Goal: Task Accomplishment & Management: Manage account settings

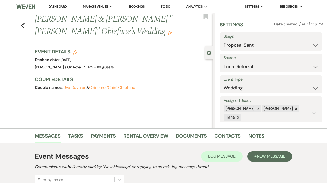
select select "6"
select select "20"
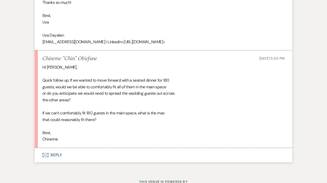
scroll to position [1203, 0]
click at [97, 162] on button "Envelope Reply" at bounding box center [164, 154] width 258 height 14
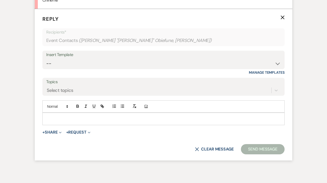
scroll to position [1341, 0]
click at [95, 121] on p at bounding box center [164, 119] width 234 height 6
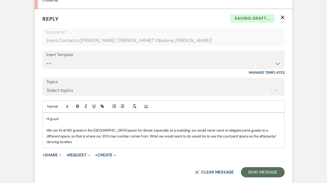
click at [251, 144] on p "We can fit all 180 guests in the Grand Banking Room space for dinner; especiall…" at bounding box center [164, 135] width 234 height 17
click at [90, 144] on p "We can fit all 180 guests in the Grand Banking Room space for dinner; especiall…" at bounding box center [164, 135] width 234 height 17
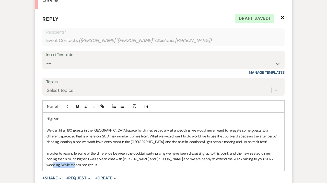
drag, startPoint x: 263, startPoint y: 166, endPoint x: 269, endPoint y: 169, distance: 6.3
click at [269, 167] on p "In order to reconcile some of the difference between the cocktail party pricing…" at bounding box center [164, 158] width 234 height 17
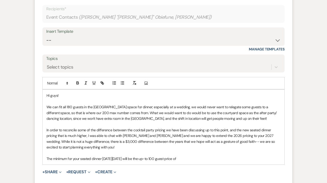
scroll to position [1370, 0]
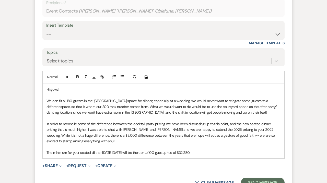
click at [102, 144] on p "In order to reconcile some of the difference between the cocktail party pricing…" at bounding box center [164, 132] width 234 height 23
click at [216, 155] on p "The minimum for your seated dinner on Saturday March 13, 2027 will be the up-to…" at bounding box center [164, 153] width 234 height 6
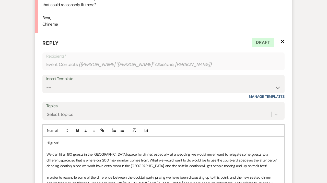
scroll to position [1435, 0]
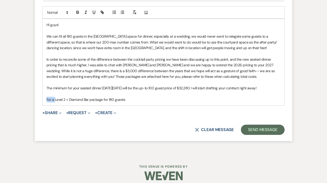
drag, startPoint x: 55, startPoint y: 106, endPoint x: 41, endPoint y: 106, distance: 13.8
click at [43, 105] on div "Hi guys! We can fit all 180 guests in the Grand Banking Room space for dinner; …" at bounding box center [164, 62] width 242 height 86
click at [124, 102] on p "Level 2 + Diamond Bar package for 180 guests" at bounding box center [164, 100] width 234 height 6
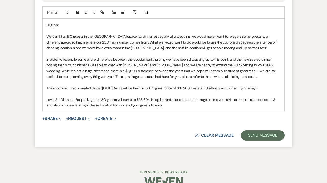
click at [159, 108] on p "Level 2 + Diamond Bar package for 180 guests will come to $58,694. Keep in mind…" at bounding box center [164, 103] width 234 height 12
drag, startPoint x: 168, startPoint y: 112, endPoint x: 47, endPoint y: 113, distance: 121.2
click at [47, 108] on p "Level 2 + Diamond Bar package for 180 guests will come to $58,694. Keep in mind…" at bounding box center [164, 103] width 234 height 12
click at [273, 106] on p "Level 2 + Diamond Bar package for 180 guests will come to $58,694. Keep in mind…" at bounding box center [164, 103] width 234 height 12
click at [249, 108] on p "Level 2 + Diamond Bar package for 180 guests will come to $58,694. Keep in mind…" at bounding box center [164, 103] width 234 height 12
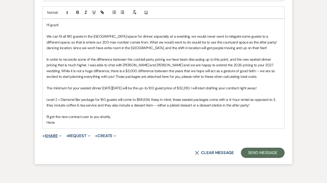
click at [53, 138] on button "+ Share Expand" at bounding box center [51, 136] width 19 height 4
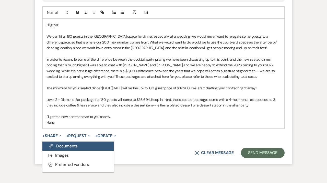
click at [56, 148] on span "Doc Upload Documents" at bounding box center [63, 145] width 29 height 5
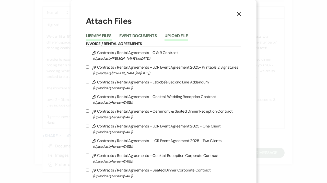
click at [181, 37] on button "Upload File" at bounding box center [176, 37] width 23 height 7
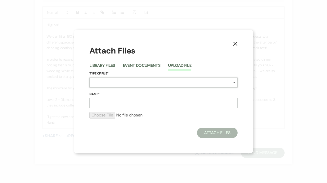
click at [89, 77] on select "Special Event Insurance Vendor Certificate of Insurance Contracts / Rental Agre…" at bounding box center [163, 82] width 148 height 10
select select "20"
click option "Packages" at bounding box center [0, 0] width 0 height 0
click at [118, 99] on input "Name*" at bounding box center [163, 103] width 148 height 10
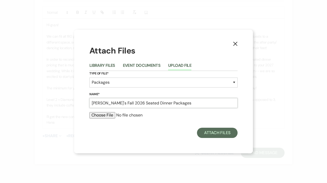
type input "[PERSON_NAME]'s Fall 2026 Seated Dinner Packages"
click at [97, 115] on input "file" at bounding box center [163, 115] width 148 height 6
type input "C:\fakepath\Latrobe's Fall 2026 Seated Wedding Packages.pdf"
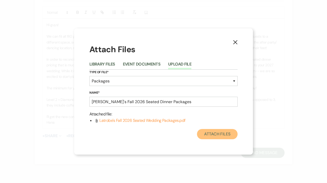
click at [215, 138] on button "Attach Files" at bounding box center [217, 134] width 41 height 10
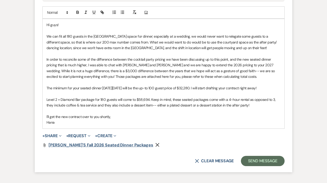
click at [117, 147] on span "[PERSON_NAME]'s Fall 2026 Seated Dinner Packages" at bounding box center [101, 144] width 105 height 5
click at [78, 72] on p "In order to reconcile some of the difference between the cocktail party pricing…" at bounding box center [164, 67] width 234 height 23
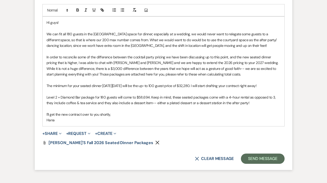
scroll to position [1439, 0]
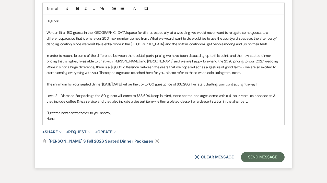
click at [126, 76] on p "In order to reconcile some of the difference between the cocktail party pricing…" at bounding box center [164, 64] width 234 height 23
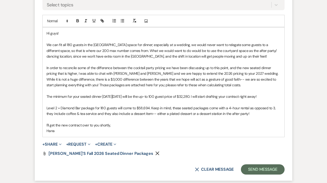
scroll to position [1434, 0]
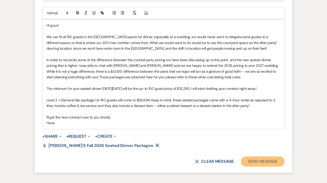
click at [261, 166] on button "Send Message" at bounding box center [263, 161] width 44 height 10
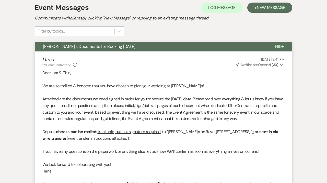
scroll to position [0, 0]
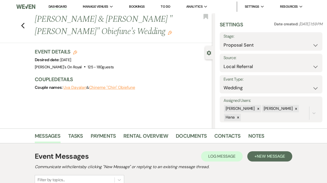
click at [20, 24] on div "Previous Uva Dayalan & Chineme "Chin" Obiefune's Wedding Edit Bookmark" at bounding box center [104, 28] width 215 height 30
click at [24, 25] on icon "Previous" at bounding box center [23, 25] width 4 height 6
select select "6"
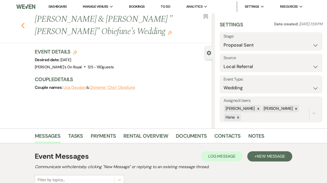
select select "6"
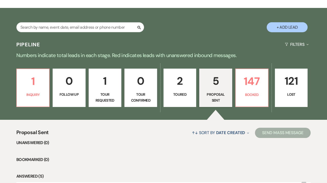
scroll to position [56, 0]
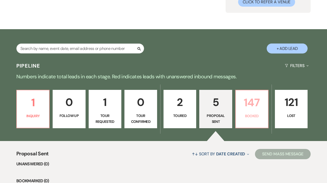
click at [247, 121] on link "147 Booked" at bounding box center [251, 109] width 33 height 38
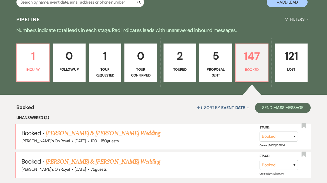
scroll to position [128, 0]
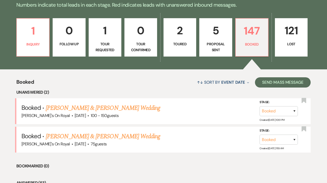
click at [209, 48] on p "Proposal Sent" at bounding box center [216, 47] width 26 height 12
select select "6"
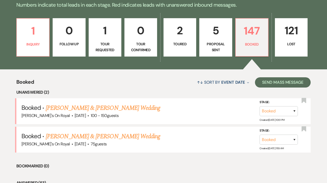
select select "6"
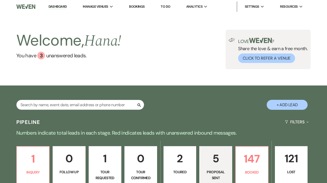
click at [280, 102] on button "+ Add Lead" at bounding box center [287, 105] width 41 height 10
select select "702"
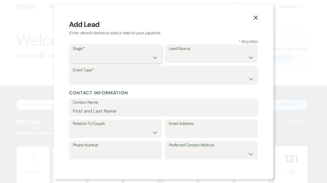
select select "6"
click option "Proposal Sent" at bounding box center [0, 0] width 0 height 0
click at [169, 52] on select "Weven Venue Website Instagram Facebook Pinterest Google The Knot Wedding Wire H…" at bounding box center [211, 57] width 85 height 10
select select "20"
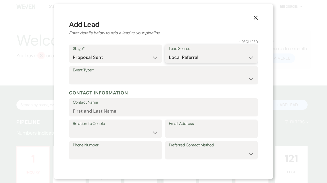
click option "Local Referral" at bounding box center [0, 0] width 0 height 0
click at [73, 74] on select "Wedding Anniversary Party Baby Shower Bachelorette / Bachelor Party Birthday Pa…" at bounding box center [163, 79] width 181 height 10
select select "11"
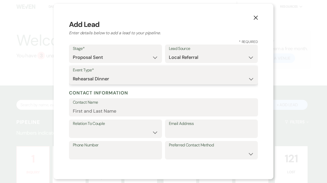
click option "Rehearsal Dinner" at bounding box center [0, 0] width 0 height 0
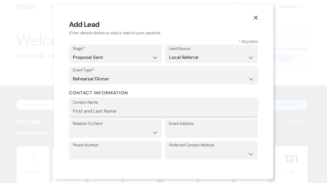
click at [91, 112] on input "Contact Name" at bounding box center [163, 111] width 181 height 10
paste input "Taylor Hopkins"
type input "Taylor Hopkins"
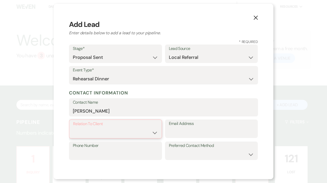
select select "1"
click option "Client" at bounding box center [0, 0] width 0 height 0
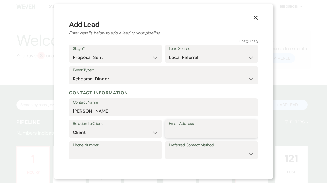
click at [193, 129] on input "Email Address" at bounding box center [211, 132] width 85 height 10
paste input "tayhopkins92@gmail.com"
type input "tayhopkins92@gmail.com"
click at [86, 152] on input "Phone Number" at bounding box center [115, 154] width 85 height 10
paste input "(918)693-1089"
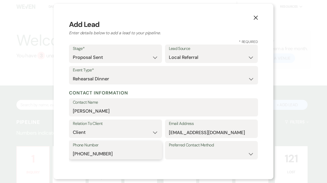
type input "(918)693-1089"
select select "email"
click option "Email" at bounding box center [0, 0] width 0 height 0
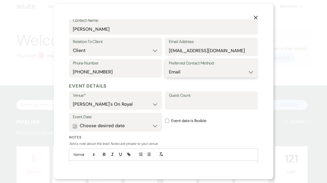
scroll to position [85, 0]
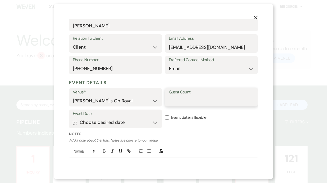
click at [183, 105] on input "Guest Count" at bounding box center [211, 101] width 85 height 10
type input "70"
click at [153, 122] on button "Calendar Choose desired date Expand" at bounding box center [115, 122] width 85 height 10
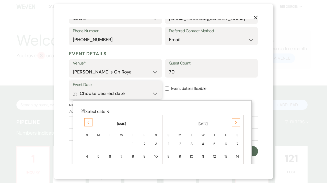
scroll to position [139, 0]
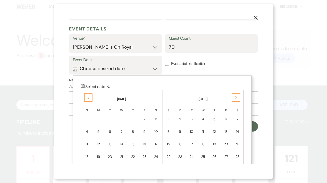
click at [84, 99] on th "October 2026" at bounding box center [122, 95] width 80 height 11
click at [86, 98] on div "Previous" at bounding box center [88, 97] width 8 height 8
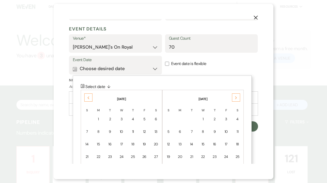
click at [86, 98] on div "Previous" at bounding box center [88, 97] width 8 height 8
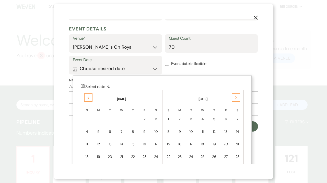
click at [86, 98] on div "Previous" at bounding box center [88, 97] width 8 height 8
click at [215, 147] on td "18" at bounding box center [214, 144] width 11 height 12
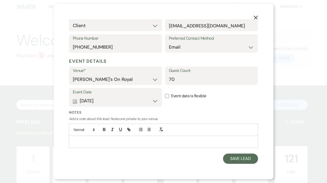
scroll to position [106, 0]
click at [238, 159] on button "Save Lead" at bounding box center [240, 159] width 35 height 10
select select "6"
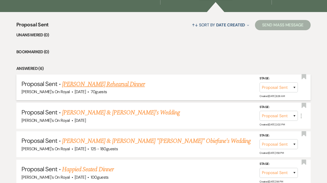
scroll to position [192, 0]
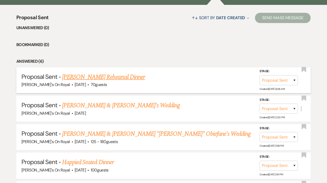
click at [136, 78] on link "Taylor Hopkins's Rehearsal Dinner" at bounding box center [103, 76] width 83 height 9
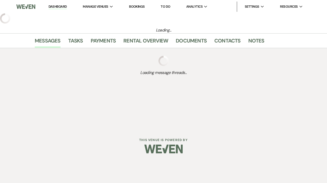
select select "6"
select select "20"
select select "11"
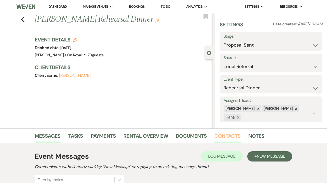
click at [224, 141] on link "Contacts" at bounding box center [227, 137] width 26 height 11
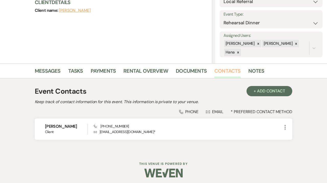
scroll to position [67, 0]
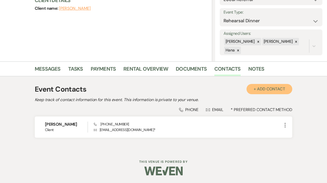
click at [275, 92] on button "+ Add Contact" at bounding box center [270, 89] width 46 height 10
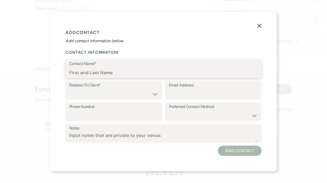
click at [88, 74] on input "Contact Name*" at bounding box center [163, 72] width 189 height 10
paste input "Sterling Sims"
type input "Sterling Sims"
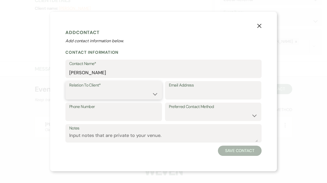
select select "1"
click option "Client" at bounding box center [0, 0] width 0 height 0
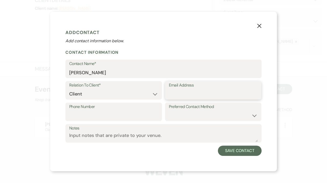
click at [187, 95] on input "Email Address" at bounding box center [213, 94] width 89 height 10
click at [118, 121] on div "Phone Number Preferred Contact Method Email Phone Text" at bounding box center [163, 112] width 196 height 21
click at [117, 117] on input "Phone Number" at bounding box center [113, 115] width 89 height 10
paste input "(918)760-0489"
type input "(918)760-0489"
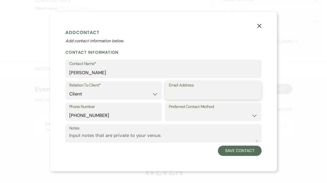
click at [198, 96] on input "Email Address" at bounding box center [213, 94] width 89 height 10
paste input "sterlingasims@gmail.com"
type input "sterlingasims@gmail.com"
select select "email"
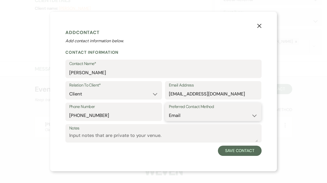
click option "Email" at bounding box center [0, 0] width 0 height 0
click at [231, 152] on button "Save Contact" at bounding box center [240, 150] width 44 height 10
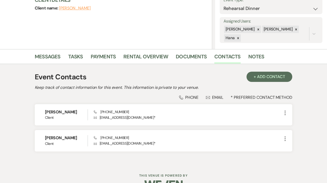
scroll to position [0, 0]
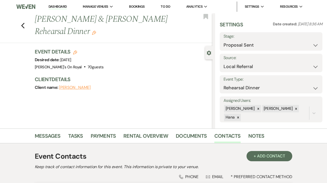
click at [73, 54] on icon "Edit" at bounding box center [75, 52] width 4 height 4
select select "702"
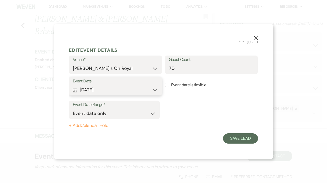
click at [154, 89] on button "Calendar Dec 18, 2025 Expand" at bounding box center [115, 90] width 85 height 10
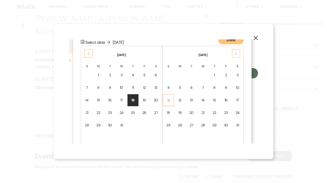
scroll to position [65, 0]
click at [236, 52] on div "Next" at bounding box center [236, 53] width 8 height 8
click at [238, 76] on div "4" at bounding box center [237, 74] width 4 height 5
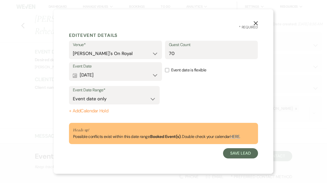
scroll to position [0, 0]
click at [185, 53] on input "70" at bounding box center [211, 54] width 85 height 10
type input "7"
type input "50-120"
click at [245, 152] on button "Save Lead" at bounding box center [240, 153] width 35 height 10
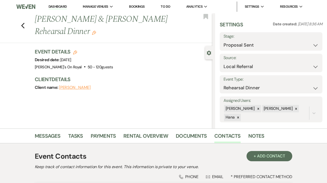
click at [77, 54] on h3 "Event Details Edit" at bounding box center [74, 51] width 78 height 7
click at [75, 53] on icon "Edit" at bounding box center [75, 52] width 4 height 4
select select "702"
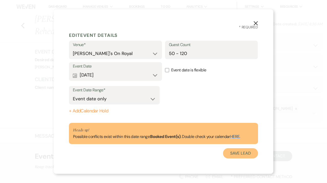
click at [235, 151] on button "Save Lead" at bounding box center [240, 153] width 35 height 10
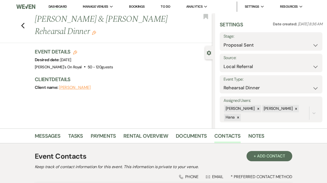
click at [58, 32] on h1 "Taylor Hopkins & Sterling Sims's Rehearsal Dinner Edit" at bounding box center [105, 25] width 140 height 24
click at [78, 55] on h3 "Event Details Edit" at bounding box center [74, 51] width 78 height 7
click at [224, 83] on select "Wedding Anniversary Party Baby Shower Bachelorette / Bachelor Party Birthday Pa…" at bounding box center [271, 88] width 95 height 10
select select "1"
click option "Wedding" at bounding box center [0, 0] width 0 height 0
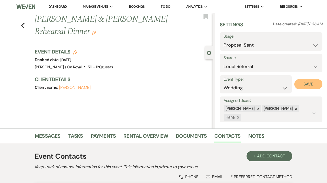
click at [310, 84] on button "Save" at bounding box center [308, 84] width 28 height 10
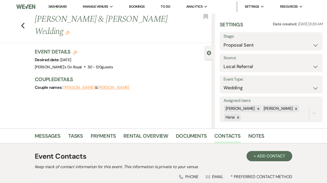
click at [114, 58] on div "Event Details Edit Desired date: Saturday, April 4th, 2026 Venue: Latrobe's On …" at bounding box center [121, 59] width 173 height 22
click at [76, 50] on icon "Edit" at bounding box center [75, 52] width 4 height 4
select select "702"
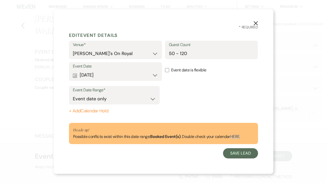
click at [238, 138] on link "HERE." at bounding box center [235, 136] width 10 height 5
click at [257, 22] on use "button" at bounding box center [256, 23] width 4 height 4
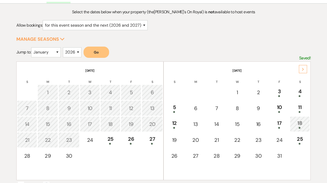
scroll to position [56, 0]
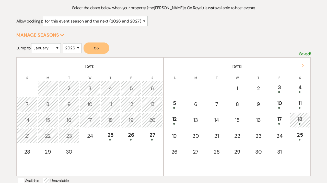
click at [299, 67] on div "Next" at bounding box center [303, 65] width 8 height 8
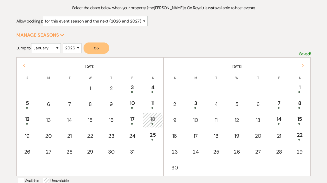
click at [299, 67] on div "Next" at bounding box center [303, 65] width 8 height 8
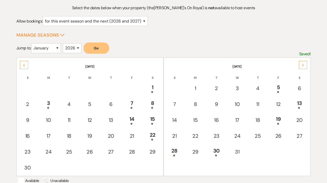
click at [299, 67] on div "Next" at bounding box center [303, 65] width 8 height 8
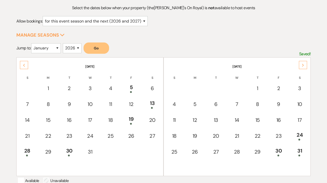
click at [299, 67] on div "Next" at bounding box center [303, 65] width 8 height 8
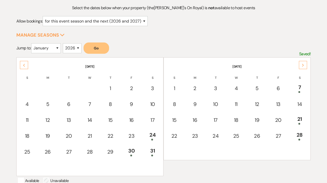
click at [299, 67] on div "Next" at bounding box center [303, 65] width 8 height 8
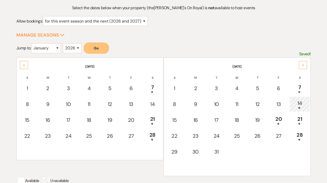
click at [299, 67] on div "Next" at bounding box center [303, 65] width 8 height 8
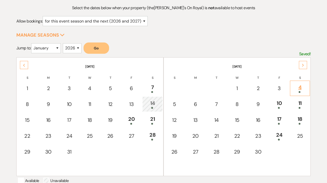
click at [301, 89] on div "4" at bounding box center [300, 87] width 14 height 9
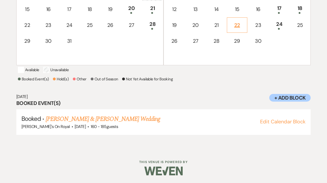
scroll to position [169, 0]
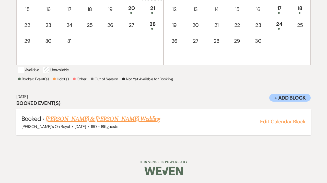
click at [122, 123] on link "Sam Meyer & Carli Feldman's Wedding" at bounding box center [103, 118] width 115 height 9
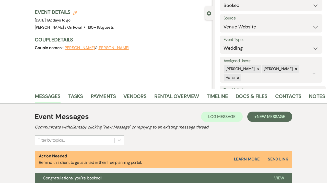
scroll to position [40, 0]
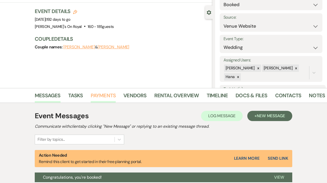
click at [105, 96] on link "Payments" at bounding box center [103, 96] width 25 height 11
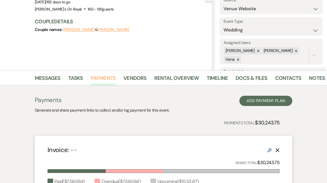
scroll to position [32, 0]
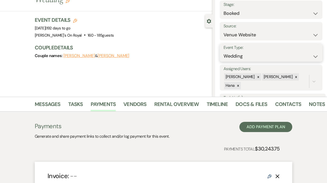
click at [224, 51] on select "Wedding Anniversary Party Baby Shower Bachelorette / Bachelor Party Birthday Pa…" at bounding box center [271, 56] width 95 height 10
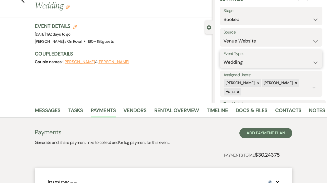
scroll to position [23, 0]
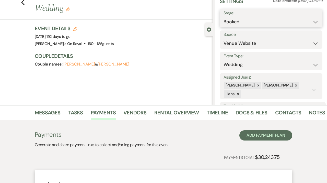
select select "8"
click option "Lost" at bounding box center [0, 0] width 0 height 0
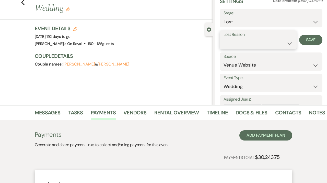
select select "11"
click option "Cancelled" at bounding box center [0, 0] width 0 height 0
click at [314, 42] on button "Save" at bounding box center [310, 40] width 23 height 10
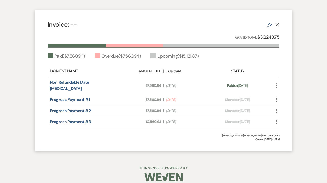
scroll to position [0, 0]
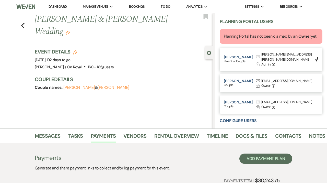
click at [56, 8] on link "Dashboard" at bounding box center [58, 6] width 18 height 4
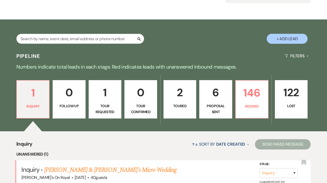
scroll to position [66, 0]
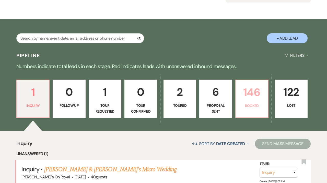
click at [245, 103] on p "Booked" at bounding box center [252, 106] width 26 height 6
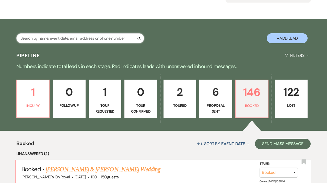
click at [97, 38] on input "text" at bounding box center [80, 38] width 128 height 10
type input "williams"
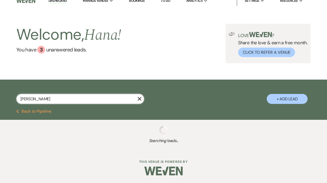
scroll to position [6, 0]
select select "8"
select select "11"
select select "8"
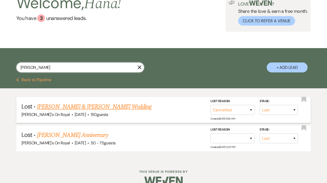
scroll to position [38, 0]
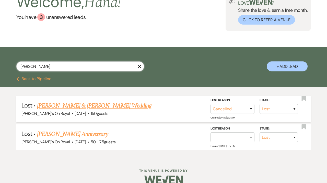
type input "williams"
click at [87, 114] on span "·" at bounding box center [88, 114] width 2 height 0
click at [124, 106] on link "Patrick Reid & Emily Williams's Wedding" at bounding box center [94, 105] width 115 height 9
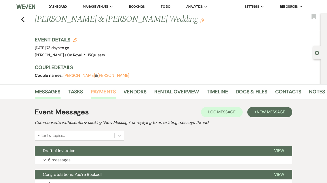
click at [104, 93] on link "Payments" at bounding box center [103, 92] width 25 height 11
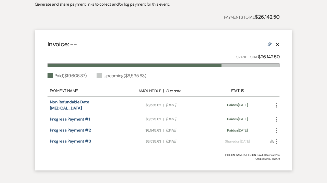
scroll to position [120, 0]
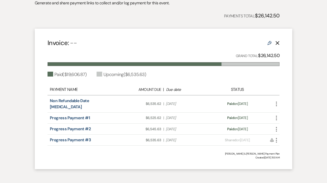
click at [275, 137] on icon "More" at bounding box center [276, 140] width 6 height 6
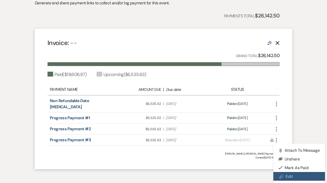
click at [288, 172] on link "Pencil Edit" at bounding box center [299, 176] width 52 height 9
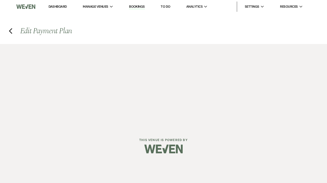
select select "1"
select select "true"
select select "1"
select select "true"
select select "1"
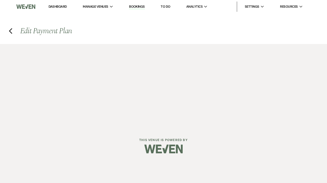
select select "true"
select select "2"
select select "percentage"
select select "true"
select select "client"
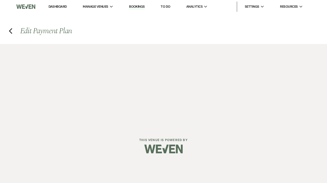
select select "weekly"
select select "weeks"
select select "complete"
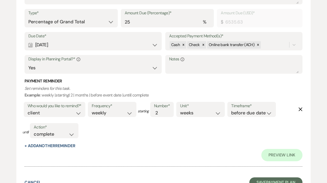
scroll to position [790, 0]
click at [302, 110] on icon "Delete" at bounding box center [301, 110] width 4 height 4
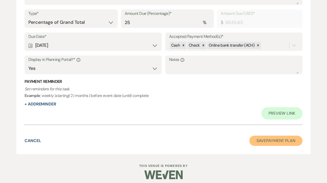
click at [283, 137] on button "Save Payment Plan" at bounding box center [275, 140] width 53 height 10
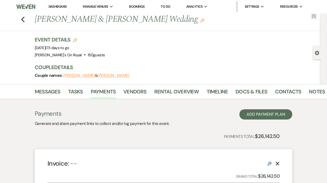
click at [59, 8] on link "Dashboard" at bounding box center [58, 6] width 18 height 4
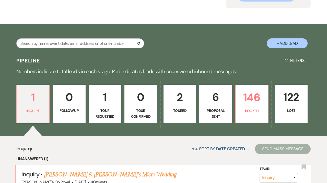
scroll to position [64, 0]
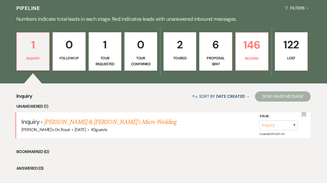
click at [223, 60] on p "Proposal Sent" at bounding box center [216, 61] width 26 height 12
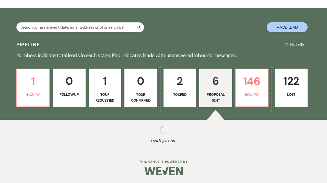
select select "6"
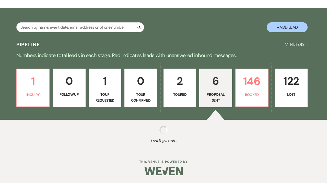
select select "6"
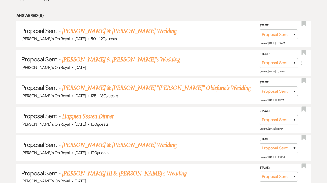
scroll to position [238, 0]
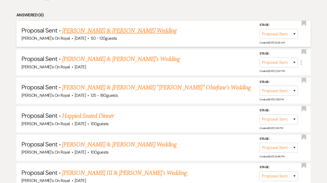
click at [145, 32] on link "[PERSON_NAME] & [PERSON_NAME] Wedding" at bounding box center [119, 30] width 115 height 9
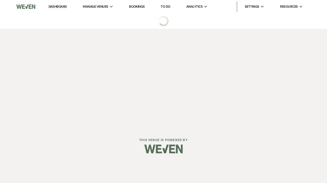
select select "6"
select select "20"
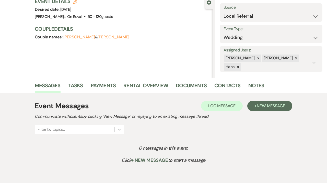
scroll to position [51, 0]
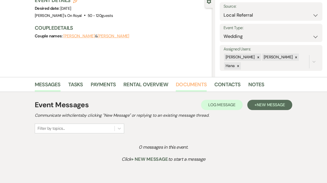
click at [195, 84] on link "Documents" at bounding box center [191, 85] width 31 height 11
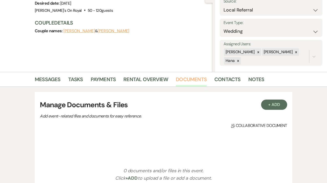
scroll to position [58, 0]
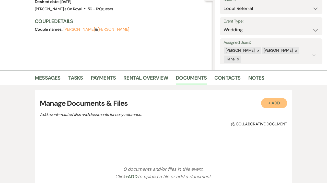
click at [267, 102] on button "+ Add" at bounding box center [274, 103] width 26 height 10
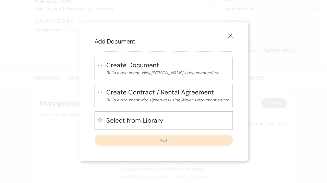
click at [202, 122] on h4 "Select from Library" at bounding box center [167, 120] width 123 height 9
radio input "true"
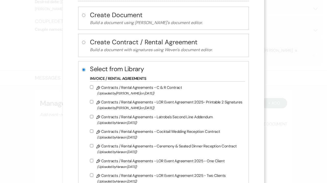
scroll to position [42, 0]
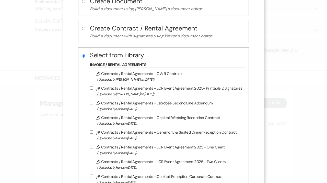
click at [125, 76] on label "Pencil Contracts / Rental Agreements - C & R Contract (Uploaded by Millie Adler…" at bounding box center [166, 76] width 152 height 12
click at [93, 75] on input "Pencil Contracts / Rental Agreements - C & R Contract (Uploaded by Millie Adler…" at bounding box center [91, 73] width 3 height 3
checkbox input "true"
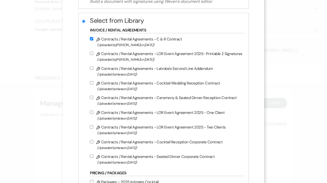
click at [123, 130] on label "Pencil Contracts / Rental Agreements - LOR Event Agreement 2025 - Two Clients (…" at bounding box center [166, 130] width 152 height 12
click at [93, 128] on input "Pencil Contracts / Rental Agreements - LOR Event Agreement 2025 - Two Clients (…" at bounding box center [91, 126] width 3 height 3
checkbox input "true"
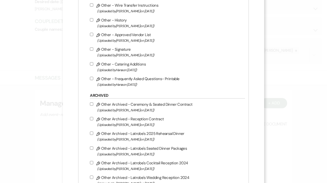
scroll to position [429, 0]
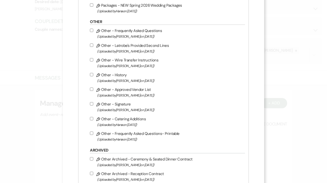
click at [120, 69] on span "(Uploaded by Millie Adler on Jul 21st, 2023 )" at bounding box center [169, 66] width 145 height 6
click at [93, 61] on input "Pencil Other - Wire Transfer Instructions (Uploaded by Millie Adler on Jul 21st…" at bounding box center [91, 59] width 3 height 3
checkbox input "true"
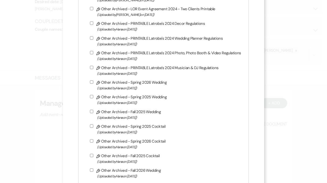
scroll to position [1054, 0]
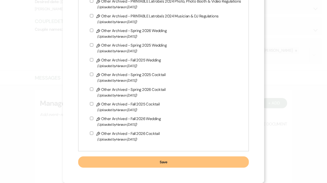
click at [140, 162] on button "Save" at bounding box center [163, 161] width 170 height 11
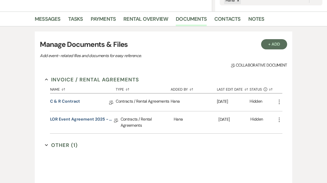
scroll to position [117, 0]
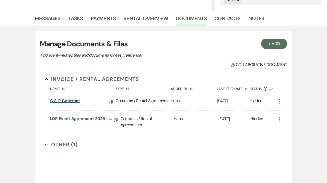
click at [75, 99] on link "C & R Contract" at bounding box center [65, 102] width 30 height 8
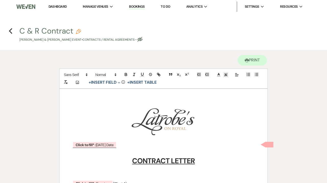
click at [143, 39] on icon "Eye Blocked" at bounding box center [140, 39] width 5 height 5
select select "10"
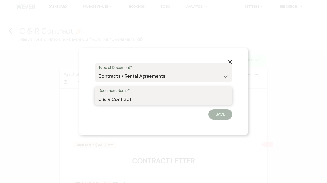
drag, startPoint x: 112, startPoint y: 97, endPoint x: 82, endPoint y: 97, distance: 30.2
click at [98, 97] on input "C & R Contract" at bounding box center [163, 99] width 130 height 10
click at [156, 99] on input "Hopkins Sims Contract" at bounding box center [163, 99] width 130 height 10
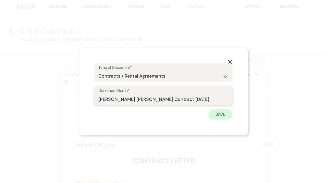
type input "Hopkins Sims Contract 4.4.26"
click at [227, 116] on button "Save" at bounding box center [221, 114] width 24 height 10
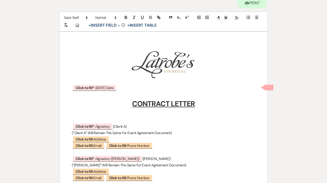
scroll to position [58, 0]
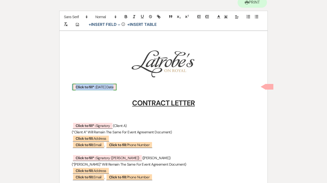
click at [98, 87] on span "Click to fill* : Today's Date" at bounding box center [95, 87] width 44 height 7
select select "owner"
select select "custom_placeholder"
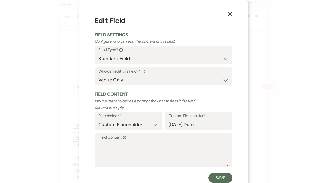
click at [113, 139] on label "Field Content Info" at bounding box center [163, 137] width 130 height 7
click at [113, 141] on textarea "Field Content Info" at bounding box center [163, 154] width 130 height 26
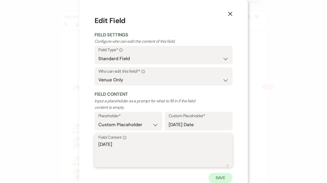
type textarea "09/23/25"
click at [231, 178] on button "Save" at bounding box center [221, 178] width 24 height 10
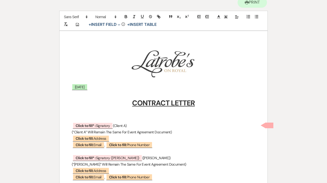
scroll to position [77, 0]
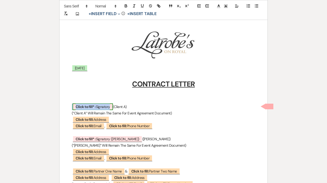
click at [92, 105] on b "Click to fill* :" at bounding box center [86, 106] width 20 height 5
select select "owner"
select select "custom_placeholder"
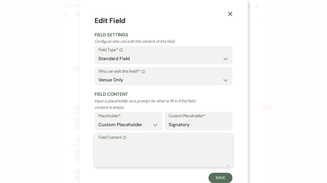
click at [103, 152] on textarea "Field Content Info" at bounding box center [163, 154] width 130 height 26
paste textarea "Taylor Hopkins"
type textarea "Taylor Hopkins"
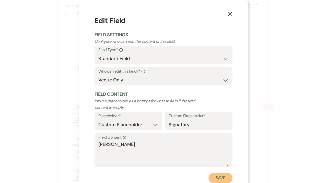
click at [223, 178] on button "Save" at bounding box center [221, 178] width 24 height 10
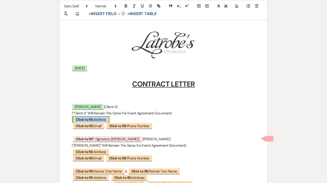
click at [94, 118] on span "Click to fill: Address" at bounding box center [91, 119] width 37 height 7
select select "Address"
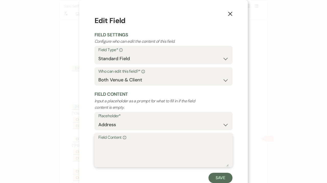
click at [108, 148] on textarea "Field Content Info" at bounding box center [163, 154] width 130 height 26
paste textarea "4342 S Troost Pl Tulsa, OK 74105"
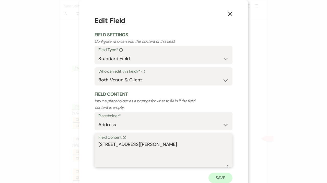
type textarea "4342 S Troost Pl Tulsa, OK 74105"
click at [226, 178] on button "Save" at bounding box center [221, 178] width 24 height 10
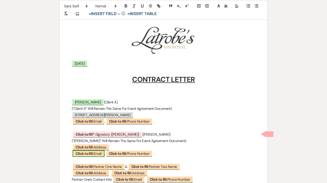
scroll to position [82, 0]
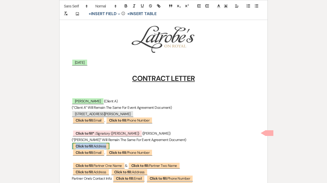
click at [101, 147] on span "Click to fill: Address" at bounding box center [91, 146] width 37 height 7
select select "Address"
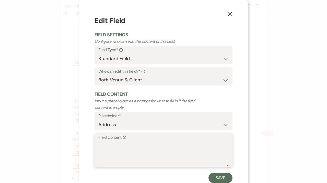
click at [121, 148] on textarea "Field Content Info" at bounding box center [163, 154] width 130 height 26
paste textarea "4342 S Troost Pl Tulsa, OK 74105"
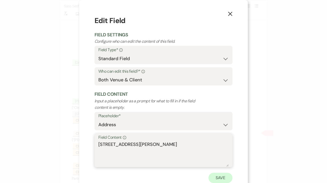
type textarea "4342 S Troost Pl Tulsa, OK 74105"
click at [211, 175] on button "Save" at bounding box center [221, 178] width 24 height 10
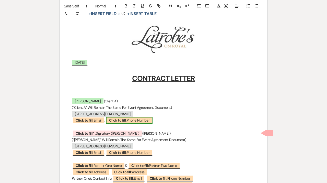
click at [124, 119] on b "Click to fill:" at bounding box center [118, 120] width 18 height 5
select select "Phone Number"
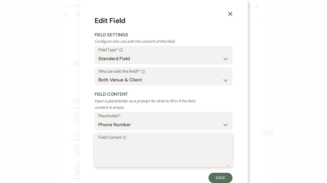
click at [124, 144] on textarea "Field Content Info" at bounding box center [163, 154] width 130 height 26
paste textarea "(918)693-1089"
type textarea "(918)693-1089"
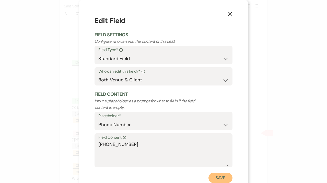
click at [220, 179] on button "Save" at bounding box center [221, 178] width 24 height 10
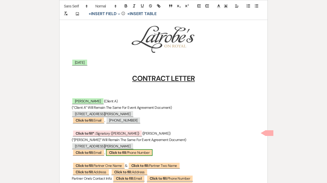
click at [123, 152] on b "Click to fill:" at bounding box center [118, 152] width 18 height 5
select select "Phone Number"
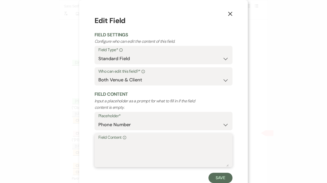
click at [120, 144] on textarea "Field Content Info" at bounding box center [163, 154] width 130 height 26
paste textarea "(918)760-0489"
type textarea "(918)760-0489"
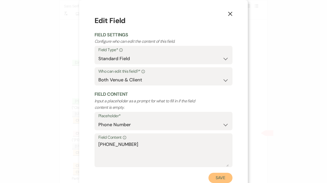
click at [218, 176] on button "Save" at bounding box center [221, 178] width 24 height 10
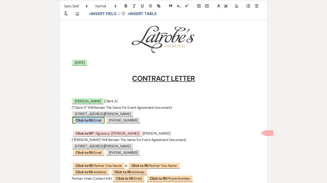
click at [93, 118] on b "Click to fill:" at bounding box center [85, 120] width 18 height 5
select select "Email"
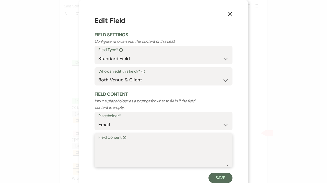
click at [104, 150] on textarea "Field Content Info" at bounding box center [163, 154] width 130 height 26
paste textarea "tayhopkins92@gmail.com"
type textarea "tayhopkins92@gmail.com"
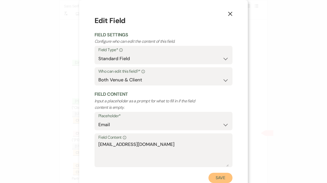
click at [227, 177] on button "Save" at bounding box center [221, 178] width 24 height 10
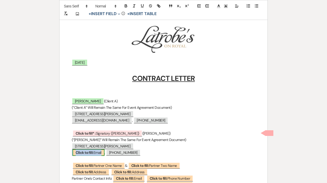
click at [90, 153] on b "Click to fill:" at bounding box center [85, 152] width 18 height 5
select select "Email"
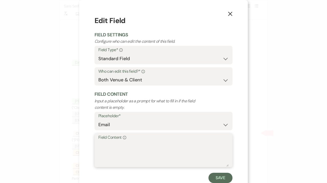
click at [104, 154] on textarea "Field Content Info" at bounding box center [163, 154] width 130 height 26
paste textarea "sterlingasims@gmail.com"
type textarea "sterlingasims@gmail.com"
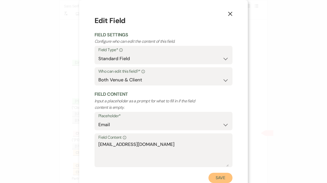
click at [217, 177] on button "Save" at bounding box center [221, 178] width 24 height 10
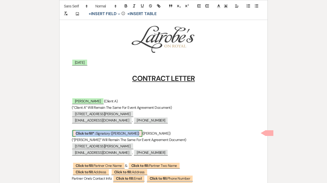
click at [99, 134] on span "Click to fill* : Signatory (Client B)" at bounding box center [108, 133] width 70 height 7
select select "owner"
select select "custom_placeholder"
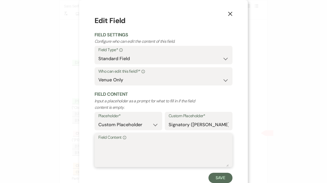
click at [108, 148] on textarea "Field Content Info" at bounding box center [163, 154] width 130 height 26
paste textarea "Sterling Sims"
type textarea "Sterling Sims"
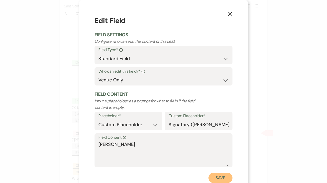
click at [219, 178] on button "Save" at bounding box center [221, 178] width 24 height 10
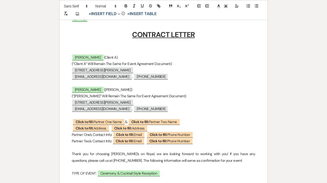
scroll to position [127, 0]
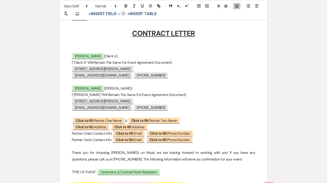
drag, startPoint x: 211, startPoint y: 140, endPoint x: 64, endPoint y: 119, distance: 148.5
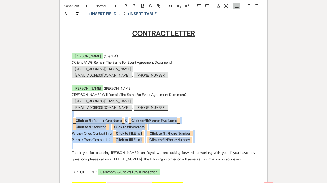
drag, startPoint x: 208, startPoint y: 143, endPoint x: 66, endPoint y: 116, distance: 144.5
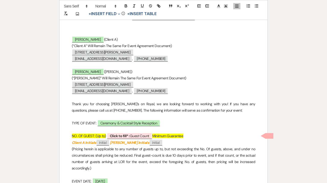
scroll to position [147, 0]
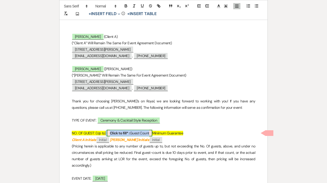
click at [139, 134] on span "Click to fill* : Guest Count" at bounding box center [129, 133] width 45 height 7
select select "owner"
select select "custom_placeholder"
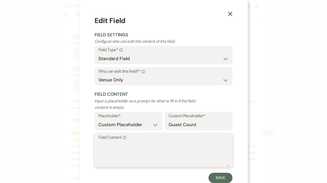
click at [136, 145] on textarea "Field Content Info" at bounding box center [163, 154] width 130 height 26
type textarea "50 Guest"
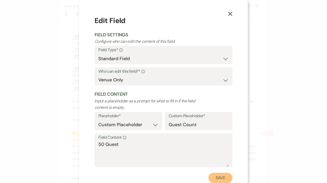
click at [224, 181] on button "Save" at bounding box center [221, 178] width 24 height 10
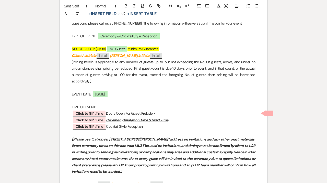
scroll to position [231, 0]
click at [101, 113] on span "Click to fill* : Time" at bounding box center [89, 113] width 33 height 7
select select "owner"
select select "Time"
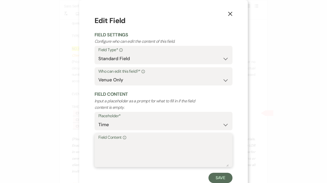
click at [108, 147] on textarea "Field Content Info" at bounding box center [163, 154] width 130 height 26
type textarea "6:00 PM"
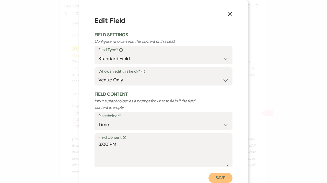
click at [226, 180] on button "Save" at bounding box center [221, 178] width 24 height 10
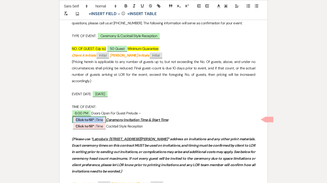
click at [95, 118] on b "Click to fill* :" at bounding box center [86, 119] width 20 height 5
select select "owner"
select select "Time"
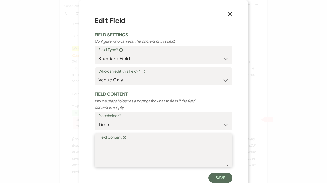
click at [128, 159] on textarea "Field Content Info" at bounding box center [163, 154] width 130 height 26
type textarea "6:30 PM"
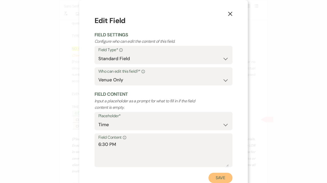
click at [218, 177] on button "Save" at bounding box center [221, 178] width 24 height 10
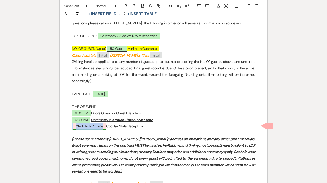
click at [95, 124] on b "Click to fill* :" at bounding box center [86, 126] width 20 height 5
select select "owner"
select select "Time"
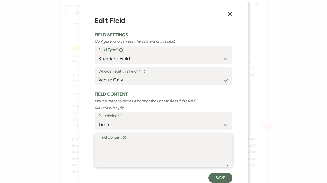
click at [134, 147] on textarea "Field Content Info" at bounding box center [163, 154] width 130 height 26
type textarea "7:00 PM - 10:00 PM"
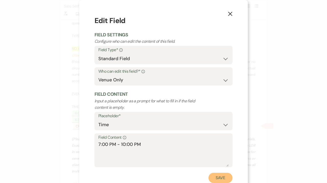
click at [229, 177] on button "Save" at bounding box center [221, 178] width 24 height 10
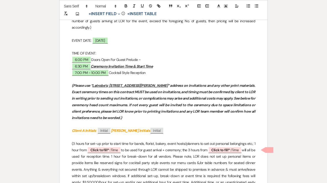
scroll to position [291, 0]
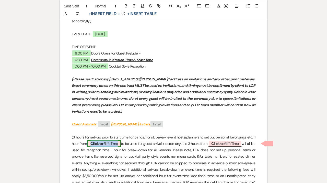
click at [110, 142] on b "Click to fill* :" at bounding box center [100, 143] width 20 height 5
select select "owner"
select select "Time"
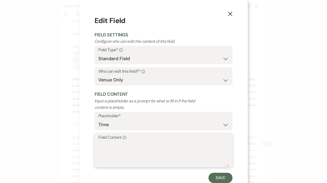
click at [117, 145] on textarea "Field Content Info" at bounding box center [163, 154] width 130 height 26
type textarea "6:00 PM - 7:00 PM"
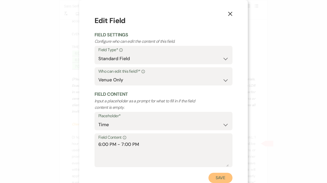
click at [223, 180] on button "Save" at bounding box center [221, 178] width 24 height 10
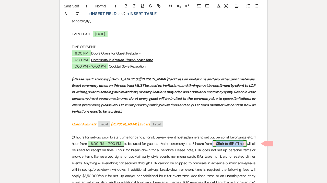
click at [226, 144] on b "Click to fill* :" at bounding box center [226, 143] width 20 height 5
select select "owner"
select select "Time"
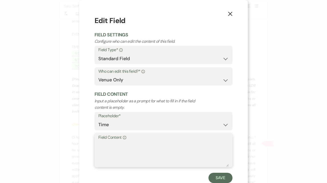
click at [182, 151] on textarea "Field Content Info" at bounding box center [163, 154] width 130 height 26
type textarea "7:00 PM - 10:00 PM"
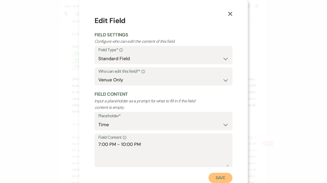
click at [214, 177] on button "Save" at bounding box center [221, 178] width 24 height 10
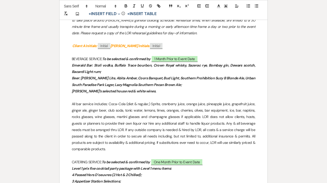
scroll to position [574, 0]
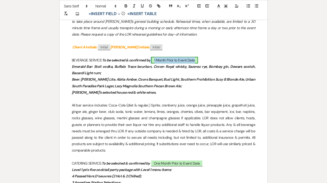
click at [171, 61] on span "1 Month Prior to Event Date" at bounding box center [174, 60] width 47 height 7
select select "owner"
select select "Date"
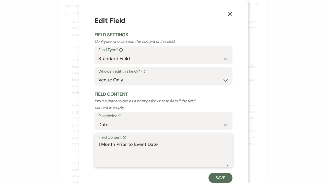
drag, startPoint x: 168, startPoint y: 144, endPoint x: 79, endPoint y: 144, distance: 89.5
click at [98, 144] on textarea "1 Month Prior to Event Date" at bounding box center [163, 154] width 130 height 26
type textarea "03/04/26"
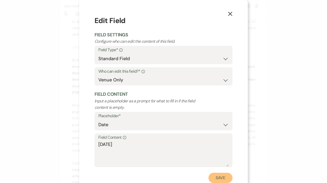
click at [220, 175] on button "Save" at bounding box center [221, 178] width 24 height 10
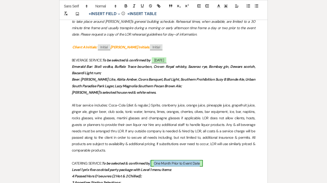
click at [163, 162] on span "One Month Prior to Event Date" at bounding box center [177, 163] width 52 height 7
select select "owner"
select select "Date"
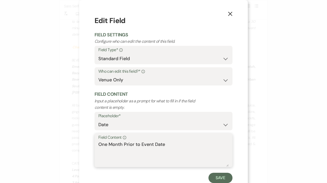
drag, startPoint x: 166, startPoint y: 143, endPoint x: 76, endPoint y: 143, distance: 89.2
click at [98, 143] on textarea "One Month Prior to Event Date" at bounding box center [163, 154] width 130 height 26
type textarea "03/04/26"
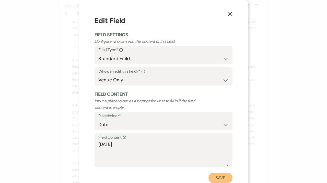
click at [222, 177] on button "Save" at bounding box center [221, 178] width 24 height 10
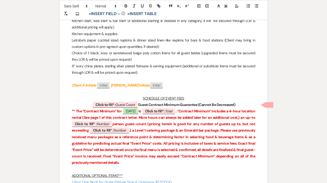
scroll to position [872, 0]
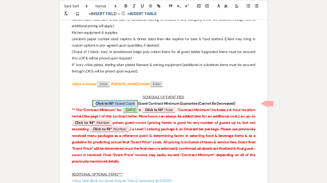
click at [128, 104] on span "Click to fill* : Guest Count" at bounding box center [115, 103] width 45 height 7
select select "owner"
select select "custom_placeholder"
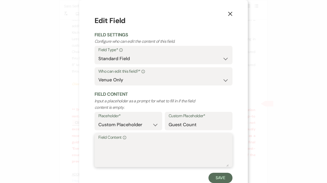
click at [134, 157] on textarea "Field Content Info" at bounding box center [163, 154] width 130 height 26
type textarea "Up-to 50"
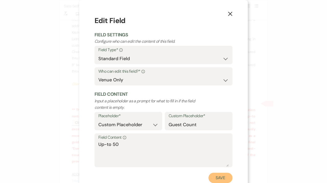
click at [218, 179] on button "Save" at bounding box center [221, 178] width 24 height 10
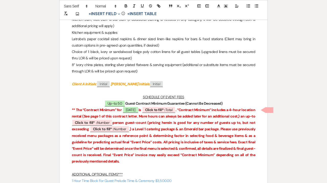
click at [174, 114] on p "** The “Contract Minimum” for ﻿ 04/04/2026 ﻿ is ﻿ Click to fill* : Total ﻿ . “C…" at bounding box center [164, 136] width 184 height 58
click at [165, 108] on b "Click to fill* :" at bounding box center [155, 109] width 20 height 5
select select "owner"
select select "Total"
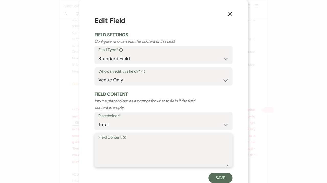
click at [138, 147] on textarea "Field Content Info" at bounding box center [163, 154] width 130 height 26
type textarea "$18,085"
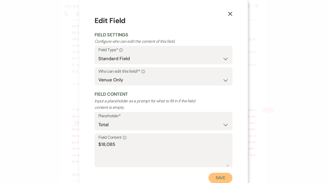
click at [217, 178] on button "Save" at bounding box center [221, 178] width 24 height 10
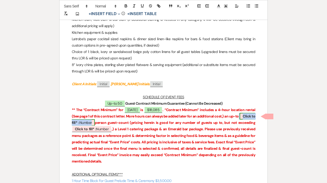
click at [104, 122] on span "Click to fill* : Number" at bounding box center [164, 119] width 184 height 13
select select "owner"
select select "Number"
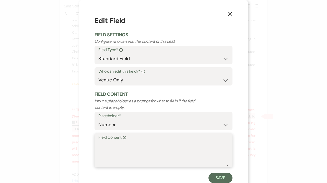
click at [115, 151] on textarea "Field Content Info" at bounding box center [163, 154] width 130 height 26
type textarea "50"
click at [217, 182] on button "Save" at bounding box center [221, 178] width 24 height 10
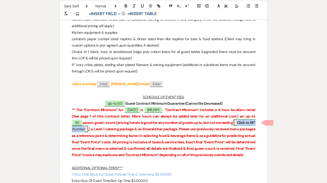
click at [92, 129] on span "Click to fill* : Number" at bounding box center [164, 125] width 184 height 13
select select "owner"
select select "Number"
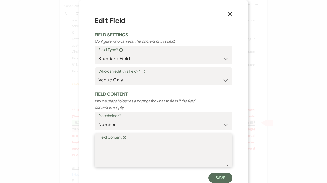
click at [128, 152] on textarea "Field Content Info" at bounding box center [163, 154] width 130 height 26
type textarea "50"
click at [222, 179] on button "Save" at bounding box center [221, 178] width 24 height 10
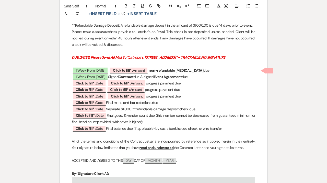
scroll to position [1253, 0]
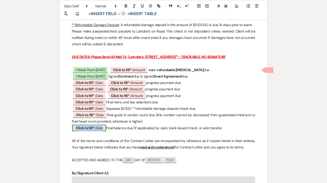
click at [95, 128] on b "Click to fill* :" at bounding box center [86, 127] width 20 height 5
select select "owner"
select select "Date"
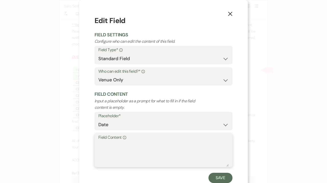
click at [101, 147] on textarea "Field Content Info" at bounding box center [163, 154] width 130 height 26
type textarea "04/01/26"
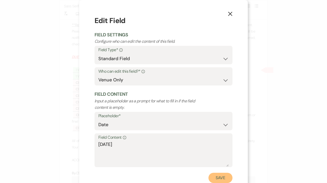
click at [215, 178] on button "Save" at bounding box center [221, 178] width 24 height 10
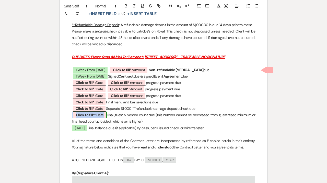
click at [101, 117] on span "Click to fill* : Date" at bounding box center [90, 114] width 34 height 7
select select "owner"
select select "Date"
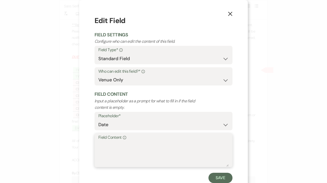
click at [128, 151] on textarea "Field Content Info" at bounding box center [163, 154] width 130 height 26
type textarea "03/25/26"
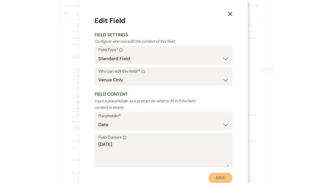
click at [224, 178] on button "Save" at bounding box center [221, 178] width 24 height 10
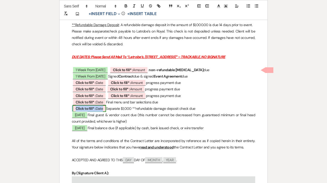
click at [102, 107] on span "Click to fill* : Date" at bounding box center [89, 108] width 33 height 7
select select "owner"
select select "Date"
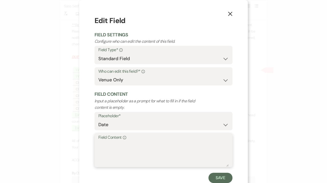
click at [110, 149] on textarea "Field Content Info" at bounding box center [163, 154] width 130 height 26
type textarea "03/21/26"
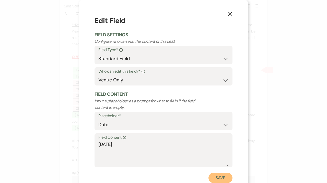
click at [224, 179] on button "Save" at bounding box center [221, 178] width 24 height 10
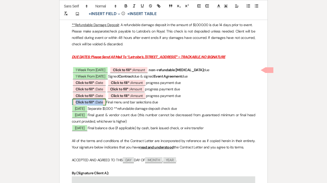
click at [103, 101] on span "Click to fill* : Date" at bounding box center [89, 102] width 33 height 7
select select "owner"
select select "Date"
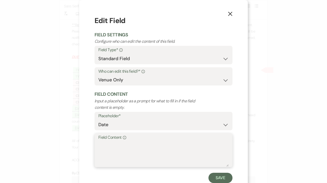
click at [120, 152] on textarea "Field Content Info" at bounding box center [163, 154] width 130 height 26
type textarea "03/04/26"
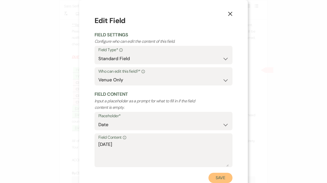
click at [228, 180] on button "Save" at bounding box center [221, 178] width 24 height 10
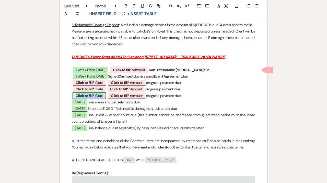
click at [106, 97] on span "Click to fill* : Date" at bounding box center [89, 95] width 33 height 7
select select "owner"
select select "Date"
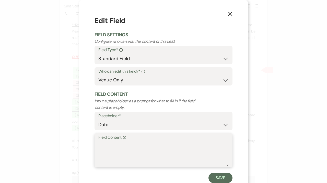
click at [112, 154] on textarea "Field Content Info" at bounding box center [163, 154] width 130 height 26
type textarea "02/04/26"
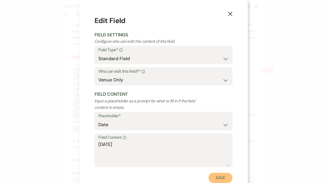
click at [223, 176] on button "Save" at bounding box center [221, 178] width 24 height 10
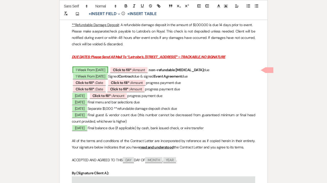
click at [85, 67] on span "1 Week From Today" at bounding box center [91, 69] width 36 height 7
select select "owner"
select select "Date"
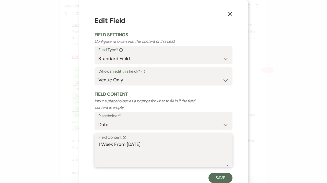
drag, startPoint x: 145, startPoint y: 146, endPoint x: 69, endPoint y: 137, distance: 76.7
click at [98, 141] on textarea "1 Week From Today" at bounding box center [163, 154] width 130 height 26
type textarea "09/30/25"
click at [224, 172] on form "Edit Field Field Settings Configure who can edit the content of this field. Fie…" at bounding box center [164, 98] width 138 height 167
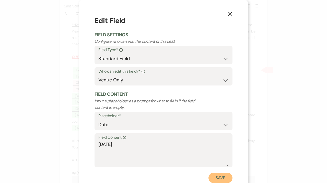
click at [223, 174] on button "Save" at bounding box center [221, 178] width 24 height 10
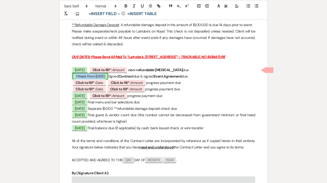
click at [85, 76] on span "1 Week From Today" at bounding box center [91, 76] width 36 height 7
select select "owner"
select select "Date"
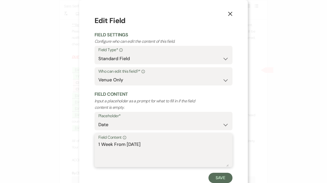
drag, startPoint x: 146, startPoint y: 144, endPoint x: 37, endPoint y: 139, distance: 109.7
click at [98, 141] on textarea "1 Week From Today" at bounding box center [163, 154] width 130 height 26
type textarea "09/30/25"
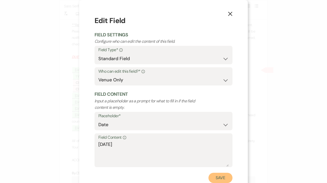
click at [214, 177] on button "Save" at bounding box center [221, 178] width 24 height 10
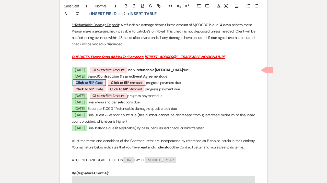
click at [96, 84] on span "Click to fill* : Date" at bounding box center [89, 82] width 33 height 7
select select "owner"
select select "Date"
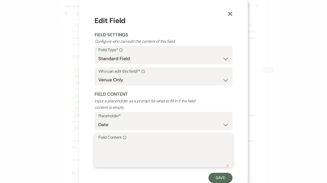
click at [139, 166] on textarea "Field Content Info" at bounding box center [163, 154] width 130 height 26
type textarea "11/04/25"
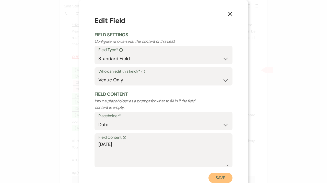
click at [217, 179] on button "Save" at bounding box center [221, 178] width 24 height 10
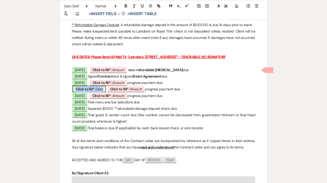
click at [90, 89] on b "Click to fill* :" at bounding box center [86, 89] width 20 height 5
select select "owner"
select select "Date"
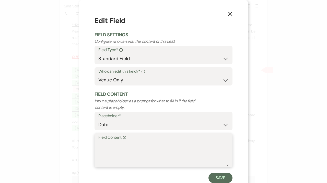
click at [127, 154] on textarea "Field Content Info" at bounding box center [163, 154] width 130 height 26
type textarea "01/04/26"
click at [240, 178] on div "X Edit Field Field Settings Configure who can edit the content of this field. F…" at bounding box center [163, 99] width 169 height 198
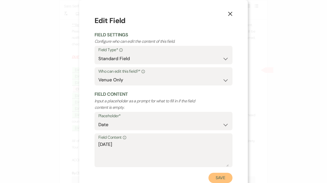
click at [223, 178] on button "Save" at bounding box center [221, 178] width 24 height 10
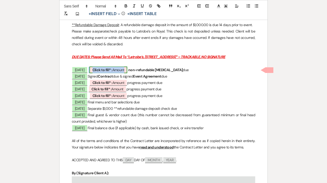
click at [124, 71] on span "Click to fill* : Amount" at bounding box center [108, 69] width 38 height 7
select select "owner"
select select "Amount"
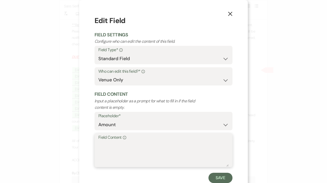
click at [136, 156] on textarea "Field Content Info" at bounding box center [163, 154] width 130 height 26
type textarea "$4,521.25"
click at [71, 142] on div "X Edit Field Field Settings Configure who can edit the content of this field. F…" at bounding box center [163, 91] width 327 height 183
drag, startPoint x: 124, startPoint y: 146, endPoint x: 88, endPoint y: 146, distance: 35.5
click at [98, 146] on textarea "$4,521.25" at bounding box center [163, 154] width 130 height 26
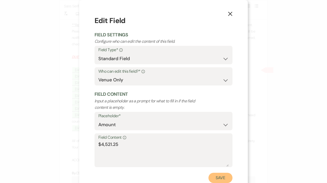
click at [226, 177] on button "Save" at bounding box center [221, 178] width 24 height 10
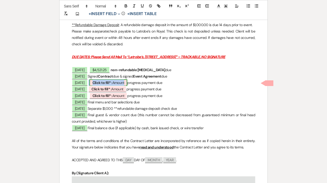
click at [121, 83] on span "Click to fill* : Amount" at bounding box center [108, 82] width 38 height 7
select select "owner"
select select "Amount"
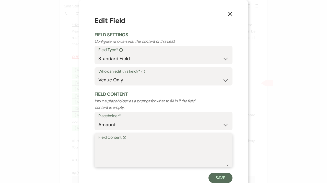
click at [128, 152] on textarea "Field Content Info" at bounding box center [163, 154] width 130 height 26
paste textarea "$4,521.25"
type textarea "$4,521.25"
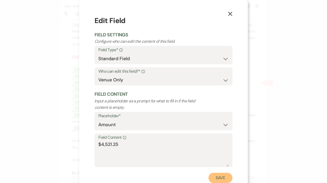
click at [214, 177] on button "Save" at bounding box center [221, 178] width 24 height 10
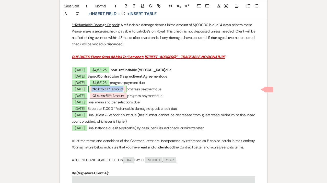
click at [127, 90] on span "Click to fill* : Amount" at bounding box center [107, 89] width 38 height 7
select select "owner"
select select "Amount"
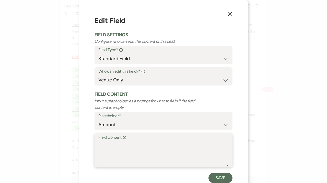
click at [126, 145] on textarea "Field Content Info" at bounding box center [163, 154] width 130 height 26
paste textarea "$4,521.25"
type textarea "$4,521.25"
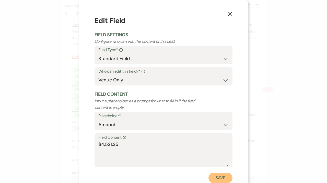
click at [232, 180] on button "Save" at bounding box center [221, 178] width 24 height 10
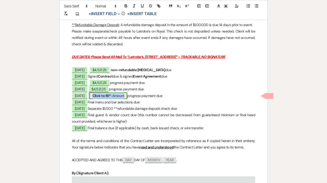
click at [128, 95] on span "Click to fill* : Amount" at bounding box center [108, 95] width 38 height 7
select select "owner"
select select "Amount"
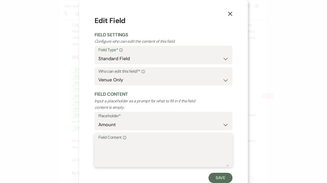
click at [137, 150] on textarea "Field Content Info" at bounding box center [163, 154] width 130 height 26
paste textarea "$4,521.25"
type textarea "$4,521.25"
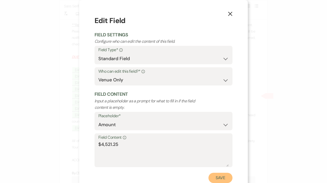
click at [227, 179] on button "Save" at bounding box center [221, 178] width 24 height 10
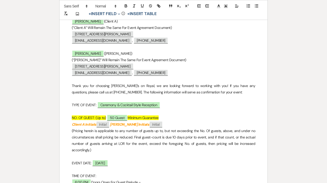
scroll to position [0, 0]
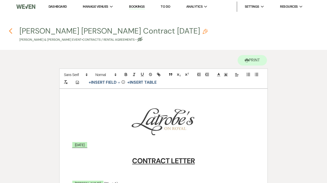
click at [11, 30] on use "button" at bounding box center [10, 31] width 3 height 6
select select "6"
select select "20"
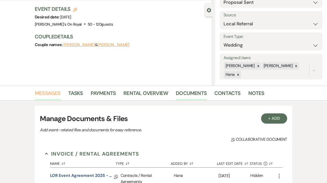
scroll to position [19, 0]
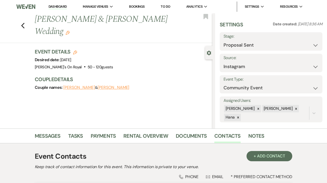
select select "7"
click at [224, 62] on select "Weven Venue Website Instagram Facebook Pinterest Google The Knot Wedding Wire H…" at bounding box center [271, 67] width 95 height 10
select select "20"
click at [224, 83] on select "Wedding Anniversary Party Baby Shower Bachelorette / Bachelor Party Birthday Pa…" at bounding box center [271, 88] width 95 height 10
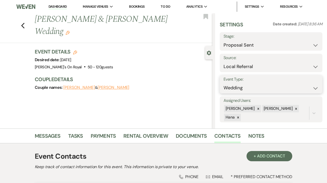
select select "1"
click option "Wedding" at bounding box center [0, 0] width 0 height 0
click at [224, 62] on select "Weven Venue Website Instagram Facebook Pinterest Google The Knot Wedding Wire H…" at bounding box center [271, 67] width 95 height 10
click option "Local Referral" at bounding box center [0, 0] width 0 height 0
click at [195, 89] on div "Previous Taylor Hopkins & Sterling Sims's Wedding Edit Bookmark Gear Settings S…" at bounding box center [106, 70] width 213 height 115
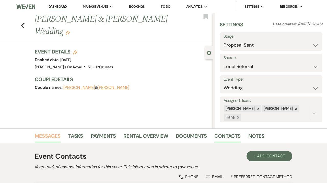
click at [47, 134] on link "Messages" at bounding box center [48, 137] width 26 height 11
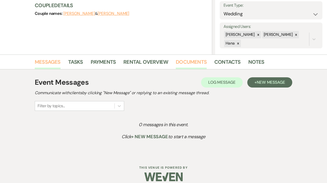
scroll to position [77, 0]
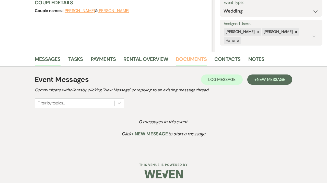
click at [188, 63] on link "Documents" at bounding box center [191, 60] width 31 height 11
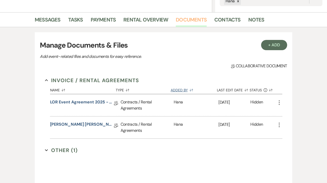
scroll to position [158, 0]
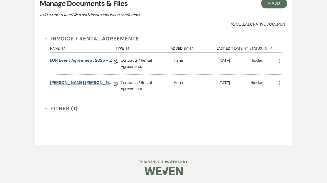
click at [82, 84] on link "Hopkins Sims Contract 4.4.26" at bounding box center [82, 83] width 64 height 8
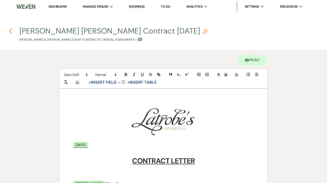
click at [10, 31] on use "button" at bounding box center [10, 31] width 3 height 6
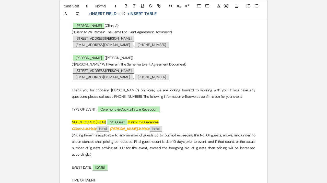
select select "6"
select select "20"
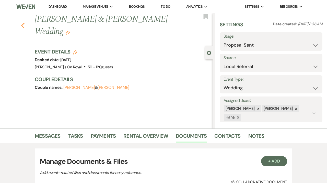
click at [24, 22] on icon "Previous" at bounding box center [23, 25] width 4 height 6
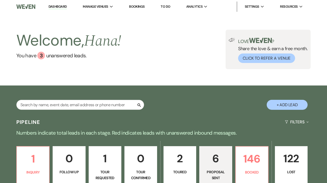
select select "6"
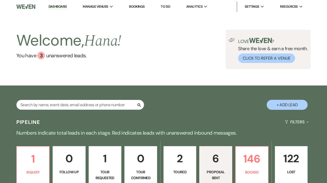
select select "6"
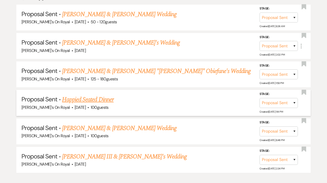
scroll to position [255, 0]
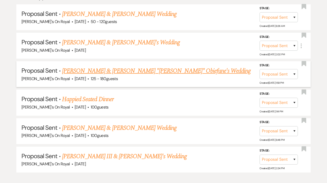
click at [135, 71] on link "[PERSON_NAME] & [PERSON_NAME] "[PERSON_NAME]" Obiefune's Wedding" at bounding box center [156, 70] width 189 height 9
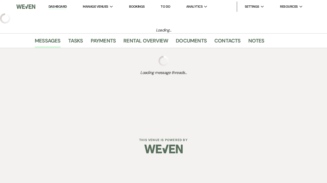
select select "6"
select select "20"
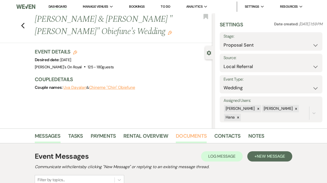
click at [194, 138] on link "Documents" at bounding box center [191, 137] width 31 height 11
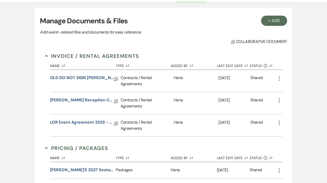
scroll to position [141, 0]
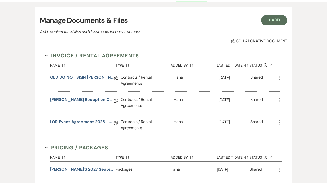
click at [279, 102] on use "button" at bounding box center [279, 100] width 1 height 5
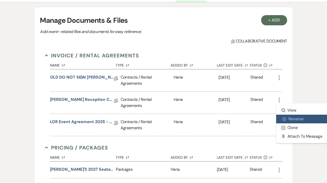
click at [288, 122] on button "Settings Gear Rename" at bounding box center [302, 119] width 52 height 9
select select "10"
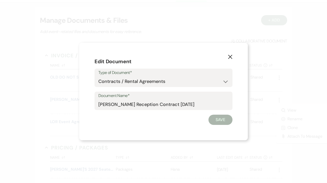
click at [97, 105] on div "Document Name* Dayalan Obiefune Reception Contract 3.13.27" at bounding box center [164, 101] width 138 height 18
click at [99, 105] on input "[PERSON_NAME] Reception Contract [DATE]" at bounding box center [163, 104] width 130 height 10
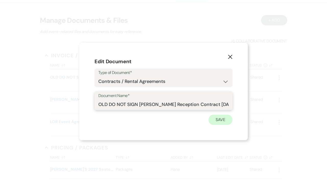
type input "OLD DO NOT SIGN [PERSON_NAME] Reception Contract [DATE]"
click at [220, 121] on button "Save" at bounding box center [221, 120] width 24 height 10
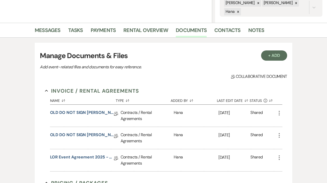
scroll to position [97, 0]
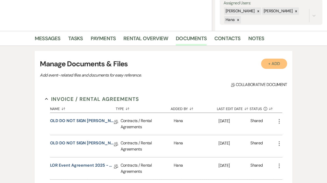
click at [269, 61] on button "+ Add" at bounding box center [274, 64] width 26 height 10
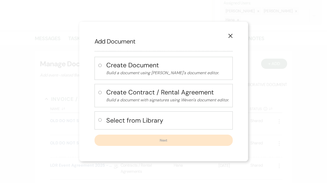
click at [117, 119] on h4 "Select from Library" at bounding box center [167, 120] width 123 height 9
radio input "true"
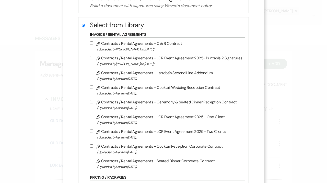
scroll to position [74, 0]
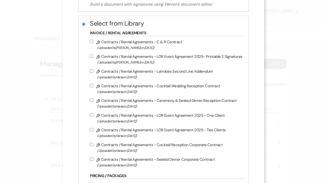
click at [133, 105] on label "Pencil Contracts / Rental Agreements - Ceremony & Seated Dinner Reception Contr…" at bounding box center [166, 103] width 152 height 12
click at [93, 102] on input "Pencil Contracts / Rental Agreements - Ceremony & Seated Dinner Reception Contr…" at bounding box center [91, 99] width 3 height 3
checkbox input "true"
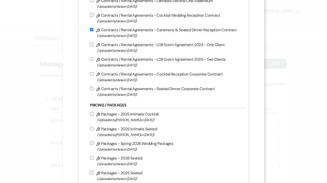
scroll to position [142, 0]
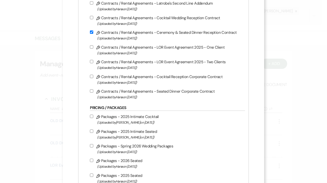
click at [129, 66] on label "Pencil Contracts / Rental Agreements - LOR Event Agreement 2025 - Two Clients (…" at bounding box center [166, 65] width 152 height 12
click at [93, 63] on input "Pencil Contracts / Rental Agreements - LOR Event Agreement 2025 - Two Clients (…" at bounding box center [91, 61] width 3 height 3
checkbox input "true"
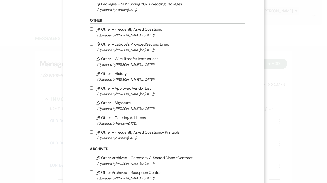
scroll to position [446, 0]
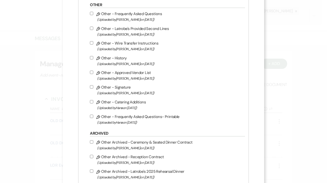
click at [127, 52] on span "(Uploaded by Millie Adler on Jul 21st, 2023 )" at bounding box center [169, 49] width 145 height 6
click at [93, 44] on input "Pencil Other - Wire Transfer Instructions (Uploaded by Millie Adler on Jul 21st…" at bounding box center [91, 42] width 3 height 3
checkbox input "true"
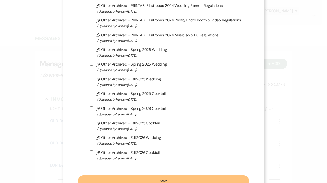
scroll to position [1054, 0]
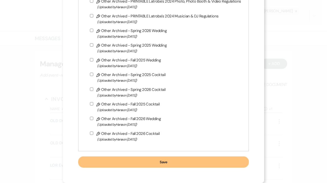
click at [146, 164] on button "Save" at bounding box center [163, 161] width 170 height 11
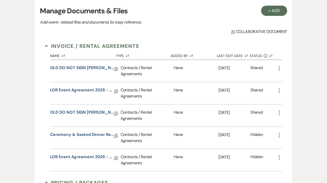
scroll to position [151, 0]
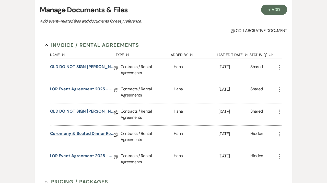
click at [92, 133] on link "Ceremony & Seated Dinner Reception Contract" at bounding box center [82, 134] width 64 height 8
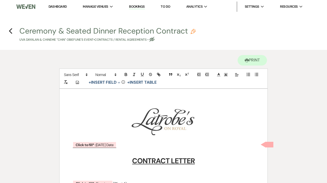
click at [191, 32] on icon "Pencil" at bounding box center [193, 31] width 5 height 5
select select "10"
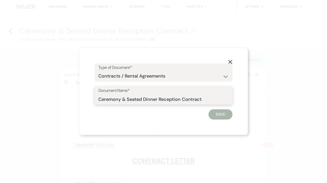
drag, startPoint x: 127, startPoint y: 99, endPoint x: 86, endPoint y: 99, distance: 41.2
click at [98, 99] on input "Ceremony & Seated Dinner Reception Contract" at bounding box center [163, 99] width 130 height 10
click at [214, 99] on input "Dayalan Obiefune Seated Dinner Reception Contract" at bounding box center [163, 99] width 130 height 10
drag, startPoint x: 193, startPoint y: 99, endPoint x: 170, endPoint y: 98, distance: 23.5
click at [170, 98] on input "Dayalan Obiefune Seated Dinner Reception Contract" at bounding box center [163, 99] width 130 height 10
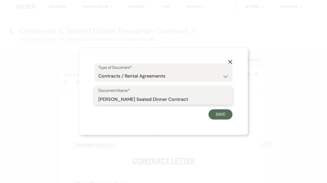
click at [199, 99] on input "Dayalan Obiefune Seated Dinner Contract" at bounding box center [163, 99] width 130 height 10
type input "Dayalan Obiefune Seated Dinner Contract 3.13.26"
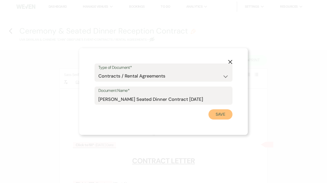
click at [220, 115] on button "Save" at bounding box center [221, 114] width 24 height 10
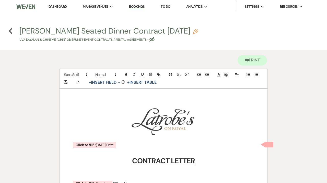
click at [198, 28] on button "Dayalan Obiefune Seated Dinner Contract 3.13.26 Pencil Uva Dayalan & Chineme "C…" at bounding box center [108, 34] width 179 height 15
click at [198, 31] on use "button" at bounding box center [195, 31] width 5 height 5
select select "10"
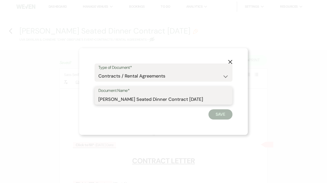
click at [214, 98] on input "Dayalan Obiefune Seated Dinner Contract 3.13.26" at bounding box center [163, 99] width 130 height 10
type input "[PERSON_NAME] Seated Dinner Contract [DATE]"
click at [224, 114] on button "Save" at bounding box center [221, 114] width 24 height 10
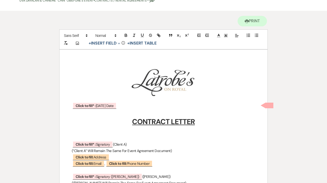
scroll to position [47, 0]
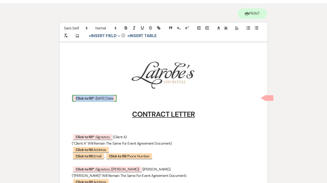
click at [104, 97] on span "Click to fill* : Today's Date" at bounding box center [95, 98] width 44 height 7
select select "owner"
select select "custom_placeholder"
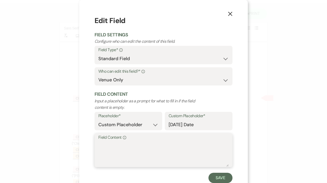
click at [114, 150] on textarea "Field Content Info" at bounding box center [163, 154] width 130 height 26
type textarea "09/23/25"
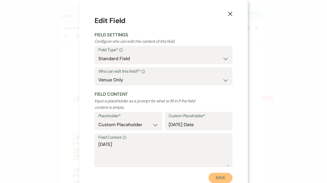
click at [216, 177] on button "Save" at bounding box center [221, 178] width 24 height 10
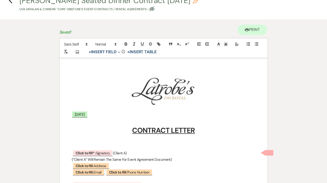
scroll to position [0, 0]
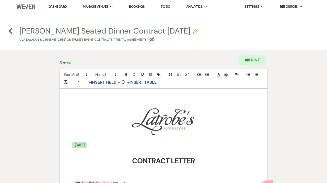
click at [29, 3] on img at bounding box center [25, 6] width 19 height 11
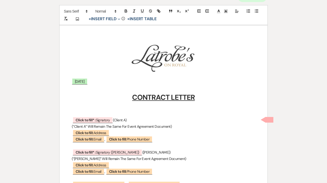
scroll to position [63, 0]
click at [97, 117] on span "Click to fill* : Signatory" at bounding box center [93, 120] width 40 height 7
select select "owner"
select select "custom_placeholder"
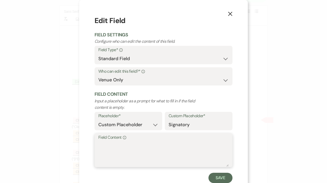
click at [101, 144] on textarea "Field Content Info" at bounding box center [163, 154] width 130 height 26
paste textarea "Uva Dayalan"
type textarea "Uva Dayalan"
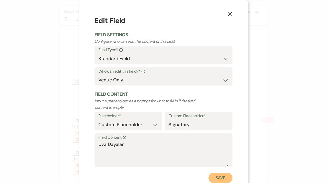
click at [214, 178] on button "Save" at bounding box center [221, 178] width 24 height 10
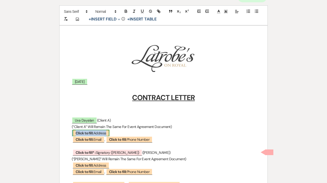
click at [104, 133] on span "Click to fill: Address" at bounding box center [91, 133] width 37 height 7
select select "Address"
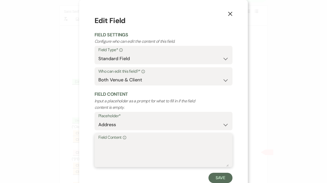
click at [104, 145] on textarea "Field Content Info" at bounding box center [163, 154] width 130 height 26
paste textarea "[STREET_ADDRESS]"
type textarea "[STREET_ADDRESS]"
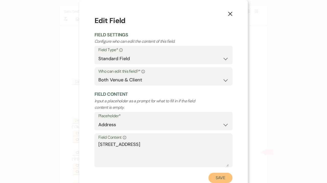
click at [220, 177] on button "Save" at bounding box center [221, 178] width 24 height 10
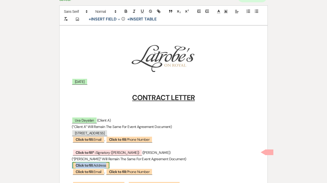
click at [92, 164] on b "Click to fill:" at bounding box center [85, 165] width 18 height 5
select select "Address"
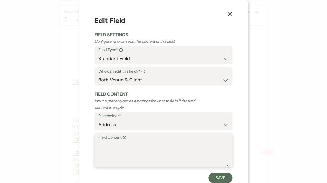
click at [121, 154] on textarea "Field Content Info" at bounding box center [163, 154] width 130 height 26
paste textarea "[STREET_ADDRESS]"
type textarea "[STREET_ADDRESS]"
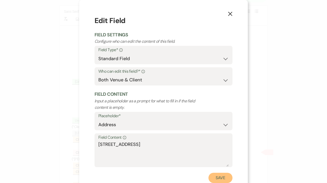
click at [221, 177] on button "Save" at bounding box center [221, 178] width 24 height 10
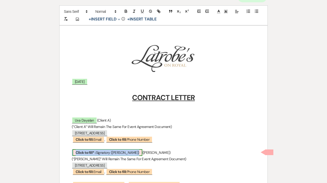
click at [89, 152] on b "Click to fill* :" at bounding box center [86, 152] width 20 height 5
select select "owner"
select select "custom_placeholder"
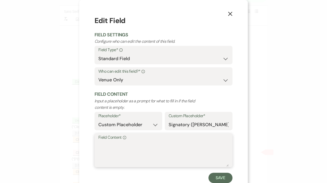
click at [100, 153] on textarea "Field Content Info" at bounding box center [163, 154] width 130 height 26
paste textarea "Chineme "Chin" Obiefune"
type textarea "Chineme "Chin" Obiefune"
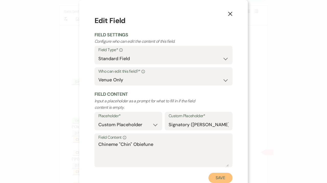
click at [222, 179] on button "Save" at bounding box center [221, 178] width 24 height 10
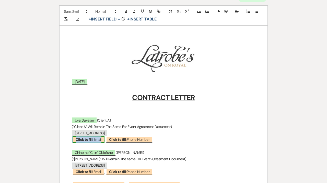
click at [90, 141] on b "Click to fill:" at bounding box center [85, 139] width 18 height 5
select select "Email"
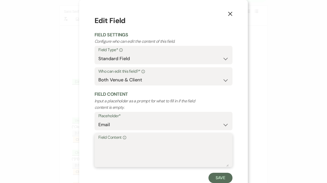
click at [108, 146] on textarea "Field Content Info" at bounding box center [163, 154] width 130 height 26
paste textarea "[EMAIL_ADDRESS][DOMAIN_NAME]"
type textarea "[EMAIL_ADDRESS][DOMAIN_NAME]"
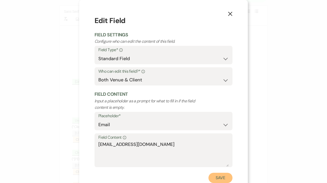
click at [219, 178] on button "Save" at bounding box center [221, 178] width 24 height 10
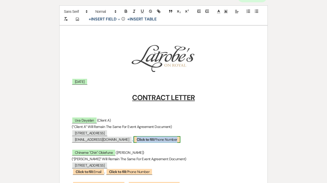
click at [155, 140] on span "Click to fill: Phone Number" at bounding box center [157, 139] width 47 height 7
select select "Phone Number"
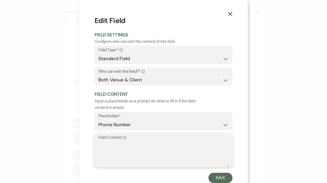
click at [131, 145] on textarea "Field Content Info" at bounding box center [163, 154] width 130 height 26
paste textarea "[PHONE_NUMBER]"
type textarea "[PHONE_NUMBER]"
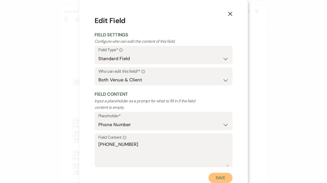
click at [225, 179] on button "Save" at bounding box center [221, 178] width 24 height 10
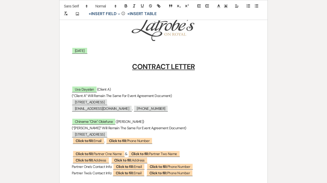
scroll to position [104, 0]
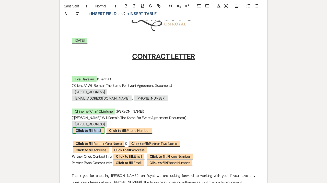
click at [96, 131] on span "Click to fill: Email" at bounding box center [89, 130] width 32 height 7
select select "Email"
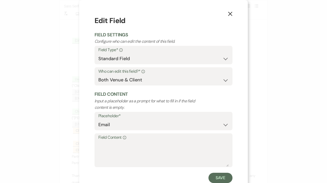
click at [119, 130] on div "Placeholder* Custom Placeholder Date Time Name Location Venue Name Type Number …" at bounding box center [164, 121] width 138 height 18
click at [106, 145] on textarea "Field Content Info" at bounding box center [163, 154] width 130 height 26
paste textarea "[EMAIL_ADDRESS][DOMAIN_NAME]"
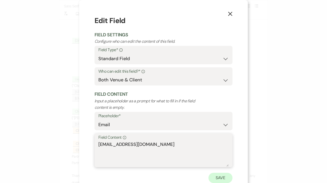
type textarea "[EMAIL_ADDRESS][DOMAIN_NAME]"
click at [230, 177] on button "Save" at bounding box center [221, 178] width 24 height 10
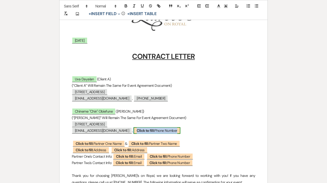
click at [137, 129] on b "Click to fill:" at bounding box center [146, 130] width 18 height 5
select select "Phone Number"
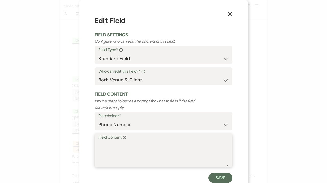
click at [117, 145] on textarea "Field Content Info" at bounding box center [163, 154] width 130 height 26
paste textarea "[PHONE_NUMBER]"
type textarea "[PHONE_NUMBER]"
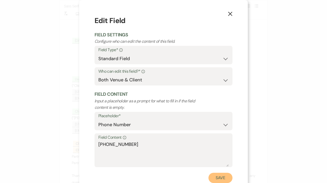
click at [220, 180] on button "Save" at bounding box center [221, 178] width 24 height 10
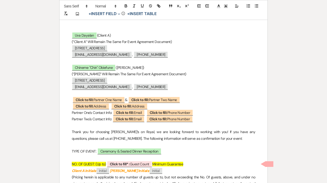
scroll to position [155, 0]
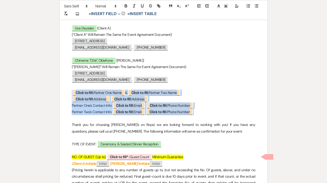
drag, startPoint x: 206, startPoint y: 115, endPoint x: 73, endPoint y: 86, distance: 136.1
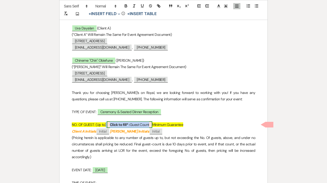
click at [113, 124] on b "Click to fill* :" at bounding box center [120, 124] width 20 height 5
select select "owner"
select select "custom_placeholder"
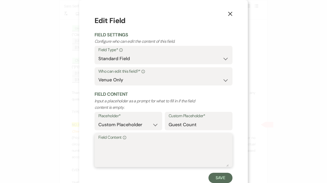
click at [118, 150] on textarea "Field Content Info" at bounding box center [163, 154] width 130 height 26
type textarea "100 Guest"
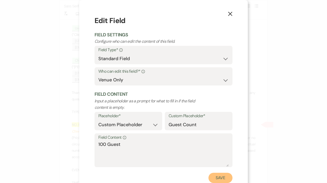
click at [216, 181] on button "Save" at bounding box center [221, 178] width 24 height 10
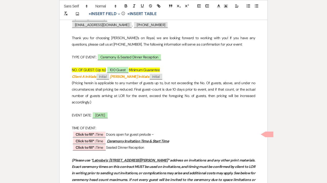
scroll to position [210, 0]
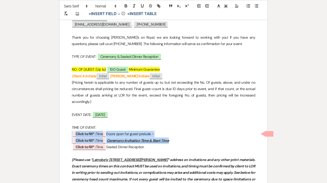
drag, startPoint x: 177, startPoint y: 140, endPoint x: 56, endPoint y: 134, distance: 120.8
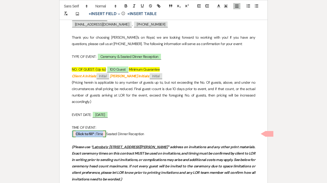
click at [93, 133] on b "Click to fill* :" at bounding box center [86, 133] width 20 height 5
select select "owner"
select select "Time"
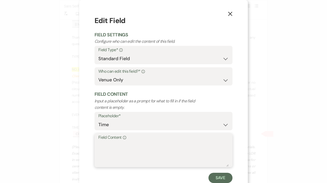
click at [114, 151] on textarea "Field Content Info" at bounding box center [163, 154] width 130 height 26
type textarea "7:00 PM - 11:00 PM"
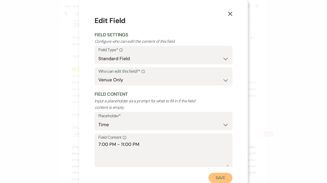
click at [218, 177] on button "Save" at bounding box center [221, 178] width 24 height 10
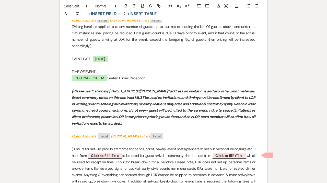
scroll to position [267, 0]
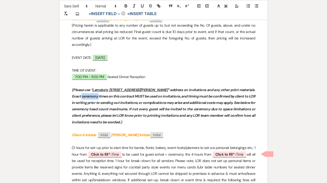
drag, startPoint x: 239, startPoint y: 90, endPoint x: 266, endPoint y: 90, distance: 27.3
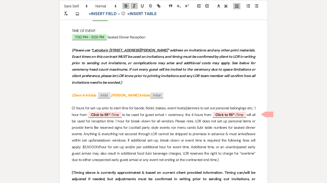
scroll to position [307, 0]
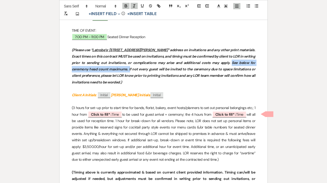
drag, startPoint x: 196, startPoint y: 62, endPoint x: 92, endPoint y: 68, distance: 104.3
click at [92, 68] on em "﻿(Please use “ Latrobe’s; 707 Conti Street ” address on invitations and any oth…" at bounding box center [164, 66] width 184 height 37
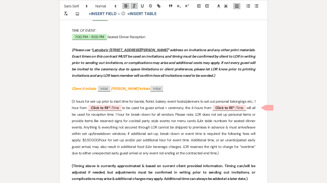
click at [175, 98] on p at bounding box center [164, 95] width 184 height 6
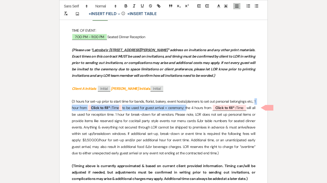
drag, startPoint x: 254, startPoint y: 101, endPoint x: 185, endPoint y: 107, distance: 69.2
click at [185, 107] on p "(3 hours for set-up prior to start time for bands, florist, bakery, event hosts…" at bounding box center [164, 127] width 184 height 58
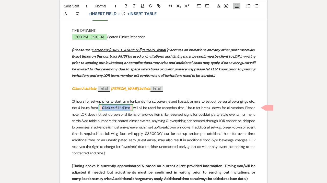
click at [129, 107] on span "Click to fill* : Time" at bounding box center [116, 107] width 34 height 7
select select "owner"
select select "Time"
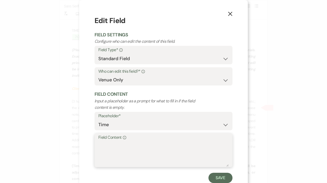
click at [135, 155] on textarea "Field Content Info" at bounding box center [163, 154] width 130 height 26
type textarea "7:00 PM - 11:00 PM"
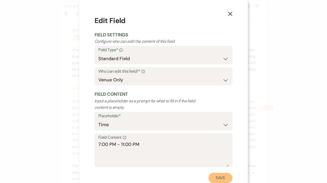
click at [223, 173] on button "Save" at bounding box center [221, 178] width 24 height 10
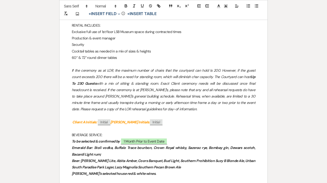
scroll to position [474, 0]
click at [156, 140] on span "1 Month Prior to Event Date" at bounding box center [144, 141] width 47 height 7
select select "owner"
select select "Date"
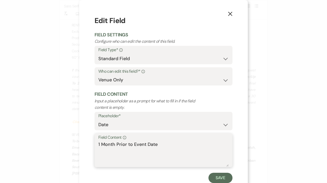
drag, startPoint x: 167, startPoint y: 144, endPoint x: 77, endPoint y: 144, distance: 89.5
click at [98, 144] on textarea "1 Month Prior to Event Date" at bounding box center [163, 154] width 130 height 26
type textarea "02/13/27"
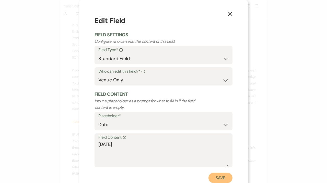
click at [218, 181] on button "Save" at bounding box center [221, 178] width 24 height 10
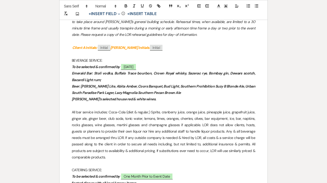
scroll to position [556, 0]
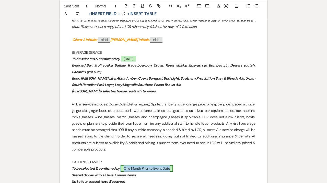
click at [163, 169] on span "One Month Prior to Event Date" at bounding box center [147, 168] width 52 height 7
select select "owner"
select select "Date"
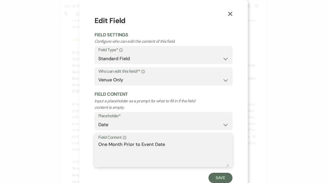
drag, startPoint x: 173, startPoint y: 146, endPoint x: 68, endPoint y: 146, distance: 105.6
click at [98, 146] on textarea "One Month Prior to Event Date" at bounding box center [163, 154] width 130 height 26
type textarea "02/13/27"
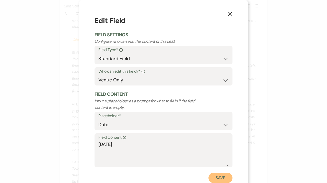
click at [219, 179] on button "Save" at bounding box center [221, 178] width 24 height 10
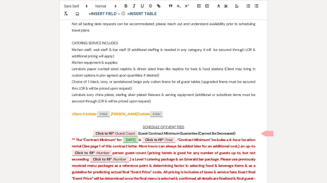
scroll to position [822, 0]
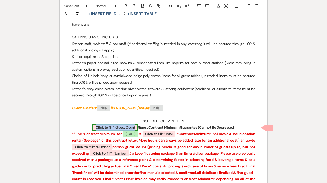
click at [128, 128] on span "Click to fill* : Guest Count" at bounding box center [115, 127] width 45 height 7
select select "owner"
select select "custom_placeholder"
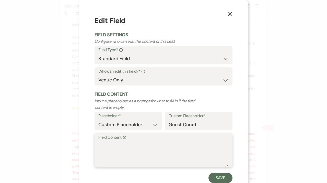
click at [132, 147] on textarea "Field Content Info" at bounding box center [163, 154] width 130 height 26
type textarea "Up-to 100"
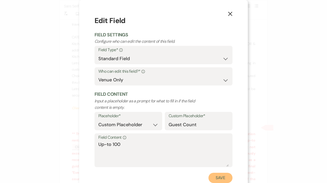
click at [224, 179] on button "Save" at bounding box center [221, 178] width 24 height 10
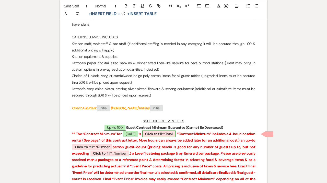
click at [168, 137] on span "Click to fill* : Total" at bounding box center [158, 133] width 33 height 7
select select "owner"
select select "Total"
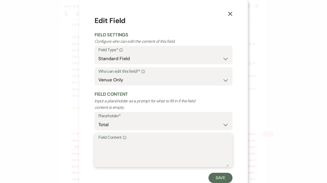
click at [143, 143] on textarea "Field Content Info" at bounding box center [163, 154] width 130 height 26
type textarea "$32,280"
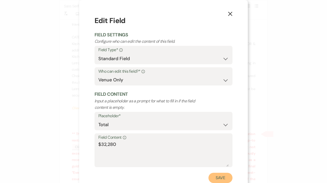
click at [225, 176] on button "Save" at bounding box center [221, 178] width 24 height 10
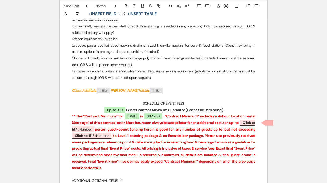
scroll to position [840, 0]
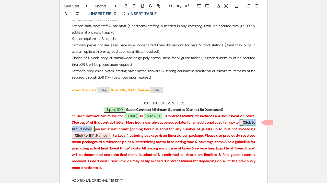
click at [105, 129] on span "Click to fill* : Number" at bounding box center [164, 125] width 184 height 13
select select "owner"
select select "Number"
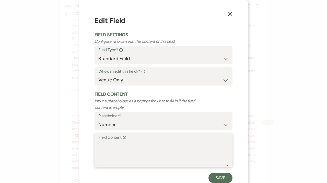
click at [111, 151] on textarea "Field Content Info" at bounding box center [163, 154] width 130 height 26
type textarea "100"
click at [214, 176] on button "Save" at bounding box center [221, 178] width 24 height 10
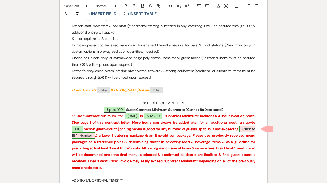
click at [90, 135] on span "Click to fill* : Number" at bounding box center [164, 131] width 184 height 13
select select "owner"
select select "Number"
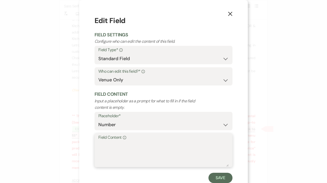
click at [113, 155] on textarea "Field Content Info" at bounding box center [163, 154] width 130 height 26
type textarea "100"
click at [220, 180] on button "Save" at bounding box center [221, 178] width 24 height 10
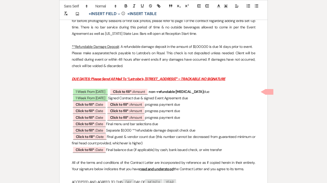
scroll to position [1200, 0]
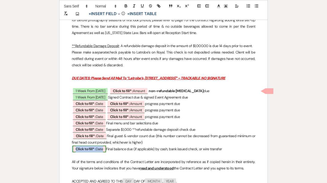
click at [100, 149] on span "Click to fill* : Date" at bounding box center [89, 148] width 33 height 7
select select "owner"
select select "Date"
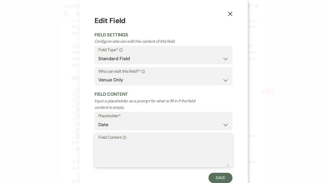
click at [113, 158] on textarea "Field Content Info" at bounding box center [163, 154] width 130 height 26
type textarea "03/10/26"
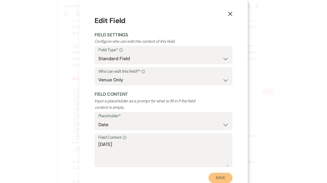
click at [221, 178] on button "Save" at bounding box center [221, 178] width 24 height 10
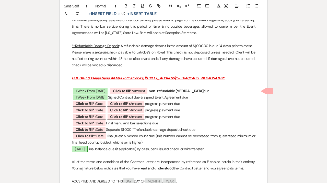
click at [88, 151] on span "03/10/26" at bounding box center [80, 148] width 16 height 7
select select "owner"
select select "Date"
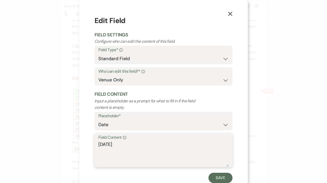
click at [123, 146] on textarea "03/10/26" at bounding box center [163, 154] width 130 height 26
type textarea "03/10/27"
click at [219, 180] on button "Save" at bounding box center [221, 178] width 24 height 10
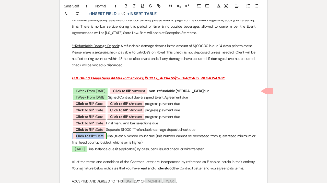
click at [96, 137] on b "Click to fill* :" at bounding box center [86, 135] width 20 height 5
select select "owner"
select select "Date"
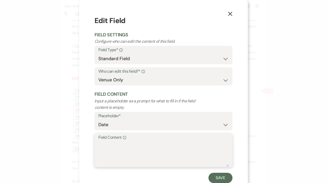
click at [116, 153] on textarea "Field Content Info" at bounding box center [163, 154] width 130 height 26
type textarea "03/01/27"
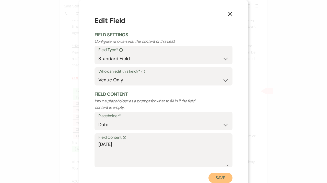
click at [221, 179] on button "Save" at bounding box center [221, 178] width 24 height 10
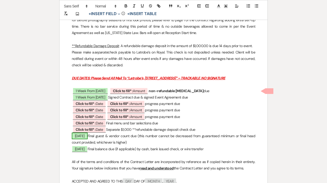
click at [85, 137] on span "03/01/27" at bounding box center [80, 135] width 16 height 7
select select "owner"
select select "Date"
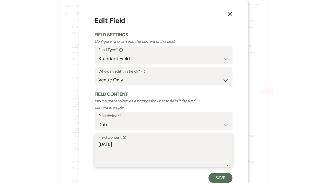
click at [110, 144] on textarea "03/01/27" at bounding box center [163, 154] width 130 height 26
type textarea "03/03/27"
click at [219, 179] on button "Save" at bounding box center [221, 178] width 24 height 10
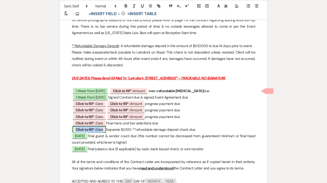
click at [94, 130] on b "Click to fill* :" at bounding box center [86, 129] width 20 height 5
select select "owner"
select select "Date"
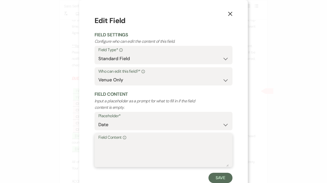
click at [116, 155] on textarea "Field Content Info" at bounding box center [163, 154] width 130 height 26
type textarea "02/27/27"
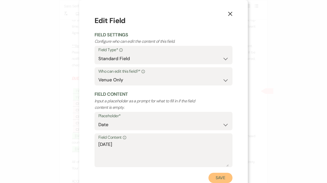
click at [215, 176] on button "Save" at bounding box center [221, 178] width 24 height 10
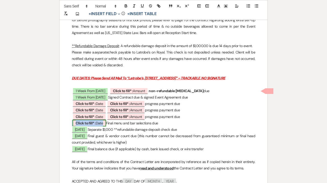
click at [87, 125] on b "Click to fill* :" at bounding box center [86, 123] width 20 height 5
select select "owner"
select select "Date"
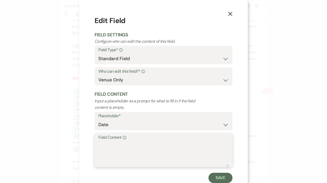
click at [117, 150] on textarea "Field Content Info" at bounding box center [163, 154] width 130 height 26
type textarea "02/13/27"
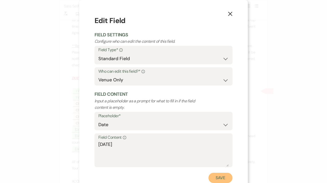
click at [224, 176] on button "Save" at bounding box center [221, 178] width 24 height 10
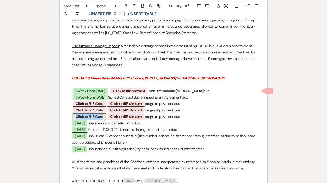
click at [95, 117] on b "Click to fill* :" at bounding box center [86, 116] width 20 height 5
select select "owner"
select select "Date"
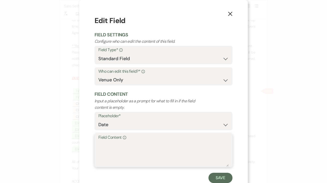
click at [107, 152] on textarea "Field Content Info" at bounding box center [163, 154] width 130 height 26
type textarea "[DATE]"
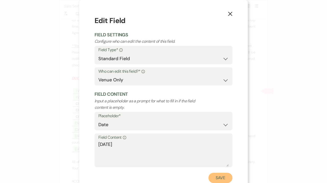
click at [218, 181] on button "Save" at bounding box center [221, 178] width 24 height 10
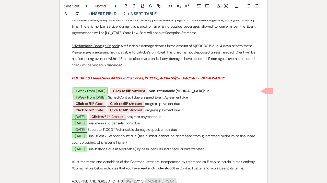
click at [99, 88] on span "1 Week From Today" at bounding box center [91, 90] width 36 height 7
select select "owner"
select select "Date"
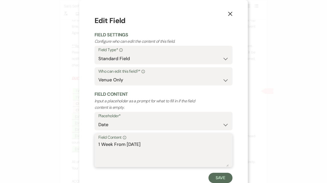
drag, startPoint x: 143, startPoint y: 143, endPoint x: 59, endPoint y: 135, distance: 84.7
click at [98, 141] on textarea "1 Week From Today" at bounding box center [163, 154] width 130 height 26
type textarea "09/30/25"
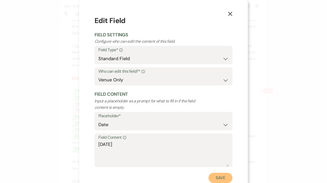
click at [219, 181] on button "Save" at bounding box center [221, 178] width 24 height 10
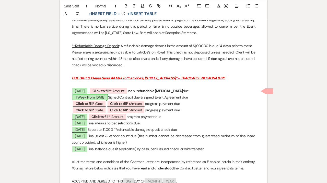
click at [102, 100] on span "1 Week From Today" at bounding box center [91, 97] width 36 height 7
select select "owner"
select select "Date"
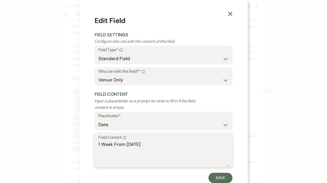
drag, startPoint x: 149, startPoint y: 148, endPoint x: 78, endPoint y: 147, distance: 71.3
click at [98, 147] on textarea "1 Week From Today" at bounding box center [163, 154] width 130 height 26
type textarea "09/30/25"
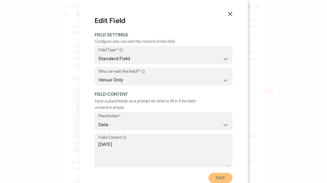
click at [223, 177] on button "Save" at bounding box center [221, 178] width 24 height 10
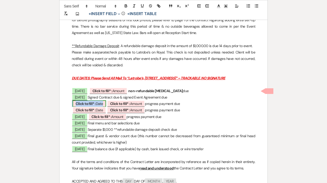
click at [95, 104] on b "Click to fill* :" at bounding box center [86, 103] width 20 height 5
select select "owner"
select select "Date"
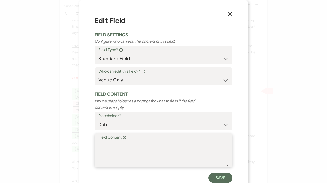
click at [131, 155] on textarea "Field Content Info" at bounding box center [163, 154] width 130 height 26
type textarea "03/13/26"
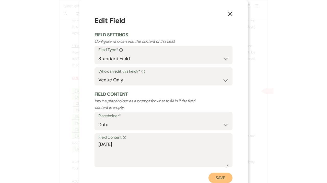
click at [224, 178] on button "Save" at bounding box center [221, 178] width 24 height 10
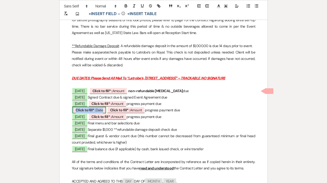
click at [96, 109] on b "Click to fill* :" at bounding box center [86, 110] width 20 height 5
select select "owner"
select select "Date"
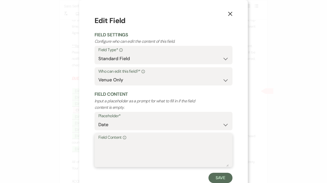
click at [128, 149] on textarea "Field Content Info" at bounding box center [163, 154] width 130 height 26
type textarea "08/13/26"
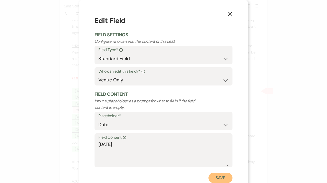
click at [222, 179] on button "Save" at bounding box center [221, 178] width 24 height 10
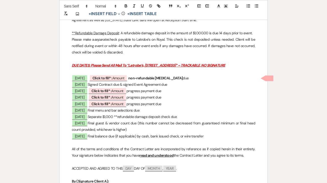
scroll to position [1227, 0]
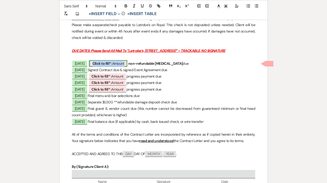
click at [112, 63] on b "Click to fill* :" at bounding box center [103, 63] width 20 height 5
select select "owner"
select select "Amount"
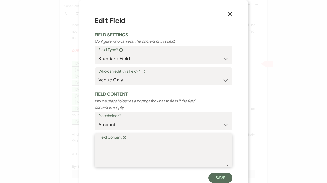
click at [114, 158] on textarea "Field Content Info" at bounding box center [163, 154] width 130 height 26
drag, startPoint x: 120, startPoint y: 145, endPoint x: 94, endPoint y: 145, distance: 25.6
click at [98, 145] on textarea "$8,070" at bounding box center [163, 154] width 130 height 26
type textarea "$8,070"
click at [244, 178] on div "X Edit Field Field Settings Configure who can edit the content of this field. F…" at bounding box center [163, 99] width 169 height 198
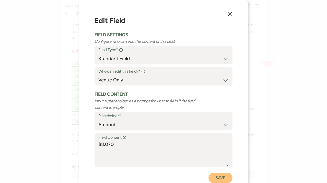
click at [222, 178] on button "Save" at bounding box center [221, 178] width 24 height 10
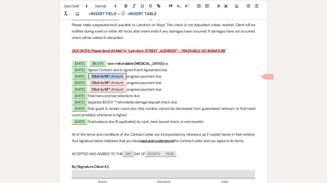
click at [107, 75] on b "Click to fill* :" at bounding box center [102, 76] width 20 height 5
select select "owner"
select select "Amount"
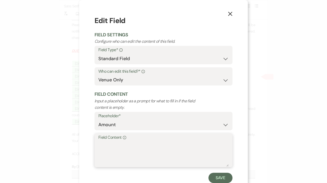
click at [119, 149] on textarea "Field Content Info" at bounding box center [163, 154] width 130 height 26
paste textarea "$8,070"
type textarea "$8,070"
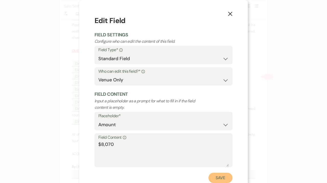
click at [225, 178] on button "Save" at bounding box center [221, 178] width 24 height 10
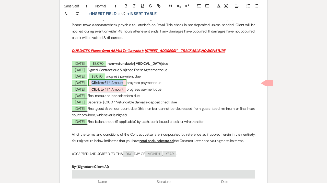
click at [126, 84] on span "Click to fill* : Amount" at bounding box center [107, 82] width 38 height 7
select select "owner"
select select "Amount"
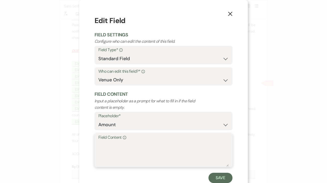
click at [122, 143] on textarea "Field Content Info" at bounding box center [163, 154] width 130 height 26
paste textarea "$8,070"
type textarea "$8,070"
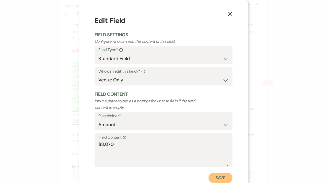
click at [218, 176] on button "Save" at bounding box center [221, 178] width 24 height 10
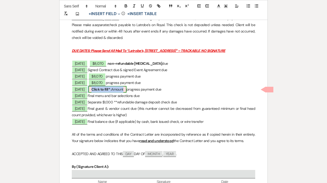
click at [108, 89] on b "Click to fill* :" at bounding box center [102, 89] width 20 height 5
select select "owner"
select select "Amount"
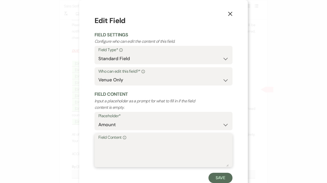
click at [127, 147] on textarea "Field Content Info" at bounding box center [163, 154] width 130 height 26
paste textarea "$8,070"
type textarea "$8,070"
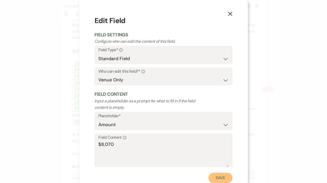
click at [220, 177] on button "Save" at bounding box center [221, 178] width 24 height 10
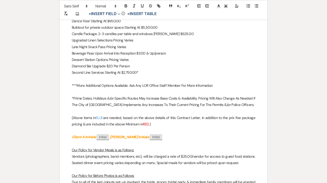
scroll to position [1026, 0]
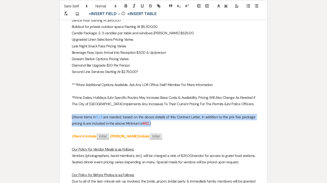
drag, startPoint x: 156, startPoint y: 123, endPoint x: 63, endPoint y: 116, distance: 93.1
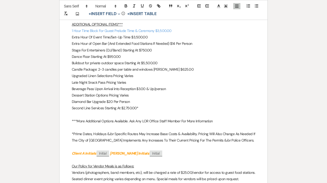
scroll to position [982, 0]
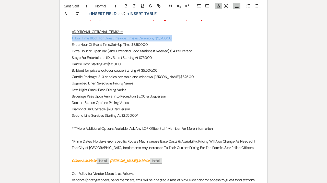
drag, startPoint x: 174, startPoint y: 38, endPoint x: 66, endPoint y: 39, distance: 107.6
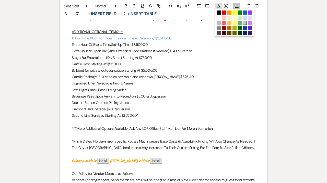
click at [218, 5] on icon at bounding box center [218, 6] width 5 height 5
click at [220, 14] on span at bounding box center [219, 12] width 4 height 4
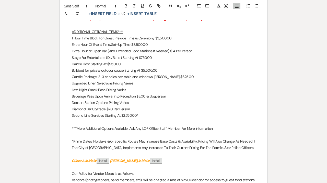
click at [208, 83] on p "Upgraded Linen Selections Pricing Varies" at bounding box center [164, 83] width 184 height 6
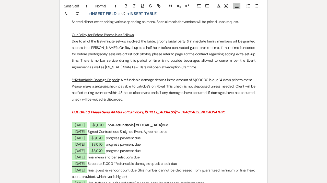
scroll to position [1141, 0]
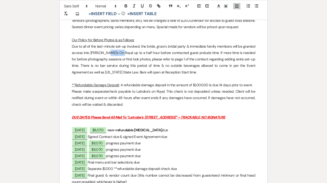
drag, startPoint x: 119, startPoint y: 53, endPoint x: 105, endPoint y: 53, distance: 14.1
click at [105, 53] on p "Due to all of the last-minute set-up involved, the bride, groom, bridal party &…" at bounding box center [164, 59] width 184 height 32
click at [125, 54] on p "Due to all of the last-minute set-up involved, the bride, groom, bridal party &…" at bounding box center [164, 59] width 184 height 32
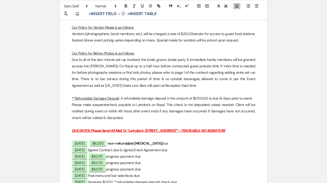
scroll to position [1128, 0]
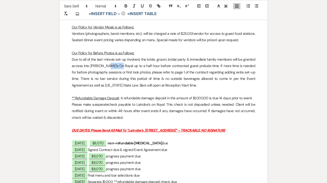
drag, startPoint x: 119, startPoint y: 65, endPoint x: 106, endPoint y: 65, distance: 13.0
click at [106, 65] on p "Due to all of the last-minute set-up involved, the bride, groom, bridal party &…" at bounding box center [164, 72] width 184 height 32
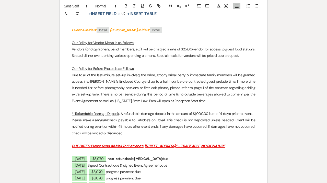
scroll to position [1108, 0]
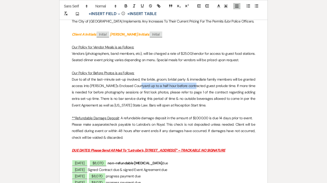
drag, startPoint x: 136, startPoint y: 86, endPoint x: 190, endPoint y: 87, distance: 54.4
click at [190, 87] on p "Due to all of the last-minute set-up involved, the bride, groom, bridal party &…" at bounding box center [164, 92] width 184 height 32
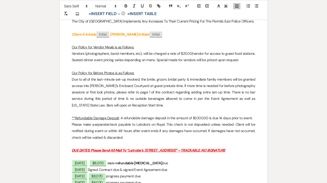
click at [140, 107] on p "Due to all of the last-minute set-up involved, the bride, groom, bridal party &…" at bounding box center [164, 92] width 184 height 32
click at [152, 102] on p "Due to all of the last-minute set-up involved, the bride, groom, bridal party &…" at bounding box center [164, 92] width 184 height 32
click at [161, 99] on p "Due to all of the last-minute set-up involved, the bride, groom, bridal party &…" at bounding box center [164, 92] width 184 height 32
drag, startPoint x: 136, startPoint y: 86, endPoint x: 105, endPoint y: 86, distance: 30.7
click at [105, 86] on p "Due to all of the last-minute set-up involved, the bride, groom, bridal party &…" at bounding box center [164, 92] width 184 height 32
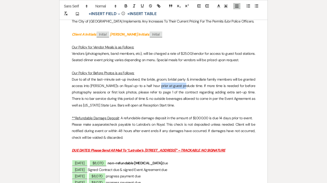
drag, startPoint x: 191, startPoint y: 87, endPoint x: 163, endPoint y: 87, distance: 28.1
click at [163, 87] on p "Due to all of the last-minute set-up involved, the bride, groom, bridal party &…" at bounding box center [164, 92] width 184 height 32
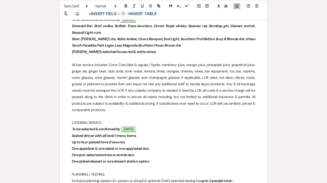
scroll to position [582, 0]
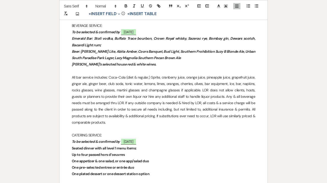
click at [147, 65] on p "[PERSON_NAME]’s selected house red & white wines." at bounding box center [164, 64] width 184 height 6
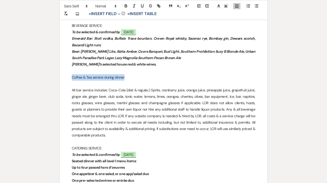
drag, startPoint x: 127, startPoint y: 77, endPoint x: 57, endPoint y: 77, distance: 69.8
click at [126, 5] on icon "button" at bounding box center [126, 5] width 2 height 1
click at [131, 5] on div at bounding box center [142, 6] width 41 height 8
click at [134, 5] on line "button" at bounding box center [134, 6] width 1 height 3
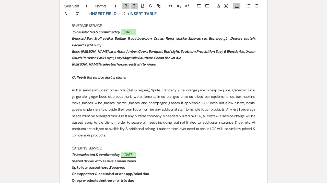
click at [135, 71] on p at bounding box center [164, 70] width 184 height 6
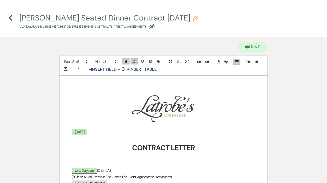
scroll to position [0, 0]
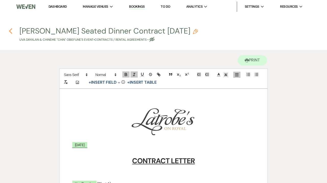
click at [11, 29] on use "button" at bounding box center [10, 31] width 3 height 6
select select "6"
select select "20"
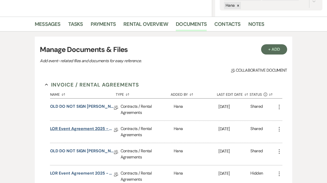
scroll to position [47, 0]
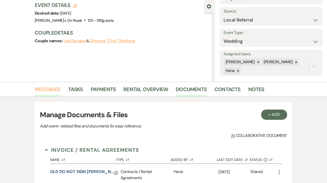
click at [45, 90] on link "Messages" at bounding box center [48, 90] width 26 height 11
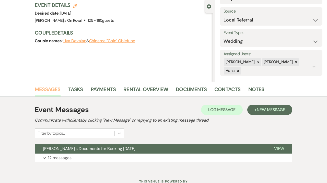
scroll to position [66, 0]
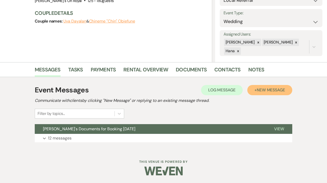
click at [279, 88] on span "New Message" at bounding box center [271, 89] width 28 height 5
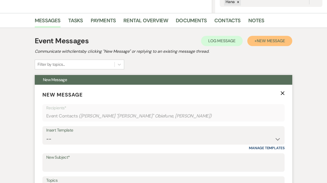
scroll to position [130, 0]
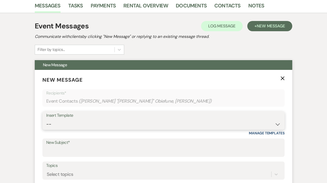
click at [46, 119] on select "-- Contract to New Booking Inquiry First Response Inquiry Follow Up Response Ap…" at bounding box center [163, 124] width 235 height 10
select select "2108"
click option "Contract to New Booking" at bounding box center [0, 0] width 0 height 0
type input "Latrobe's Documents for Booking"
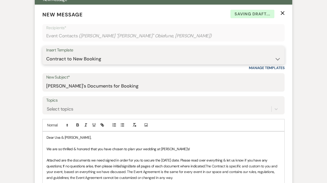
scroll to position [201, 0]
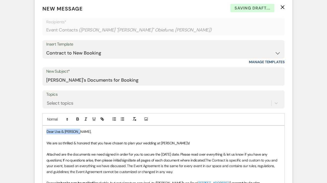
drag, startPoint x: 83, startPoint y: 131, endPoint x: 43, endPoint y: 130, distance: 40.4
click at [43, 130] on div "Dear Uva & Chineme, We are so thrilled & honored that you have chosen to plan y…" at bounding box center [164, 182] width 242 height 115
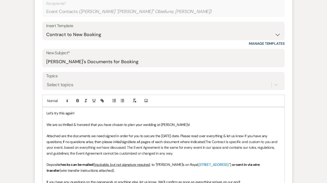
scroll to position [220, 0]
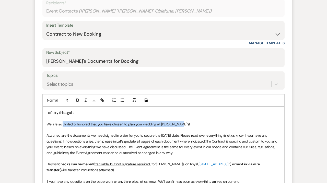
drag, startPoint x: 179, startPoint y: 123, endPoint x: 63, endPoint y: 127, distance: 115.6
click at [63, 127] on p "We are so thrilled & honored that you have chosen to plan your wedding at [PERS…" at bounding box center [164, 124] width 234 height 6
click at [78, 126] on span "We are so thrilled & honored that you have chosen to plan your wedding at [PERS…" at bounding box center [119, 124] width 144 height 5
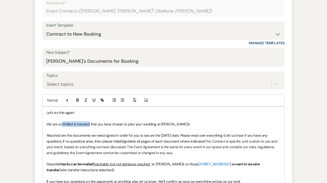
drag, startPoint x: 90, startPoint y: 123, endPoint x: 62, endPoint y: 123, distance: 27.9
click at [62, 123] on span "We are so thrilled & honored that you have chosen to plan your wedding at [PERS…" at bounding box center [119, 124] width 144 height 5
click at [168, 123] on p "We are so excited that you have chosen to plan your wedding at Latrobe’s!" at bounding box center [164, 124] width 234 height 6
click at [47, 123] on span "We are so excited that you have chosen to plan your wedding at Latrobe’s." at bounding box center [111, 124] width 128 height 5
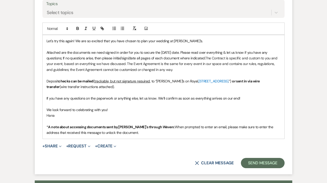
scroll to position [292, 0]
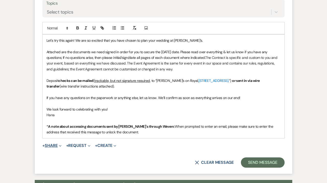
click at [54, 146] on button "+ Share Expand" at bounding box center [51, 145] width 19 height 4
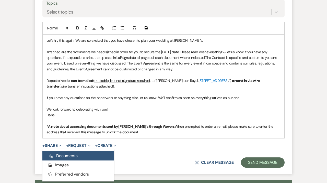
click at [56, 153] on button "Doc Upload Documents" at bounding box center [78, 155] width 72 height 9
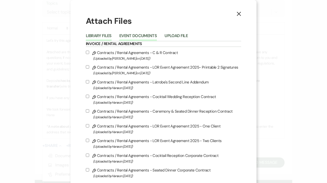
click at [137, 38] on button "Event Documents" at bounding box center [138, 37] width 38 height 7
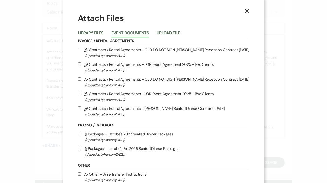
scroll to position [3, 0]
click at [110, 111] on label "Pencil Contracts / Rental Agreements - Dayalan Obiefune Seated Dinner Contract …" at bounding box center [163, 111] width 171 height 12
click at [81, 109] on input "Pencil Contracts / Rental Agreements - Dayalan Obiefune Seated Dinner Contract …" at bounding box center [79, 107] width 3 height 3
checkbox input "true"
click at [108, 97] on label "Pencil Contracts / Rental Agreements - LOR Event Agreement 2025 - Two Clients (…" at bounding box center [163, 96] width 171 height 12
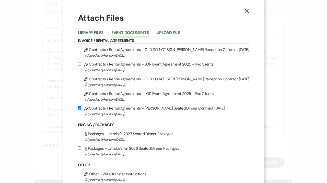
click at [81, 95] on input "Pencil Contracts / Rental Agreements - LOR Event Agreement 2025 - Two Clients (…" at bounding box center [79, 93] width 3 height 3
checkbox input "true"
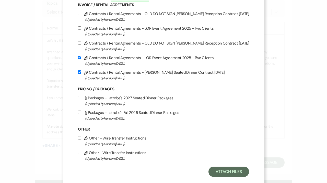
scroll to position [52, 0]
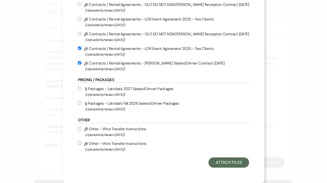
click at [105, 133] on span "(Uploaded by Hana on Sep 12th, 2025 )" at bounding box center [167, 135] width 164 height 6
click at [81, 130] on input "Pencil Other - Wire Transfer Instructions (Uploaded by Hana on Sep 12th, 2025 )" at bounding box center [79, 128] width 3 height 3
checkbox input "true"
click at [225, 161] on button "Attach Files" at bounding box center [229, 162] width 41 height 10
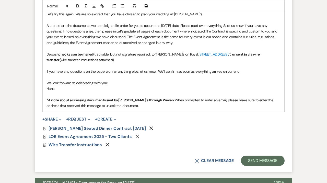
scroll to position [319, 0]
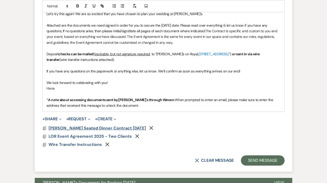
click at [123, 128] on span "[PERSON_NAME] Seated Dinner Contract [DATE]" at bounding box center [97, 127] width 97 height 5
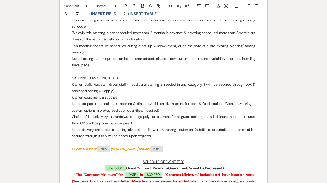
scroll to position [772, 0]
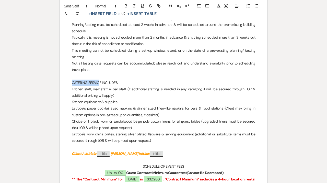
drag, startPoint x: 100, startPoint y: 81, endPoint x: 73, endPoint y: 82, distance: 27.6
click at [73, 82] on p "CATERING SERVICE INCLUDES:" at bounding box center [164, 82] width 184 height 6
click at [79, 82] on p "CATERING SERVICE INCLUDES:" at bounding box center [164, 82] width 184 height 6
click at [73, 82] on p "CATERING SERVICE INCLUDES:" at bounding box center [164, 82] width 184 height 6
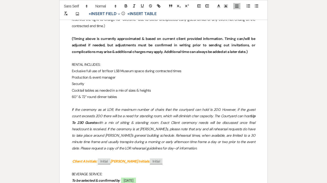
scroll to position [417, 0]
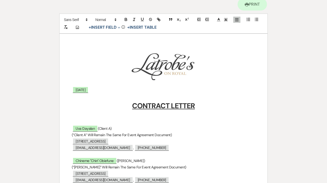
scroll to position [0, 0]
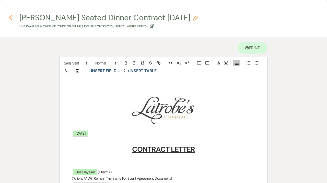
click at [10, 16] on icon "Previous" at bounding box center [11, 18] width 4 height 6
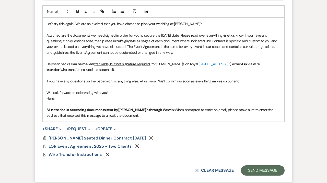
scroll to position [308, 0]
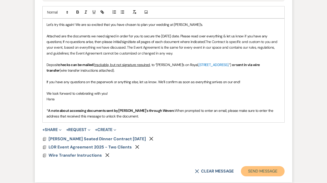
click at [273, 171] on button "Send Message" at bounding box center [263, 171] width 44 height 10
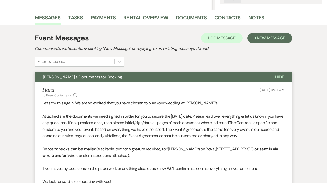
scroll to position [0, 0]
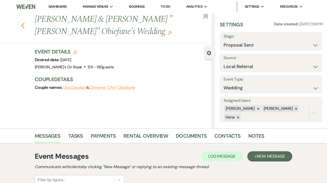
click at [21, 24] on icon "Previous" at bounding box center [23, 25] width 4 height 6
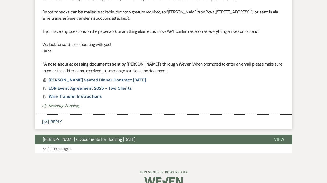
select select "6"
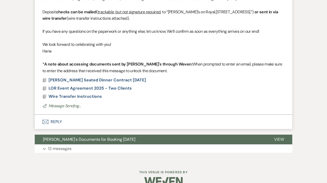
select select "6"
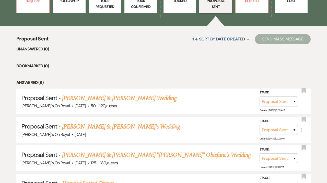
scroll to position [127, 0]
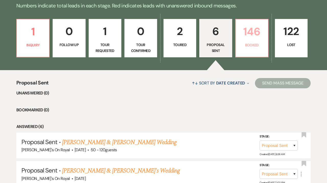
click at [257, 53] on link "146 Booked" at bounding box center [251, 38] width 33 height 38
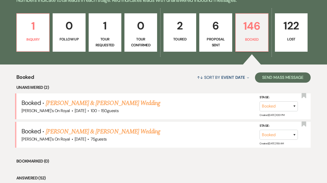
scroll to position [133, 0]
click at [218, 40] on p "Proposal Sent" at bounding box center [216, 42] width 26 height 12
select select "6"
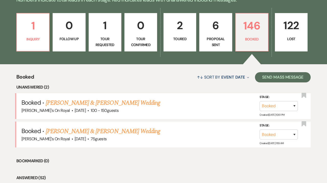
select select "6"
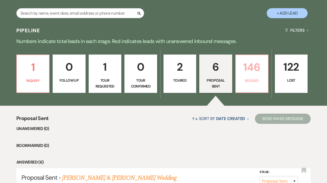
scroll to position [92, 0]
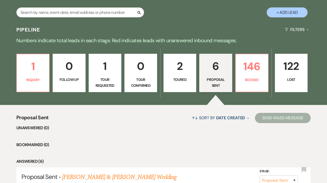
click at [289, 11] on button "+ Add Lead" at bounding box center [287, 12] width 41 height 10
select select "702"
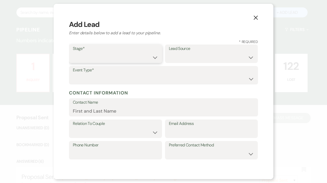
select select "6"
click option "Proposal Sent" at bounding box center [0, 0] width 0 height 0
click at [169, 52] on select "Weven Venue Website Instagram Facebook Pinterest Google The Knot Wedding Wire H…" at bounding box center [211, 57] width 85 height 10
select select "20"
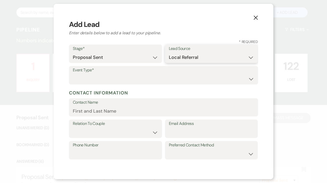
click option "Local Referral" at bounding box center [0, 0] width 0 height 0
click at [73, 74] on select "Wedding Anniversary Party Baby Shower Bachelorette / Bachelor Party Birthday Pa…" at bounding box center [163, 79] width 181 height 10
select select "11"
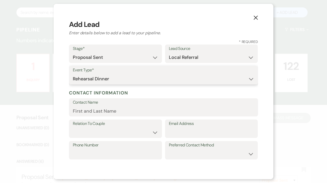
click option "Rehearsal Dinner" at bounding box center [0, 0] width 0 height 0
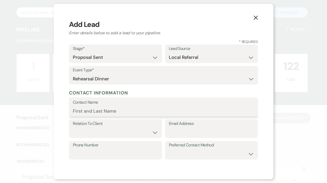
click at [117, 110] on input "Contact Name" at bounding box center [163, 111] width 181 height 10
paste input "Gracie Langham"
type input "Gracie Langham"
click at [110, 138] on div "Relation To Client Client Event Planner Parent of Client Family Member Friend O…" at bounding box center [163, 129] width 189 height 21
select select "1"
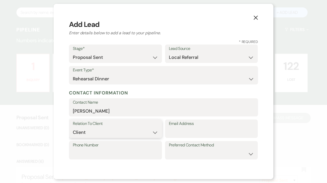
click option "Client" at bounding box center [0, 0] width 0 height 0
click at [177, 133] on input "Email Address" at bounding box center [211, 132] width 85 height 10
paste input "soignetwedding@gmail.com"
type input "soignetwedding@gmail.com"
click at [106, 152] on input "Phone Number" at bounding box center [115, 154] width 85 height 10
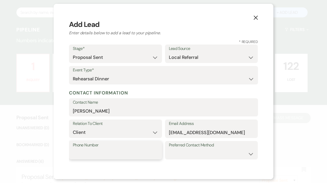
paste input "(337)5171997"
type input "(337)5171997"
select select "email"
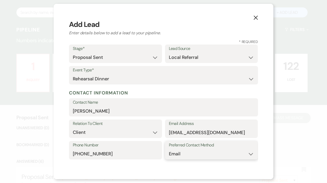
click option "Email" at bounding box center [0, 0] width 0 height 0
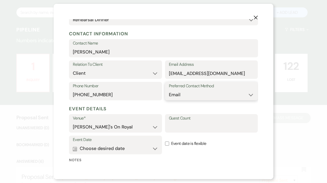
scroll to position [60, 0]
click at [188, 129] on input "Guest Count" at bounding box center [211, 126] width 85 height 10
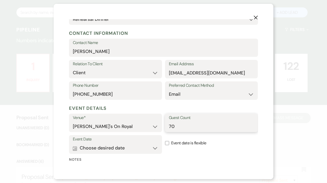
type input "70"
click at [132, 147] on button "Calendar Choose desired date Expand" at bounding box center [115, 148] width 85 height 10
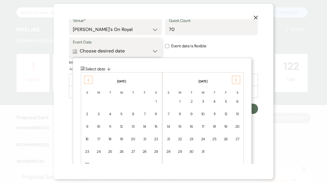
scroll to position [157, 0]
click at [216, 125] on div "18" at bounding box center [214, 125] width 4 height 5
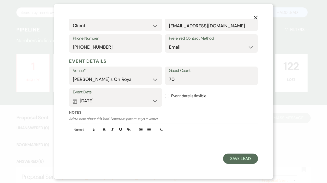
scroll to position [106, 0]
click at [239, 159] on button "Save Lead" at bounding box center [240, 159] width 35 height 10
select select "6"
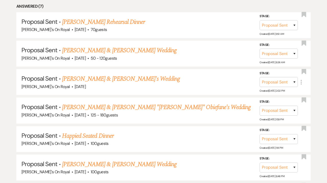
scroll to position [250, 0]
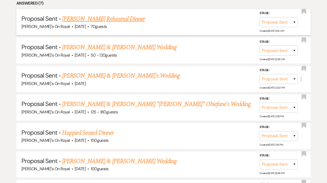
click at [127, 18] on link "Gracie Langham's Rehearsal Dinner" at bounding box center [103, 18] width 83 height 9
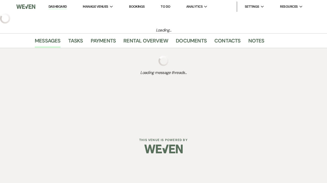
select select "6"
select select "20"
select select "11"
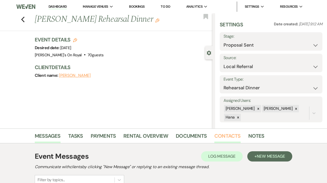
click at [217, 142] on link "Contacts" at bounding box center [227, 137] width 26 height 11
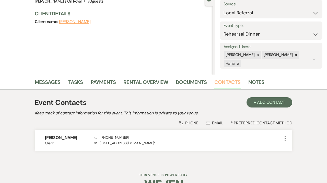
scroll to position [54, 0]
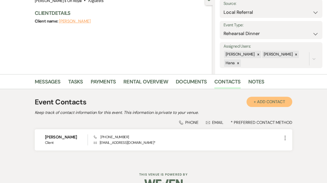
click at [264, 104] on button "+ Add Contact" at bounding box center [270, 102] width 46 height 10
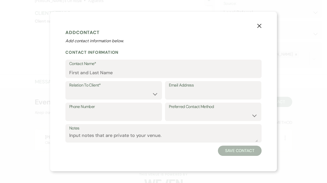
click at [161, 94] on div "Relation To Client* Client Event Planner Parent of Client Family Member Friend …" at bounding box center [113, 90] width 97 height 18
select select "2"
click option "Event Planner" at bounding box center [0, 0] width 0 height 0
click at [145, 75] on input "Contact Name*" at bounding box center [163, 72] width 189 height 10
paste input "Angelle Hebert"
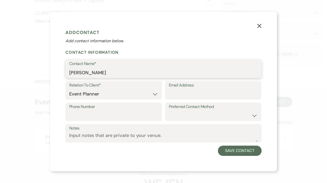
type input "Angelle Hebert"
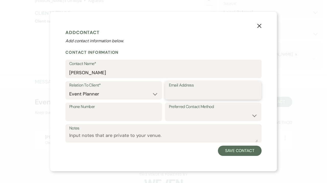
click at [175, 97] on input "Email Address" at bounding box center [213, 94] width 89 height 10
paste input "thewellplannedplanner@outlook.com"
type input "thewellplannedplanner@outlook.com"
click at [192, 120] on div "Preferred Contact Method Email Phone Text" at bounding box center [213, 111] width 97 height 18
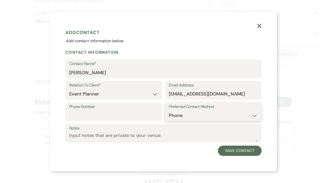
click option "Phone" at bounding box center [0, 0] width 0 height 0
select select "email"
click option "Email" at bounding box center [0, 0] width 0 height 0
click at [259, 92] on div "Email Address thewellplannedplanner@outlook.com" at bounding box center [213, 90] width 97 height 18
click at [256, 92] on input "thewellplannedplanner@outlook.com" at bounding box center [213, 94] width 89 height 10
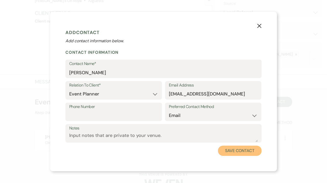
click at [238, 152] on button "Save Contact" at bounding box center [240, 150] width 44 height 10
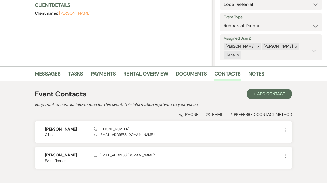
scroll to position [64, 0]
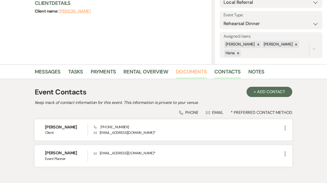
click at [191, 75] on link "Documents" at bounding box center [191, 72] width 31 height 11
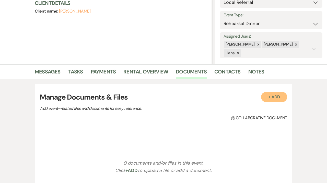
click at [271, 96] on button "+ Add" at bounding box center [274, 97] width 26 height 10
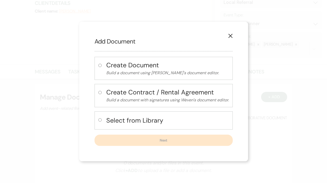
click at [175, 120] on h4 "Select from Library" at bounding box center [167, 120] width 123 height 9
radio input "true"
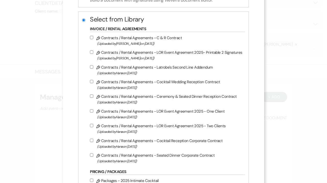
scroll to position [80, 0]
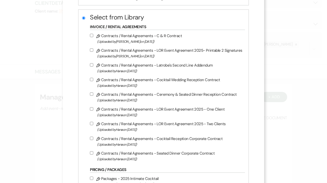
click at [161, 155] on label "Pencil Contracts / Rental Agreements - Seated Dinner Corporate Contract (Upload…" at bounding box center [166, 156] width 152 height 12
click at [93, 154] on input "Pencil Contracts / Rental Agreements - Seated Dinner Corporate Contract (Upload…" at bounding box center [91, 152] width 3 height 3
checkbox input "true"
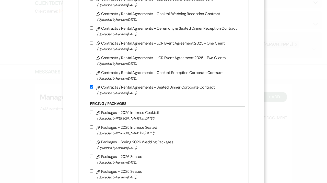
scroll to position [108, 0]
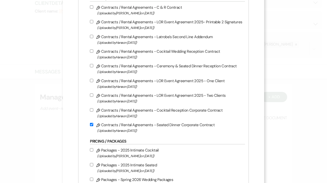
click at [181, 85] on label "Pencil Contracts / Rental Agreements - LOR Event Agreement 2025 - One Client (U…" at bounding box center [166, 83] width 152 height 12
click at [93, 82] on input "Pencil Contracts / Rental Agreements - LOR Event Agreement 2025 - One Client (U…" at bounding box center [91, 80] width 3 height 3
checkbox input "true"
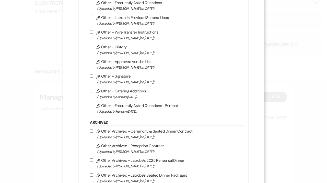
click at [160, 41] on span "(Uploaded by Millie Adler on Jul 21st, 2023 )" at bounding box center [169, 38] width 145 height 6
click at [93, 33] on input "Pencil Other - Wire Transfer Instructions (Uploaded by Millie Adler on Jul 21st…" at bounding box center [91, 31] width 3 height 3
checkbox input "true"
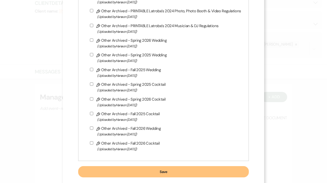
scroll to position [1045, 0]
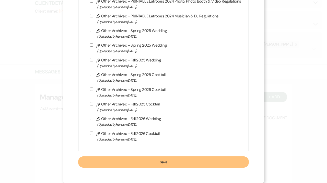
click at [220, 167] on button "Save" at bounding box center [163, 161] width 170 height 11
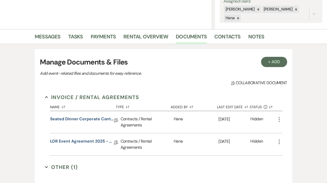
scroll to position [108, 0]
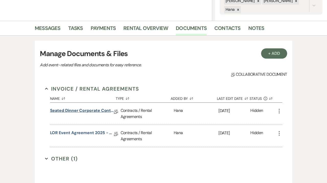
click at [92, 110] on link "Seated Dinner Corporate Contract" at bounding box center [82, 111] width 64 height 8
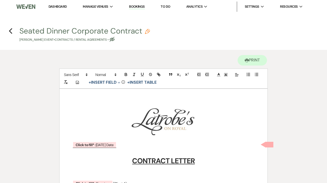
click at [146, 31] on icon "Pencil" at bounding box center [147, 31] width 5 height 5
select select "10"
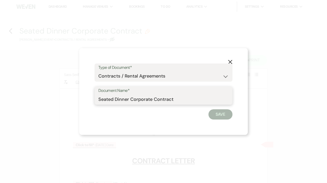
drag, startPoint x: 176, startPoint y: 99, endPoint x: 75, endPoint y: 97, distance: 101.0
click at [98, 97] on input "Seated Dinner Corporate Contract" at bounding box center [163, 99] width 130 height 10
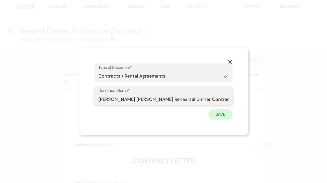
type input "Langham Soignet Rehearsal Dinner Contract 12.18.25"
click at [221, 111] on button "Save" at bounding box center [221, 114] width 24 height 10
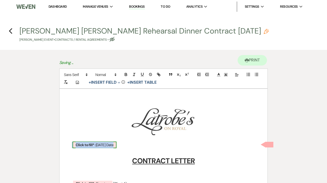
click at [104, 144] on span "Click to fill* : Today's Date" at bounding box center [95, 144] width 44 height 7
select select "owner"
select select "custom_placeholder"
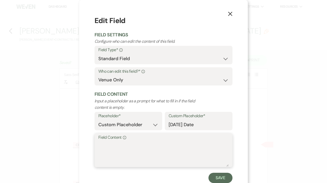
click at [110, 150] on textarea "Field Content Info" at bounding box center [163, 154] width 130 height 26
type textarea "09/23/25"
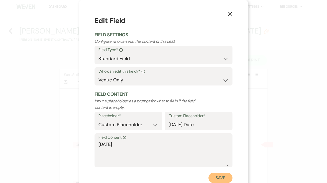
click at [219, 176] on button "Save" at bounding box center [221, 178] width 24 height 10
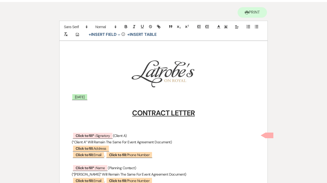
scroll to position [50, 0]
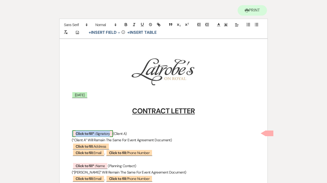
click at [100, 133] on span "Click to fill* : Signatory" at bounding box center [93, 133] width 40 height 7
select select "owner"
select select "custom_placeholder"
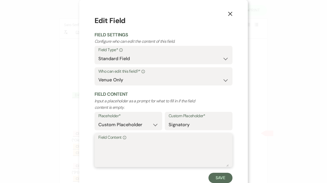
click at [105, 142] on textarea "Field Content Info" at bounding box center [163, 154] width 130 height 26
paste textarea "Gracie Langham"
type textarea "Gracie Langham"
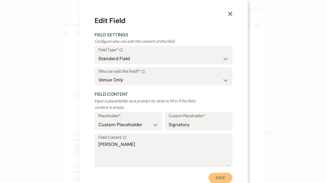
click at [224, 179] on button "Save" at bounding box center [221, 178] width 24 height 10
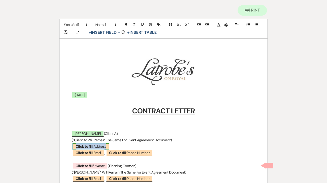
click at [98, 147] on span "Click to fill: Address" at bounding box center [91, 146] width 37 height 7
select select "Address"
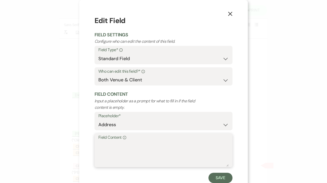
click at [98, 148] on textarea "Field Content Info" at bounding box center [163, 154] width 130 height 26
paste textarea "342 Carrollton Ave Metairie LA"
click at [138, 145] on textarea "342 Carrollton Ave Metairie LA" at bounding box center [163, 154] width 130 height 26
type textarea "342 Carrollton Ave, Metairie LA"
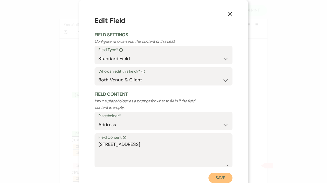
click at [213, 175] on button "Save" at bounding box center [221, 178] width 24 height 10
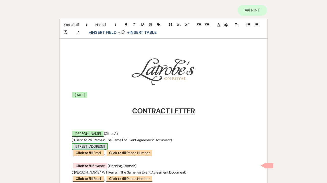
click at [106, 148] on span "342 Carrollton Ave, Metairie LA" at bounding box center [90, 146] width 36 height 7
select select "Address"
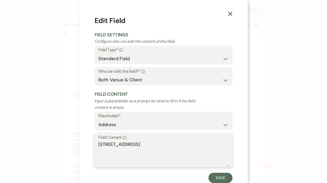
click at [174, 144] on textarea "342 Carrollton Ave, Metairie LA" at bounding box center [163, 154] width 130 height 26
click at [182, 144] on textarea "342 Carrollton Ave, Metairie LA 700005" at bounding box center [163, 154] width 130 height 26
type textarea "342 Carrollton Ave, Metairie LA 70005"
click at [217, 179] on button "Save" at bounding box center [221, 178] width 24 height 10
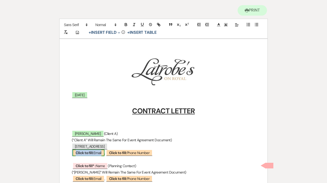
click at [86, 151] on b "Click to fill:" at bounding box center [85, 152] width 18 height 5
select select "Email"
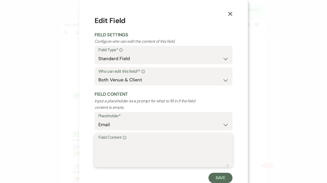
click at [99, 152] on textarea "Field Content Info" at bounding box center [163, 154] width 130 height 26
paste textarea "soignetwedding@gmail.com"
type textarea "soignetwedding@gmail.com"
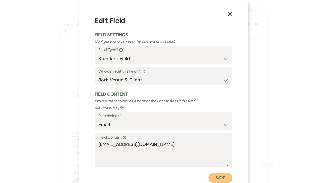
click at [225, 177] on button "Save" at bounding box center [221, 178] width 24 height 10
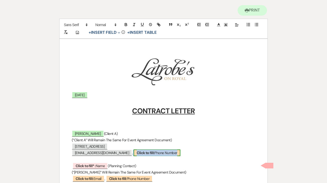
click at [148, 154] on span "Click to fill: Phone Number" at bounding box center [157, 152] width 47 height 7
select select "Phone Number"
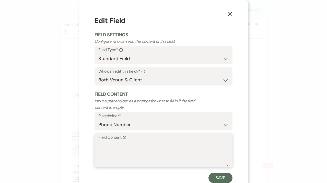
click at [145, 150] on textarea "Field Content Info" at bounding box center [163, 154] width 130 height 26
paste textarea "(337)5171997"
click at [117, 144] on textarea "(337)5171997" at bounding box center [163, 154] width 130 height 26
type textarea "(337)517-1997"
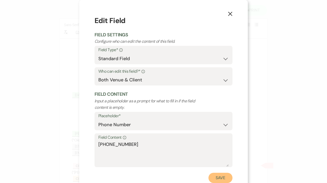
click at [217, 177] on button "Save" at bounding box center [221, 178] width 24 height 10
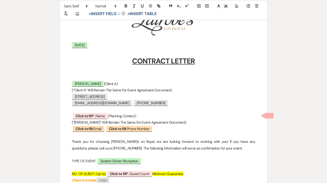
scroll to position [100, 0]
click at [98, 115] on span "Click to fill* : Name" at bounding box center [90, 115] width 35 height 7
select select "owner"
select select "Name"
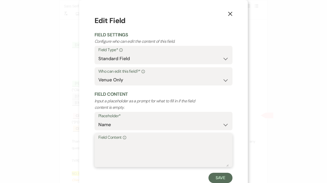
click at [130, 147] on textarea "Field Content Info" at bounding box center [163, 154] width 130 height 26
type textarea "A"
click at [228, 13] on use "button" at bounding box center [230, 14] width 4 height 4
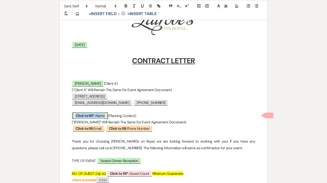
click at [97, 115] on span "Click to fill* : Name" at bounding box center [90, 115] width 35 height 7
select select "owner"
select select "Name"
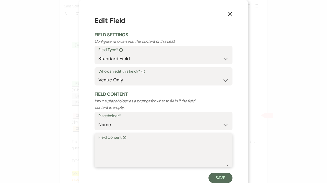
click at [111, 152] on textarea "Field Content Info" at bounding box center [163, 154] width 130 height 26
paste textarea "Stephen Soignet"
type textarea "Stephen Soignet"
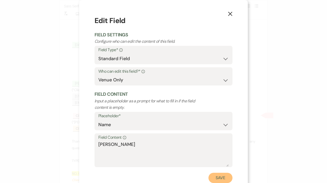
click at [220, 179] on button "Save" at bounding box center [221, 178] width 24 height 10
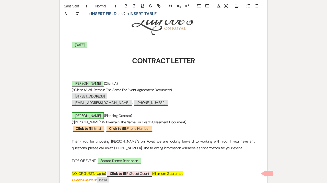
click at [87, 114] on span "Stephen Soignet" at bounding box center [88, 115] width 32 height 7
select select "owner"
select select "Name"
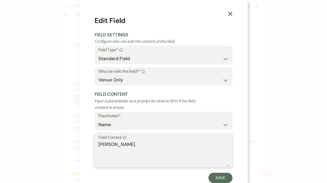
click at [99, 143] on textarea "Stephen Soignet" at bounding box center [163, 154] width 130 height 26
type textarea "Stephen Soignet"
click at [216, 178] on button "Save" at bounding box center [221, 178] width 24 height 10
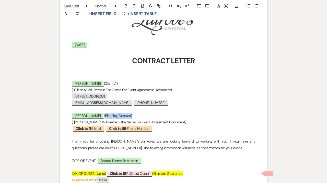
drag, startPoint x: 136, startPoint y: 115, endPoint x: 105, endPoint y: 115, distance: 31.4
click at [105, 115] on p "Stephen Soignet (Planning Contact)" at bounding box center [164, 115] width 184 height 6
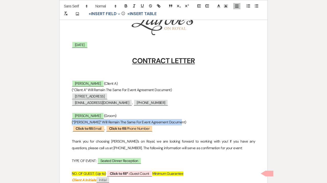
drag, startPoint x: 180, startPoint y: 121, endPoint x: 67, endPoint y: 124, distance: 112.8
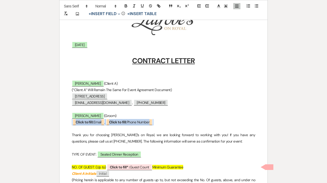
drag, startPoint x: 167, startPoint y: 120, endPoint x: 59, endPoint y: 121, distance: 107.3
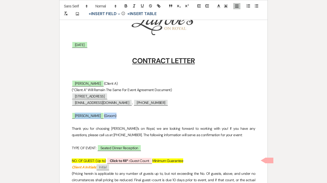
drag, startPoint x: 118, startPoint y: 117, endPoint x: 68, endPoint y: 117, distance: 50.4
click at [126, 83] on p "Gracie Langham (Client A)" at bounding box center [164, 83] width 184 height 6
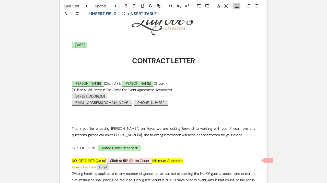
click at [106, 83] on p "Gracie Langham (Client A) & ﻿ Stephen Soignet ﻿ (Groom)" at bounding box center [164, 83] width 184 height 6
click at [139, 124] on p at bounding box center [164, 122] width 184 height 6
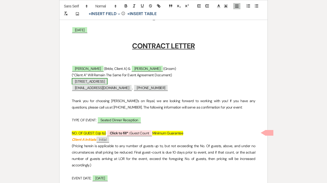
scroll to position [115, 0]
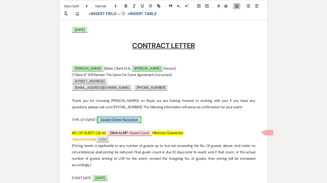
click at [129, 120] on span "Seated Dinner Reception" at bounding box center [119, 119] width 44 height 7
select select "owner"
select select "custom_placeholder"
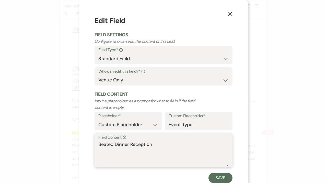
drag, startPoint x: 158, startPoint y: 141, endPoint x: 84, endPoint y: 142, distance: 74.1
click at [98, 142] on textarea "Seated Dinner Reception" at bounding box center [163, 154] width 130 height 26
type textarea "Rehearsal Dinner"
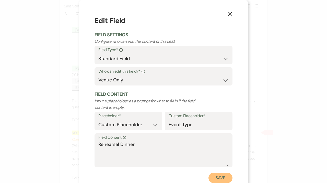
click at [213, 179] on button "Save" at bounding box center [221, 178] width 24 height 10
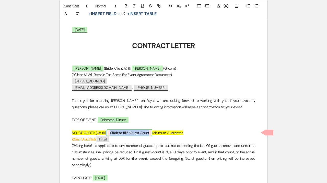
click at [146, 133] on span "Click to fill* : Guest Count" at bounding box center [129, 132] width 45 height 7
select select "owner"
select select "custom_placeholder"
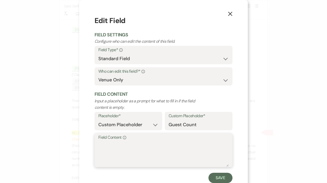
click at [146, 144] on textarea "Field Content Info" at bounding box center [163, 154] width 130 height 26
type textarea "70 Guests"
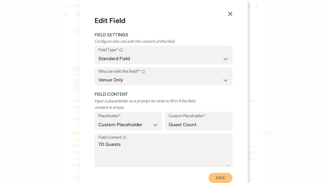
click at [215, 181] on button "Save" at bounding box center [221, 178] width 24 height 10
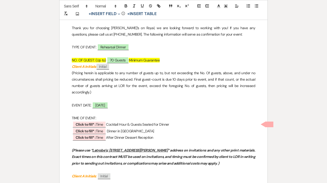
scroll to position [188, 0]
click at [100, 124] on span "Click to fill* : Time" at bounding box center [89, 124] width 33 height 7
select select "owner"
select select "Time"
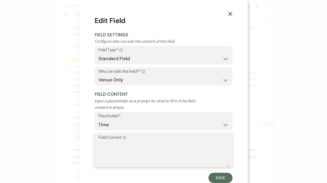
click at [115, 145] on textarea "Field Content Info" at bounding box center [163, 154] width 130 height 26
type textarea "5:30 PM - 6:30 PM"
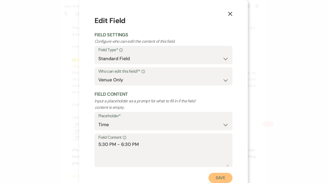
click at [217, 178] on button "Save" at bounding box center [221, 178] width 24 height 10
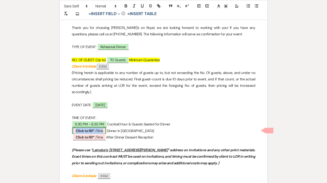
click at [100, 132] on span "Click to fill* : Time" at bounding box center [89, 130] width 33 height 7
select select "owner"
select select "Time"
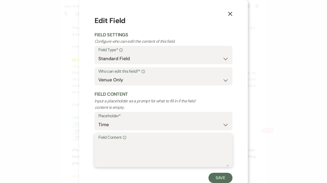
click at [122, 148] on textarea "Field Content Info" at bounding box center [163, 154] width 130 height 26
type textarea "6:30 PM - 8:30 PM"
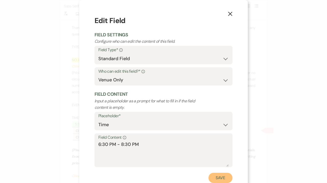
click at [219, 176] on button "Save" at bounding box center [221, 178] width 24 height 10
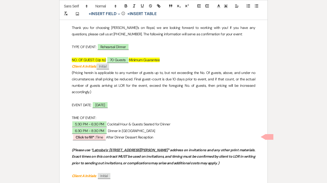
drag, startPoint x: 149, startPoint y: 139, endPoint x: 70, endPoint y: 139, distance: 78.5
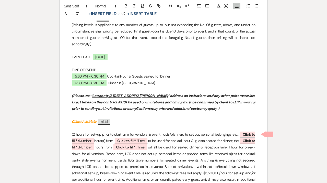
scroll to position [240, 0]
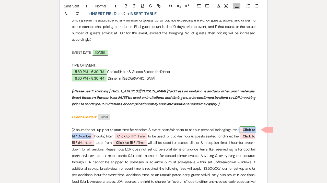
click at [96, 136] on span "Click to fill* : Number" at bounding box center [164, 132] width 184 height 13
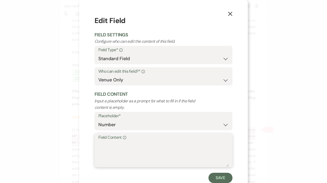
click at [111, 152] on textarea "Field Content Info" at bounding box center [163, 154] width 130 height 26
click at [217, 176] on button "Save" at bounding box center [221, 178] width 24 height 10
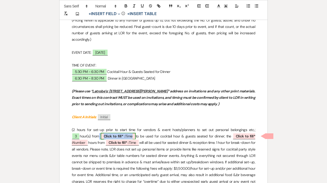
click at [107, 135] on b "Click to fill* :" at bounding box center [115, 136] width 22 height 5
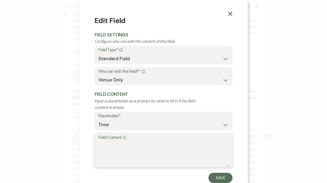
click at [119, 153] on textarea "Field Content Info" at bounding box center [163, 154] width 130 height 26
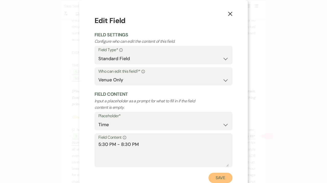
click at [213, 179] on button "Save" at bounding box center [221, 178] width 24 height 10
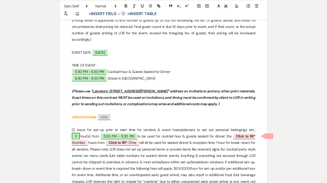
click at [80, 133] on span "3" at bounding box center [76, 136] width 8 height 7
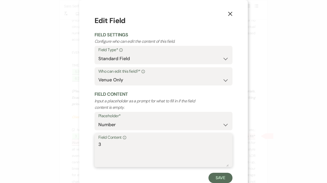
click at [125, 144] on textarea "3" at bounding box center [163, 154] width 130 height 26
click at [218, 179] on button "Save" at bounding box center [221, 178] width 24 height 10
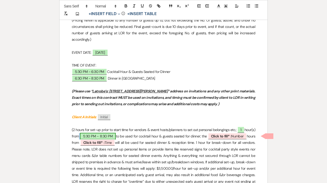
click at [116, 135] on span "5:30 PM - 8:30 PM" at bounding box center [98, 136] width 36 height 7
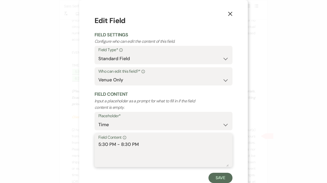
click at [124, 144] on textarea "5:30 PM - 8:30 PM" at bounding box center [163, 154] width 130 height 26
click at [223, 182] on button "Save" at bounding box center [221, 178] width 24 height 10
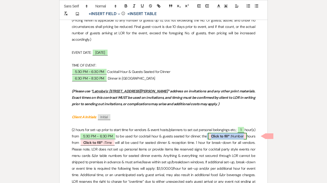
click at [232, 137] on b "Click to fill* :" at bounding box center [221, 136] width 20 height 5
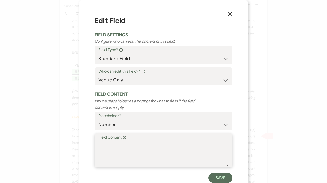
click at [167, 153] on textarea "Field Content Info" at bounding box center [163, 154] width 130 height 26
click at [219, 180] on button "Save" at bounding box center [221, 178] width 24 height 10
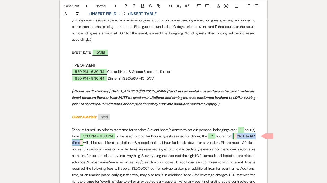
click at [99, 142] on span "Click to fill* : Time" at bounding box center [164, 139] width 184 height 13
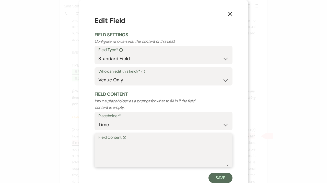
click at [127, 155] on textarea "Field Content Info" at bounding box center [163, 154] width 130 height 26
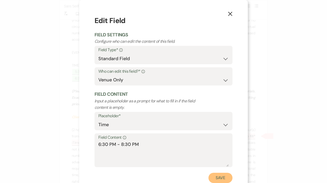
click at [213, 176] on button "Save" at bounding box center [221, 178] width 24 height 10
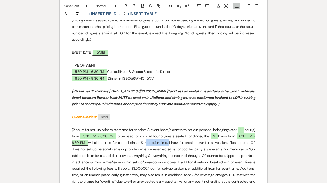
drag, startPoint x: 185, startPoint y: 142, endPoint x: 163, endPoint y: 143, distance: 22.8
click at [163, 143] on p "(2 hours for set-up prior to start time for vendors & event hosts/planners to s…" at bounding box center [164, 159] width 184 height 64
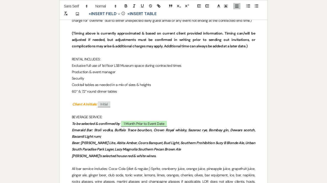
scroll to position [402, 0]
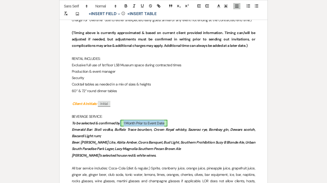
click at [144, 126] on span "1 Month Prior to Event Date" at bounding box center [144, 123] width 47 height 7
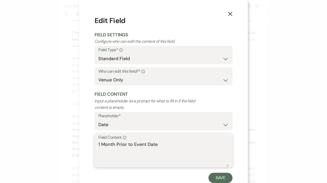
drag, startPoint x: 163, startPoint y: 144, endPoint x: 77, endPoint y: 144, distance: 86.1
click at [98, 144] on textarea "1 Month Prior to Event Date" at bounding box center [163, 154] width 130 height 26
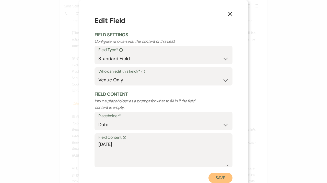
click at [223, 182] on button "Save" at bounding box center [221, 178] width 24 height 10
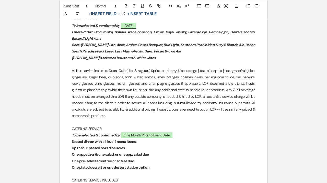
scroll to position [500, 0]
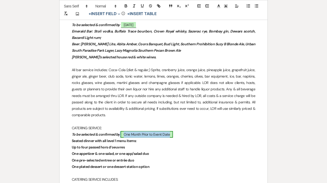
click at [161, 138] on span "One Month Prior to Event Date" at bounding box center [147, 134] width 52 height 7
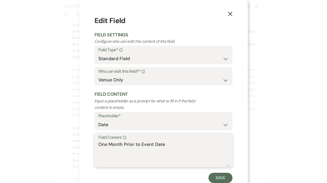
click at [161, 157] on textarea "One Month Prior to Event Date" at bounding box center [163, 154] width 130 height 26
drag, startPoint x: 176, startPoint y: 145, endPoint x: 62, endPoint y: 143, distance: 113.8
click at [98, 143] on textarea "One Month Prior to Event Date" at bounding box center [163, 154] width 130 height 26
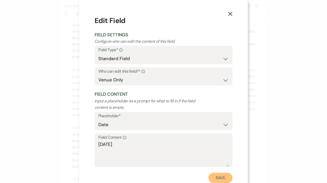
click at [217, 180] on button "Save" at bounding box center [221, 178] width 24 height 10
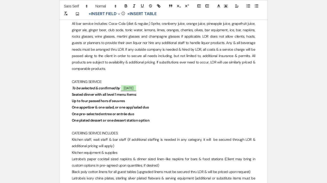
scroll to position [547, 0]
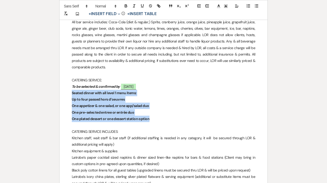
drag, startPoint x: 154, startPoint y: 127, endPoint x: 71, endPoint y: 99, distance: 87.8
click at [71, 99] on div "﻿ ﻿ 09/23/25 CONTRACT LETTER Gracie Langham (Bride, Client A) & ﻿ Stephen Soign…" at bounding box center [164, 112] width 208 height 1143
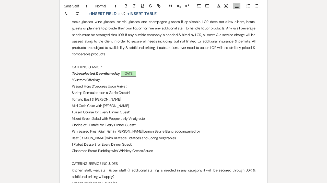
scroll to position [561, 0]
click at [105, 115] on p "1 Salad Course for Every Dinner Guest:" at bounding box center [164, 112] width 184 height 6
drag, startPoint x: 128, startPoint y: 92, endPoint x: 50, endPoint y: 92, distance: 77.4
click at [60, 92] on div "﻿ ﻿ 09/23/25 CONTRACT LETTER Gracie Langham (Bride, Client A) & ﻿ Stephen Soign…" at bounding box center [164, 122] width 208 height 1188
click at [135, 6] on icon "button" at bounding box center [134, 6] width 5 height 5
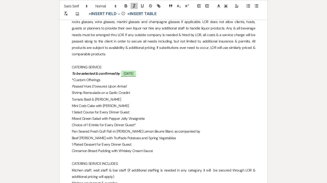
click at [108, 88] on em "Passed Hors D’oevures Upon Arrival:" at bounding box center [99, 86] width 55 height 5
drag, startPoint x: 107, startPoint y: 93, endPoint x: 93, endPoint y: 92, distance: 14.3
click at [93, 88] on em "Passed Hors D’oevures Upon Arrival:" at bounding box center [99, 86] width 55 height 5
click at [143, 96] on p "Shrimp Remoulade on a Garlic Crostini" at bounding box center [164, 92] width 184 height 6
drag, startPoint x: 133, startPoint y: 119, endPoint x: 50, endPoint y: 119, distance: 82.8
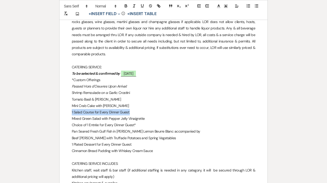
click at [60, 119] on div "﻿ ﻿ 09/23/25 CONTRACT LETTER Gracie Langham (Bride, Client A) & ﻿ Stephen Soign…" at bounding box center [164, 122] width 208 height 1188
click at [134, 5] on icon "button" at bounding box center [134, 6] width 5 height 5
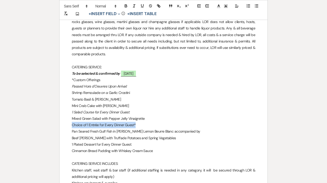
drag, startPoint x: 141, startPoint y: 131, endPoint x: 67, endPoint y: 131, distance: 73.9
click at [67, 131] on div "﻿ ﻿ 09/23/25 CONTRACT LETTER Gracie Langham (Bride, Client A) & ﻿ Stephen Soign…" at bounding box center [164, 122] width 208 height 1188
click at [93, 128] on p "Choice of 1 Entrée for Every Dinner Guest*" at bounding box center [164, 125] width 184 height 6
drag, startPoint x: 88, startPoint y: 131, endPoint x: 64, endPoint y: 131, distance: 23.3
click at [64, 131] on div "﻿ ﻿ 09/23/25 CONTRACT LETTER Gracie Langham (Bride, Client A) & ﻿ Stephen Soign…" at bounding box center [164, 122] width 208 height 1188
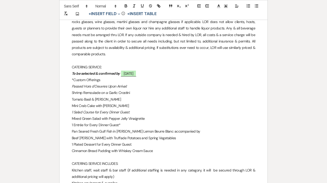
click at [89, 128] on p "1 Entrée for Every Dinner Guest*" at bounding box center [164, 125] width 184 height 6
click at [125, 128] on p "1 Entrée Duo Every Dinner Guest*" at bounding box center [164, 125] width 184 height 6
drag, startPoint x: 132, startPoint y: 132, endPoint x: 69, endPoint y: 132, distance: 62.9
click at [69, 132] on div "﻿ ﻿ 09/23/25 CONTRACT LETTER Gracie Langham (Bride, Client A) & ﻿ Stephen Soign…" at bounding box center [164, 122] width 208 height 1188
click at [135, 5] on line "button" at bounding box center [135, 5] width 2 height 0
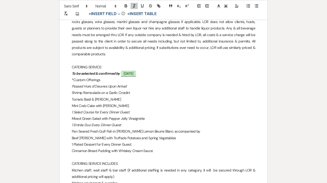
click at [154, 128] on p "1 Entrée Duo Every Dinner Guest:" at bounding box center [164, 125] width 184 height 6
drag, startPoint x: 187, startPoint y: 137, endPoint x: 158, endPoint y: 137, distance: 28.6
click at [158, 134] on p "Pan Seared Fresh Gulf Fish in Meyer Lemon Beurre Blanc accompanied by" at bounding box center [164, 131] width 184 height 6
click at [134, 6] on line "button" at bounding box center [134, 6] width 1 height 3
click at [140, 6] on button "button" at bounding box center [142, 6] width 7 height 6
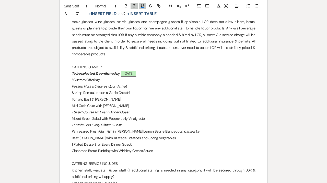
click at [173, 122] on p "Mixed Green Salad with Pepper Jelly Vinaigrette" at bounding box center [164, 118] width 184 height 6
drag, startPoint x: 92, startPoint y: 130, endPoint x: 85, endPoint y: 130, distance: 7.2
click at [85, 127] on em "1 Entrée Duo Every Dinner Guest:" at bounding box center [97, 124] width 50 height 5
click at [72, 144] on div "﻿ ﻿ 09/23/25 CONTRACT LETTER Gracie Langham (Bride, Client A) & ﻿ Stephen Soign…" at bounding box center [164, 122] width 208 height 1188
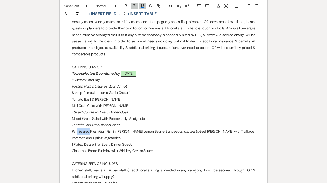
drag, startPoint x: 90, startPoint y: 137, endPoint x: 78, endPoint y: 137, distance: 12.0
click at [78, 137] on p "Pan Seared Fresh Gulf Fish in Meyer Lemon Beurre Blanc accompanied by Beef Daub…" at bounding box center [164, 134] width 184 height 13
click at [77, 137] on p "Pan Seared Fresh Gulf Fish in Meyer Lemon Beurre Blanc accompanied by Beef Daub…" at bounding box center [164, 134] width 184 height 13
click at [157, 138] on p "Pan Seared Fresh Gulf Fish in Meyer Lemon Beurre Blanc accompanied by Beef Daub…" at bounding box center [164, 134] width 184 height 13
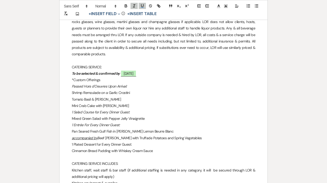
click at [100, 141] on p "accompanied by Beef Daube with Truffade Potatoes and Spring Vegetables" at bounding box center [164, 138] width 184 height 6
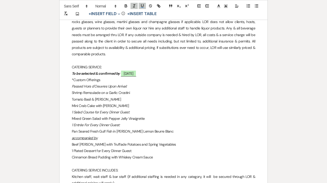
click at [119, 141] on p "accompanied by" at bounding box center [164, 138] width 184 height 6
drag, startPoint x: 103, startPoint y: 145, endPoint x: 50, endPoint y: 145, distance: 53.2
click at [60, 145] on div "﻿ ﻿ 09/23/25 CONTRACT LETTER Gracie Langham (Bride, Client A) & ﻿ Stephen Soign…" at bounding box center [164, 125] width 208 height 1194
click at [239, 6] on icon at bounding box center [237, 6] width 5 height 5
click at [237, 18] on icon at bounding box center [237, 19] width 4 height 4
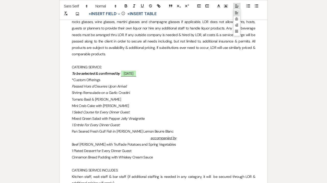
click at [237, 13] on line at bounding box center [236, 13] width 3 height 0
click at [74, 141] on p "Accompanied By" at bounding box center [164, 138] width 184 height 6
click at [95, 141] on p "accompanied By" at bounding box center [164, 138] width 184 height 6
drag, startPoint x: 104, startPoint y: 143, endPoint x: 41, endPoint y: 143, distance: 62.1
click at [60, 143] on div "﻿ ﻿ 09/23/25 CONTRACT LETTER Gracie Langham (Bride, Client A) & ﻿ Stephen Soign…" at bounding box center [164, 125] width 208 height 1194
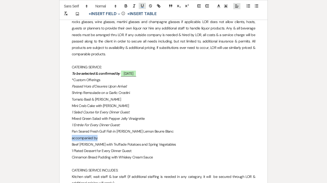
click at [142, 7] on icon "button" at bounding box center [142, 6] width 5 height 5
click at [136, 7] on icon "button" at bounding box center [134, 6] width 5 height 5
click at [72, 147] on p "Beef Daube with Truffade Potatoes and Spring Vegetables" at bounding box center [164, 144] width 184 height 6
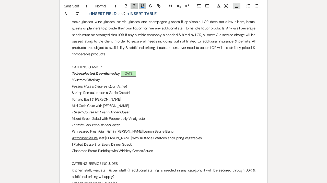
click at [72, 114] on em "1 Salad Course for Every Dinner Guest:" at bounding box center [101, 112] width 58 height 5
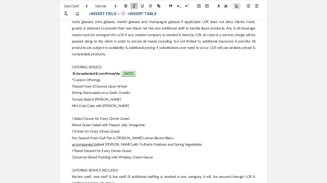
click at [71, 138] on div "﻿ ﻿ 09/23/25 CONTRACT LETTER Gracie Langham (Bride, Client A) & ﻿ Stephen Soign…" at bounding box center [164, 125] width 208 height 1194
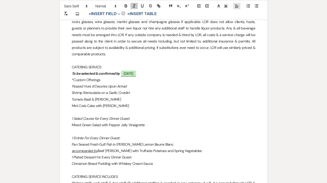
click at [71, 163] on div "﻿ ﻿ 09/23/25 CONTRACT LETTER Gracie Langham (Bride, Client A) & ﻿ Stephen Soign…" at bounding box center [164, 128] width 208 height 1201
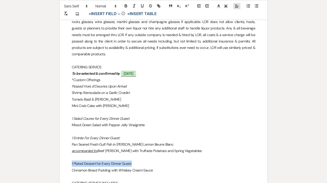
drag, startPoint x: 134, startPoint y: 170, endPoint x: 45, endPoint y: 167, distance: 89.0
click at [60, 167] on div "﻿ ﻿ 09/23/25 CONTRACT LETTER Gracie Langham (Bride, Client A) & ﻿ Stephen Soign…" at bounding box center [164, 131] width 208 height 1207
click at [135, 6] on icon "button" at bounding box center [134, 6] width 5 height 5
click at [167, 134] on p at bounding box center [164, 131] width 184 height 6
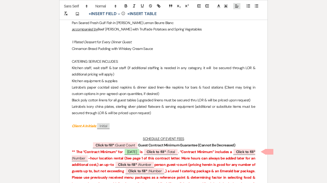
scroll to position [682, 0]
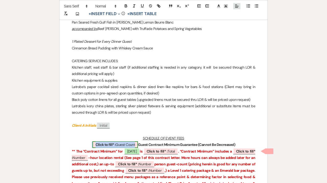
click at [104, 147] on b "Click to fill* :" at bounding box center [106, 144] width 20 height 5
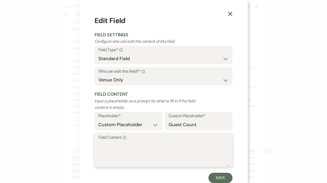
click at [119, 152] on textarea "Field Content Info" at bounding box center [163, 154] width 130 height 26
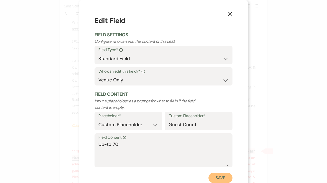
click at [216, 176] on button "Save" at bounding box center [221, 178] width 24 height 10
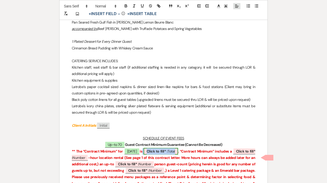
click at [163, 153] on b "Click to fill* :" at bounding box center [157, 151] width 21 height 5
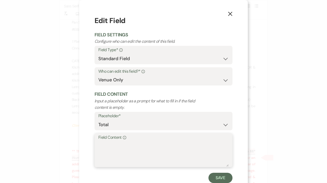
click at [141, 153] on textarea "Field Content Info" at bounding box center [163, 154] width 130 height 26
click at [233, 179] on div "X Edit Field Field Settings Configure who can edit the content of this field. F…" at bounding box center [163, 99] width 169 height 198
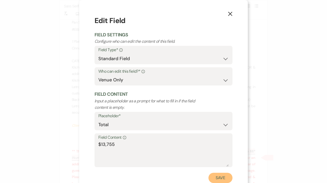
click at [224, 179] on button "Save" at bounding box center [221, 178] width 24 height 10
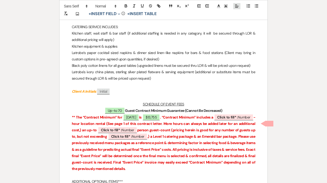
scroll to position [717, 0]
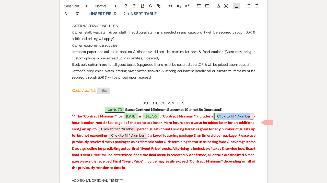
click at [214, 119] on span "Click to fill* : Number" at bounding box center [233, 116] width 39 height 7
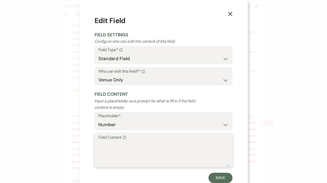
click at [113, 152] on textarea "Field Content Info" at bounding box center [163, 154] width 130 height 26
click at [224, 179] on button "Save" at bounding box center [221, 178] width 24 height 10
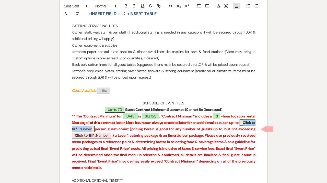
click at [103, 132] on span "Click to fill* : Number" at bounding box center [164, 125] width 184 height 13
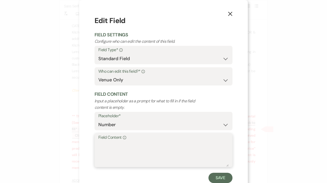
click at [117, 152] on textarea "Field Content Info" at bounding box center [163, 154] width 130 height 26
click at [215, 178] on button "Save" at bounding box center [221, 178] width 24 height 10
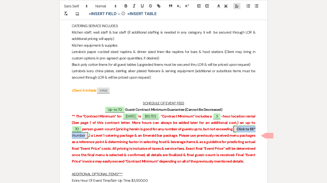
click at [92, 139] on span "Click to fill* : Number" at bounding box center [164, 131] width 184 height 13
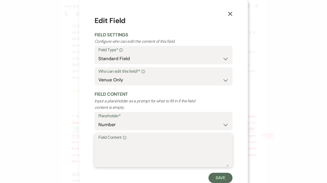
click at [113, 154] on textarea "Field Content Info" at bounding box center [163, 154] width 130 height 26
click at [221, 176] on button "Save" at bounding box center [221, 178] width 24 height 10
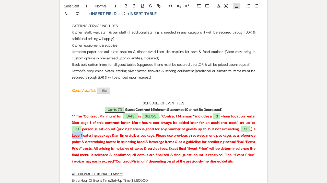
drag, startPoint x: 83, startPoint y: 141, endPoint x: 64, endPoint y: 141, distance: 18.9
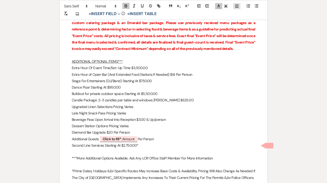
scroll to position [831, 0]
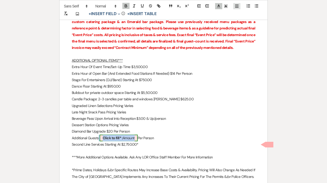
click at [113, 140] on b "Click to fill* :" at bounding box center [113, 137] width 20 height 5
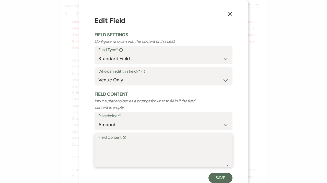
click at [116, 148] on textarea "Field Content Info" at bounding box center [163, 154] width 130 height 26
paste textarea "$184.95"
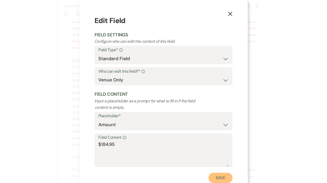
click at [210, 180] on button "Save" at bounding box center [221, 178] width 24 height 10
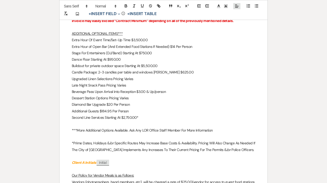
scroll to position [870, 0]
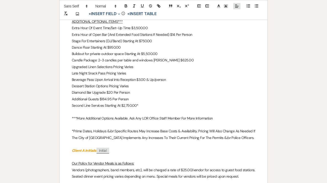
click at [183, 115] on p at bounding box center [164, 112] width 184 height 6
click at [104, 102] on p "Additional Guests $184.95 Per Person" at bounding box center [164, 99] width 184 height 6
click at [154, 102] on p "Additional Guests $184.95 Per Person" at bounding box center [164, 99] width 184 height 6
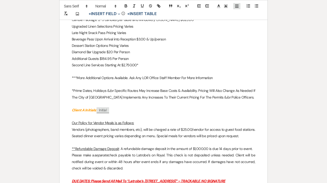
scroll to position [916, 0]
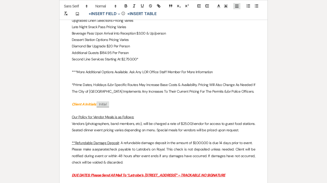
click at [151, 133] on p "Vendors (photographers, band members, etc), will be charged a rate of $25.00/ve…" at bounding box center [164, 126] width 184 height 13
click at [185, 129] on p "Vendors (photographers, band members, etc), will be charged a rate of $25.00/ve…" at bounding box center [164, 126] width 184 height 13
drag, startPoint x: 155, startPoint y: 136, endPoint x: 137, endPoint y: 135, distance: 18.2
click at [137, 133] on p "Vendors (photographers, band members, etc), will be charged a rate of $25.00/ve…" at bounding box center [164, 126] width 184 height 13
click at [151, 133] on p "Vendors (photographers, band members, etc), will be charged a rate of $25.00/ve…" at bounding box center [164, 126] width 184 height 13
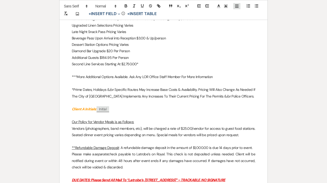
scroll to position [910, 0]
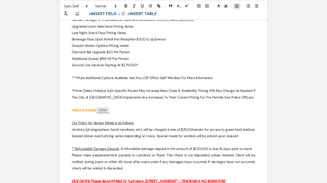
click at [165, 139] on p "Vendors (photographers, band members, etc), will be charged a rate of $25.00/ve…" at bounding box center [164, 132] width 184 height 13
click at [184, 134] on p "Vendors (photographers, band members, etc), will be charged a rate of $25.00/ve…" at bounding box center [164, 132] width 184 height 13
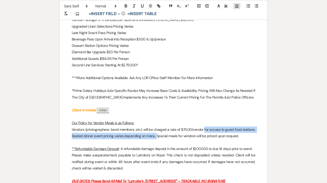
drag, startPoint x: 204, startPoint y: 136, endPoint x: 157, endPoint y: 144, distance: 47.9
click at [157, 139] on p "Vendors (photographers, band members, etc), will be charged a rate of $75.00/ve…" at bounding box center [164, 132] width 184 height 13
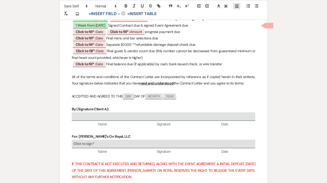
scroll to position [1084, 0]
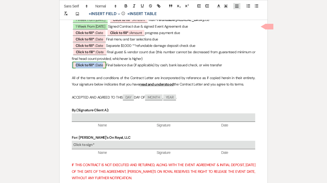
click at [98, 68] on span "Click to fill* : Date" at bounding box center [89, 65] width 33 height 7
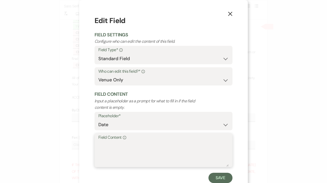
click at [112, 150] on textarea "Field Content Info" at bounding box center [163, 154] width 130 height 26
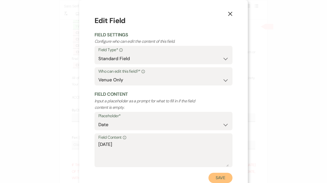
click at [221, 176] on button "Save" at bounding box center [221, 178] width 24 height 10
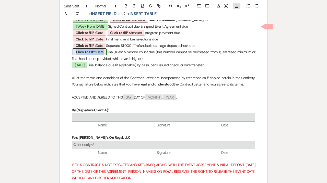
click at [100, 55] on span "Click to fill* : Date" at bounding box center [90, 52] width 34 height 7
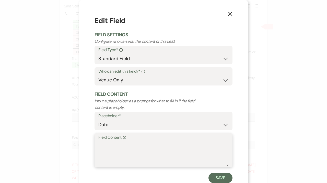
click at [116, 148] on textarea "Field Content Info" at bounding box center [163, 154] width 130 height 26
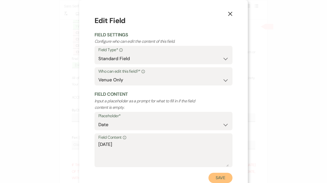
click at [221, 181] on button "Save" at bounding box center [221, 178] width 24 height 10
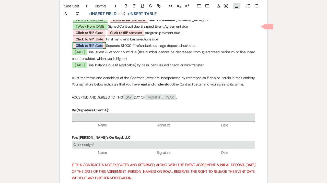
click at [99, 49] on span "Click to fill* : Date" at bounding box center [89, 45] width 33 height 7
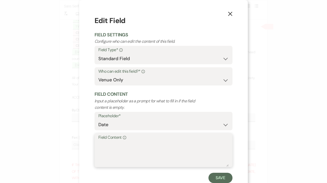
click at [116, 151] on textarea "Field Content Info" at bounding box center [163, 154] width 130 height 26
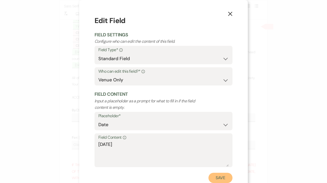
click at [216, 178] on button "Save" at bounding box center [221, 178] width 24 height 10
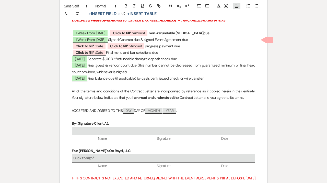
scroll to position [1070, 0]
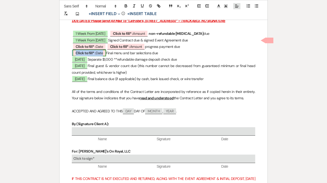
click at [102, 56] on span "Click to fill* : Date" at bounding box center [89, 53] width 33 height 7
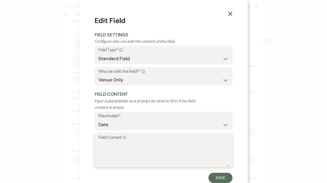
click at [111, 165] on textarea "Field Content Info" at bounding box center [163, 154] width 130 height 26
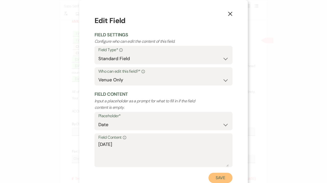
click at [218, 177] on button "Save" at bounding box center [221, 178] width 24 height 10
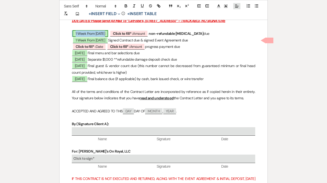
click at [100, 37] on span "1 Week From Today" at bounding box center [91, 33] width 36 height 7
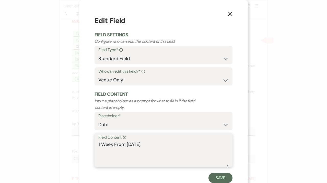
drag, startPoint x: 149, startPoint y: 145, endPoint x: 55, endPoint y: 133, distance: 94.7
click at [98, 141] on textarea "1 Week From Today" at bounding box center [163, 154] width 130 height 26
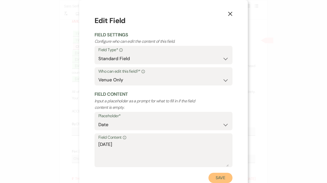
click at [216, 180] on button "Save" at bounding box center [221, 178] width 24 height 10
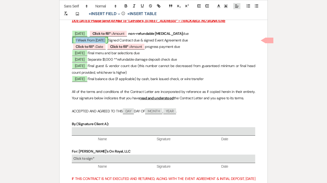
click at [86, 43] on span "1 Week From Today" at bounding box center [91, 40] width 36 height 7
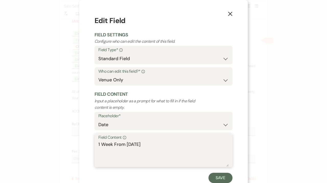
drag, startPoint x: 150, startPoint y: 145, endPoint x: 83, endPoint y: 140, distance: 67.2
click at [98, 141] on textarea "1 Week From Today" at bounding box center [163, 154] width 130 height 26
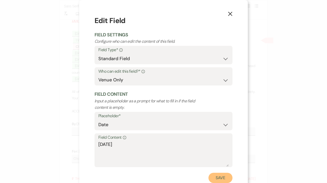
click at [215, 177] on button "Save" at bounding box center [221, 178] width 24 height 10
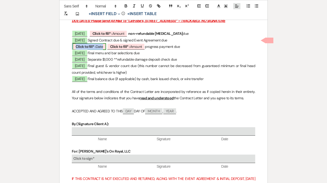
click at [93, 49] on b "Click to fill* :" at bounding box center [86, 46] width 20 height 5
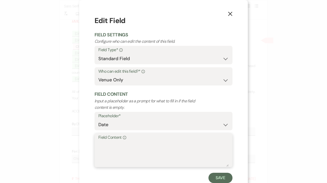
click at [123, 161] on textarea "Field Content Info" at bounding box center [163, 154] width 130 height 26
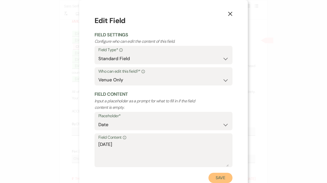
click at [226, 178] on button "Save" at bounding box center [221, 178] width 24 height 10
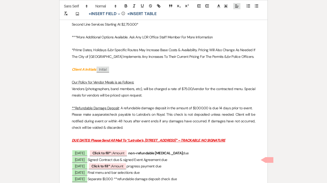
scroll to position [1011, 0]
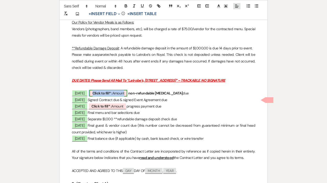
click at [119, 96] on span "Click to fill* : Amount" at bounding box center [108, 93] width 38 height 7
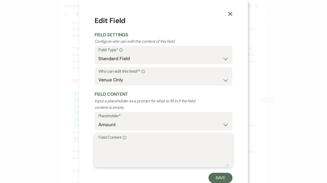
click at [114, 158] on textarea "Field Content Info" at bounding box center [163, 154] width 130 height 26
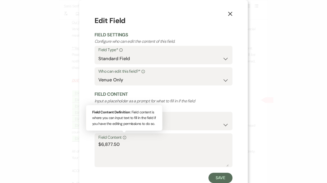
click at [123, 141] on div "Info" at bounding box center [124, 137] width 5 height 7
click at [123, 141] on textarea "$6,877.50" at bounding box center [163, 154] width 130 height 26
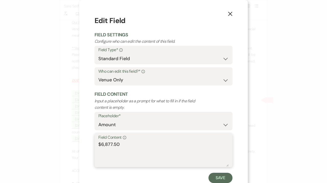
drag, startPoint x: 125, startPoint y: 146, endPoint x: 83, endPoint y: 146, distance: 41.7
click at [98, 146] on textarea "$6,877.50" at bounding box center [163, 154] width 130 height 26
click at [227, 178] on button "Save" at bounding box center [221, 178] width 24 height 10
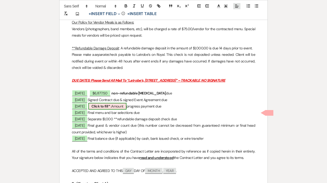
click at [109, 108] on b "Click to fill* :" at bounding box center [102, 106] width 20 height 5
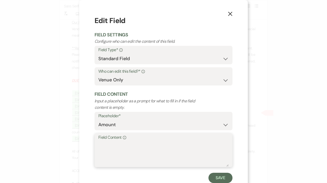
click at [104, 153] on textarea "Field Content Info" at bounding box center [163, 154] width 130 height 26
paste textarea "$6,877.50"
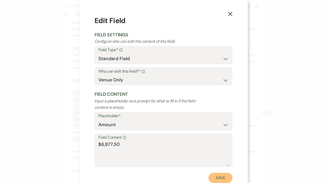
click at [221, 176] on button "Save" at bounding box center [221, 178] width 24 height 10
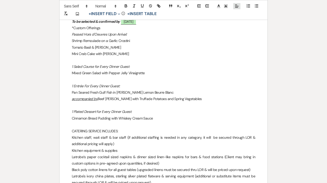
scroll to position [612, 0]
click at [130, 89] on p "1 Entrée For Every Dinner Guest:" at bounding box center [164, 86] width 184 height 6
click at [179, 109] on p at bounding box center [164, 105] width 184 height 6
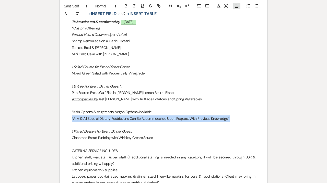
drag, startPoint x: 234, startPoint y: 123, endPoint x: 71, endPoint y: 126, distance: 162.8
click at [71, 126] on div "﻿ ﻿ 09/23/25 CONTRACT LETTER Gracie Langham (Bride, Client A) & ﻿ Stephen Soign…" at bounding box center [164, 87] width 208 height 1220
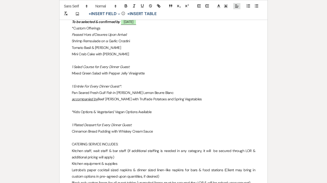
click at [109, 141] on p at bounding box center [164, 137] width 184 height 6
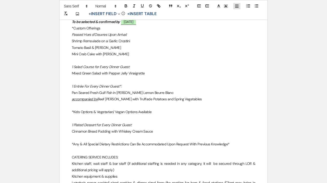
click at [187, 122] on p at bounding box center [164, 118] width 184 height 6
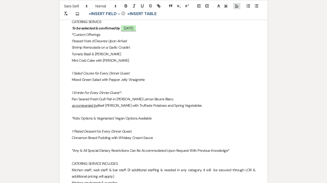
scroll to position [604, 0]
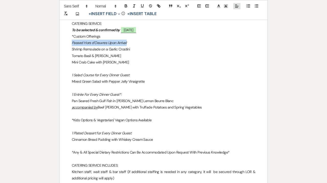
drag, startPoint x: 130, startPoint y: 49, endPoint x: 48, endPoint y: 51, distance: 82.3
click at [60, 51] on div "﻿ ﻿ 09/23/25 CONTRACT LETTER Gracie Langham (Bride, Client A) & ﻿ Stephen Soign…" at bounding box center [164, 98] width 208 height 1227
click at [127, 7] on icon "button" at bounding box center [126, 6] width 5 height 5
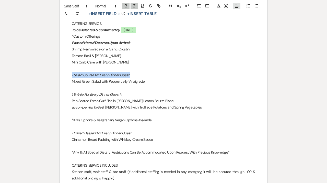
drag, startPoint x: 133, startPoint y: 82, endPoint x: 66, endPoint y: 82, distance: 67.0
click at [66, 82] on div "﻿ ﻿ 09/23/25 CONTRACT LETTER Gracie Langham (Bride, Client A) & ﻿ Stephen Soign…" at bounding box center [164, 98] width 208 height 1227
click at [126, 5] on icon "button" at bounding box center [126, 5] width 2 height 1
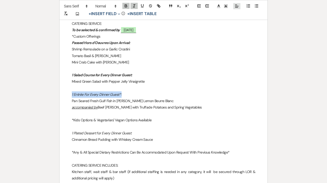
drag, startPoint x: 131, startPoint y: 101, endPoint x: 62, endPoint y: 101, distance: 69.5
click at [62, 101] on div "﻿ ﻿ 09/23/25 CONTRACT LETTER Gracie Langham (Bride, Client A) & ﻿ Stephen Soign…" at bounding box center [164, 98] width 208 height 1227
click at [127, 5] on icon "button" at bounding box center [126, 6] width 5 height 5
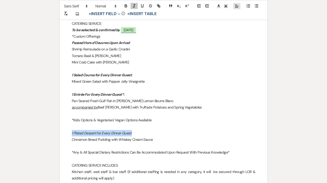
drag, startPoint x: 141, startPoint y: 141, endPoint x: 56, endPoint y: 141, distance: 84.6
click at [60, 141] on div "﻿ ﻿ 09/23/25 CONTRACT LETTER Gracie Langham (Bride, Client A) & ﻿ Stephen Soign…" at bounding box center [164, 98] width 208 height 1227
click at [128, 6] on icon "button" at bounding box center [126, 6] width 5 height 5
click at [146, 123] on p "*Kids Options & Vegetarian/ Vegan Options Available" at bounding box center [164, 120] width 184 height 6
drag, startPoint x: 159, startPoint y: 130, endPoint x: 66, endPoint y: 128, distance: 93.3
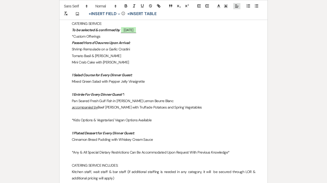
click at [66, 128] on div "﻿ ﻿ 09/23/25 CONTRACT LETTER Gracie Langham (Bride, Client A) & ﻿ Stephen Soign…" at bounding box center [164, 98] width 208 height 1227
drag, startPoint x: 157, startPoint y: 127, endPoint x: 66, endPoint y: 127, distance: 90.7
click at [66, 127] on div "﻿ ﻿ 09/23/25 CONTRACT LETTER Gracie Langham (Bride, Client A) & ﻿ Stephen Soign…" at bounding box center [164, 98] width 208 height 1227
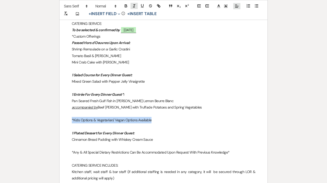
click at [135, 6] on icon "button" at bounding box center [134, 6] width 5 height 5
click at [174, 110] on p "accompanied by Beef Daube with Truffade Potatoes and Spring Vegetables" at bounding box center [164, 107] width 184 height 6
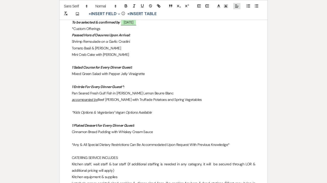
scroll to position [609, 0]
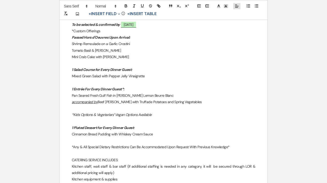
click at [72, 40] on em "Passed Hors d'Oeuvres Upon Arrival:" at bounding box center [101, 37] width 58 height 5
click at [73, 34] on p "*Custom Offerings" at bounding box center [164, 31] width 184 height 6
drag, startPoint x: 106, startPoint y: 38, endPoint x: 68, endPoint y: 38, distance: 37.6
click at [68, 38] on div "﻿ ﻿ 09/23/25 CONTRACT LETTER Gracie Langham (Bride, Client A) & ﻿ Stephen Soign…" at bounding box center [164, 92] width 208 height 1227
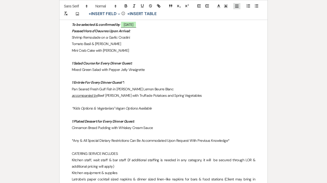
click at [160, 66] on p "1 Salad Course for Every Dinner Guest:" at bounding box center [164, 63] width 184 height 6
click at [71, 31] on div "﻿ ﻿ 09/23/25 CONTRACT LETTER Gracie Langham (Bride, Client A) & ﻿ Stephen Soign…" at bounding box center [164, 89] width 208 height 1220
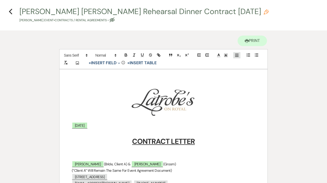
scroll to position [0, 0]
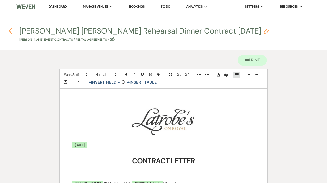
click at [10, 31] on use "button" at bounding box center [10, 31] width 3 height 6
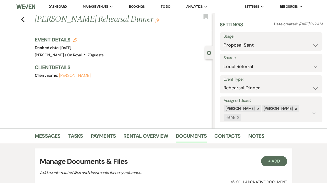
click at [155, 20] on use "button" at bounding box center [157, 20] width 4 height 4
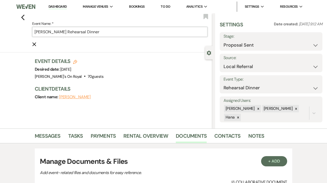
click at [69, 32] on input "Gracie Langham's Rehearsal Dinner" at bounding box center [119, 32] width 175 height 10
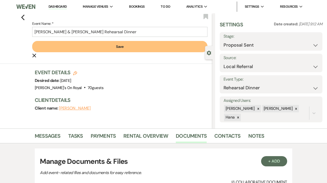
click at [99, 47] on button "Save" at bounding box center [119, 46] width 175 height 11
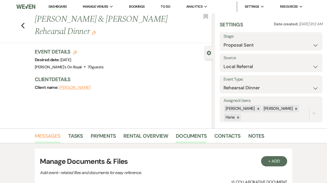
click at [54, 136] on link "Messages" at bounding box center [48, 137] width 26 height 11
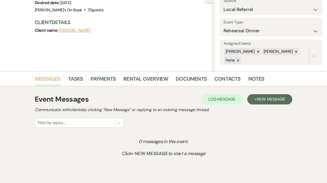
scroll to position [66, 0]
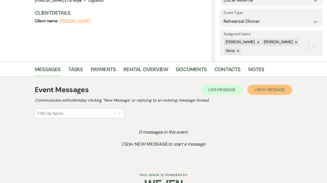
click at [258, 88] on span "New Message" at bounding box center [271, 89] width 28 height 5
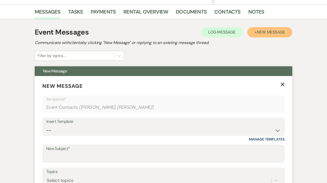
scroll to position [134, 0]
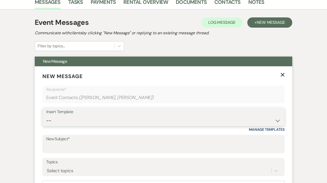
click at [46, 116] on select "-- Contract to New Booking Inquiry First Response Inquiry Follow Up Response Ap…" at bounding box center [163, 121] width 235 height 10
click option "Contract to New Booking" at bounding box center [0, 0] width 0 height 0
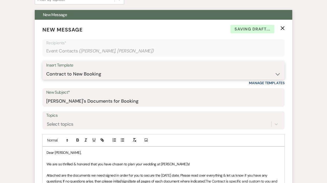
scroll to position [181, 0]
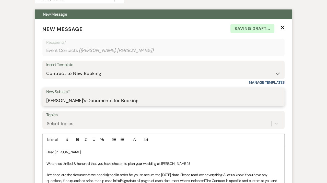
click at [131, 102] on input "Latrobe's Documents for Booking" at bounding box center [163, 101] width 235 height 10
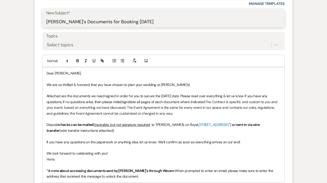
scroll to position [265, 0]
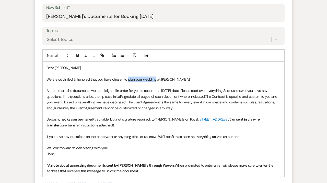
drag, startPoint x: 156, startPoint y: 79, endPoint x: 128, endPoint y: 77, distance: 28.1
click at [128, 77] on span "We are so thrilled & honored that you have chosen to plan your wedding at [PERS…" at bounding box center [119, 79] width 144 height 5
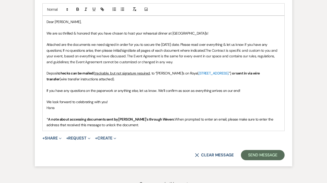
scroll to position [313, 0]
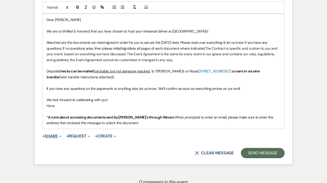
click at [55, 136] on button "+ Share Expand" at bounding box center [51, 136] width 19 height 4
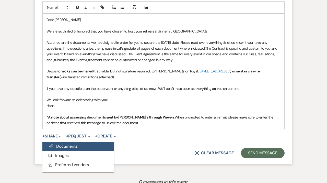
click at [55, 144] on span "Doc Upload Documents" at bounding box center [63, 145] width 29 height 5
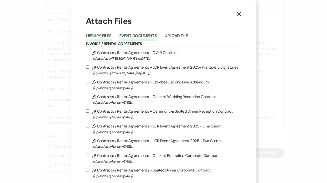
click at [153, 36] on button "Event Documents" at bounding box center [138, 37] width 38 height 7
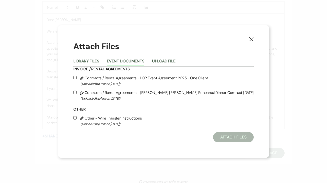
click at [128, 92] on label "Pencil Contracts / Rental Agreements - Langham Soignet Rehearsal Dinner Contrac…" at bounding box center [163, 95] width 180 height 12
click at [77, 92] on input "Pencil Contracts / Rental Agreements - Langham Soignet Rehearsal Dinner Contrac…" at bounding box center [74, 91] width 3 height 3
click at [121, 82] on span "(Uploaded by Hana on Sep 23rd, 2025 )" at bounding box center [167, 84] width 173 height 6
click at [77, 79] on input "Pencil Contracts / Rental Agreements - LOR Event Agreement 2025 - One Client (U…" at bounding box center [74, 77] width 3 height 3
click at [105, 113] on div "Other Pencil Other - Wire Transfer Instructions (Uploaded by Hana on Sep 23rd, …" at bounding box center [163, 117] width 180 height 20
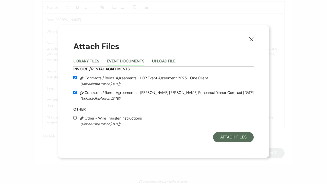
click at [105, 116] on label "Pencil Other - Wire Transfer Instructions (Uploaded by Hana on Sep 23rd, 2025 )" at bounding box center [163, 121] width 180 height 12
click at [77, 116] on input "Pencil Other - Wire Transfer Instructions (Uploaded by Hana on Sep 23rd, 2025 )" at bounding box center [74, 117] width 3 height 3
click at [219, 139] on button "Attach Files" at bounding box center [233, 137] width 41 height 10
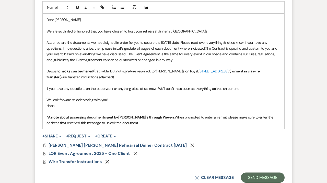
click at [133, 146] on span "Langham Soignet Rehearsal Dinner Contract 12.18.25" at bounding box center [118, 144] width 138 height 5
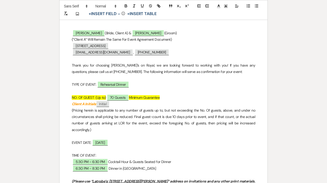
scroll to position [0, 0]
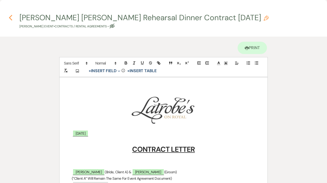
click at [11, 17] on use "button" at bounding box center [10, 18] width 3 height 6
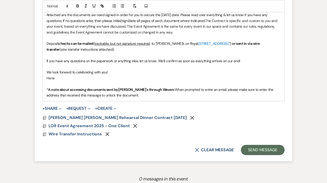
scroll to position [341, 0]
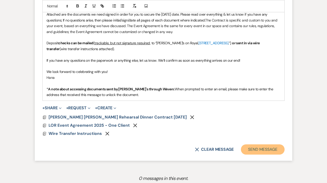
click at [262, 148] on button "Send Message" at bounding box center [263, 149] width 44 height 10
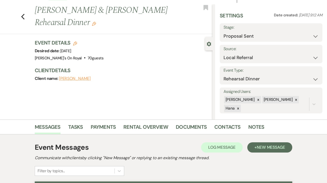
scroll to position [0, 0]
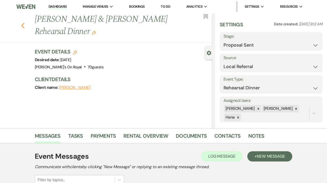
click at [25, 26] on icon "Previous" at bounding box center [23, 25] width 4 height 6
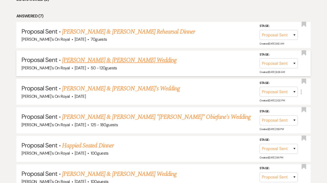
click at [149, 62] on link "[PERSON_NAME] & [PERSON_NAME] Wedding" at bounding box center [119, 59] width 115 height 9
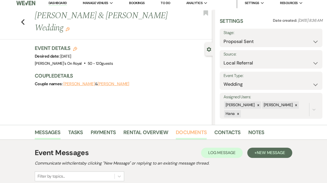
click at [191, 132] on link "Documents" at bounding box center [191, 133] width 31 height 11
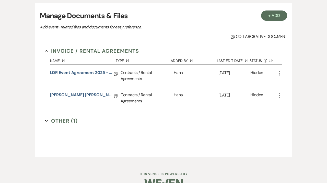
scroll to position [145, 0]
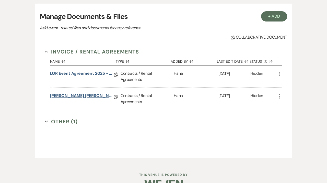
click at [97, 98] on link "Hopkins Sims Contract 4.4.26" at bounding box center [82, 97] width 64 height 8
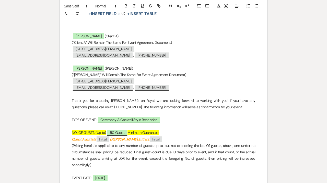
scroll to position [146, 0]
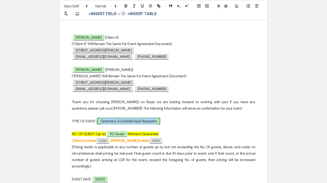
click at [131, 120] on span "Ceremony & Cocktail Style Reception" at bounding box center [128, 121] width 63 height 7
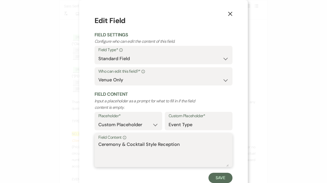
drag, startPoint x: 127, startPoint y: 144, endPoint x: 75, endPoint y: 133, distance: 52.5
click at [98, 141] on textarea "Ceremony & Cocktail Style Reception" at bounding box center [163, 154] width 130 height 26
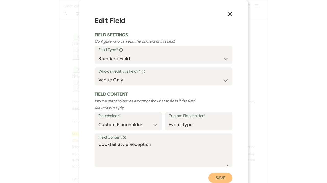
click at [228, 178] on button "Save" at bounding box center [221, 178] width 24 height 10
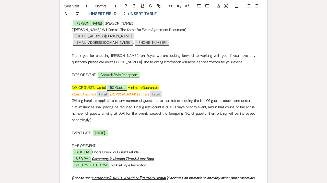
scroll to position [192, 0]
drag, startPoint x: 163, startPoint y: 158, endPoint x: 55, endPoint y: 149, distance: 107.8
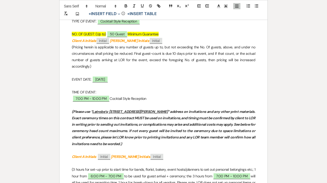
scroll to position [248, 0]
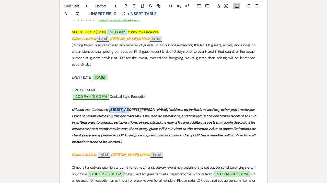
drag, startPoint x: 128, startPoint y: 108, endPoint x: 111, endPoint y: 108, distance: 16.6
click at [111, 108] on u "Latrobe’s; 707 Conti Street" at bounding box center [129, 109] width 75 height 5
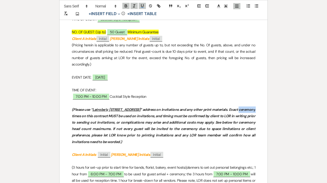
drag, startPoint x: 239, startPoint y: 109, endPoint x: 298, endPoint y: 107, distance: 58.8
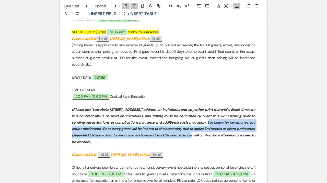
drag, startPoint x: 197, startPoint y: 123, endPoint x: 185, endPoint y: 134, distance: 17.2
click at [185, 134] on em "﻿(Please use “ Latrobe’s; 403 Royal Street ” address on invitations and any oth…" at bounding box center [164, 125] width 184 height 37
click at [197, 128] on em "﻿(Please use “ Latrobe’s; 403 Royal Street ” address on invitations and any oth…" at bounding box center [164, 125] width 184 height 37
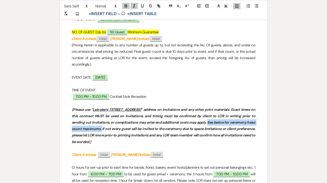
drag, startPoint x: 197, startPoint y: 122, endPoint x: 92, endPoint y: 127, distance: 104.9
click at [92, 127] on em "﻿(Please use “ Latrobe’s; 403 Royal Street ” address on invitations and any oth…" at bounding box center [164, 125] width 184 height 37
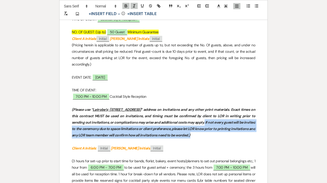
drag, startPoint x: 193, startPoint y: 122, endPoint x: 198, endPoint y: 135, distance: 14.5
click at [198, 135] on p "﻿(Please use “ Latrobe’s; 403 Royal Street ” address on invitations and any oth…" at bounding box center [164, 122] width 184 height 32
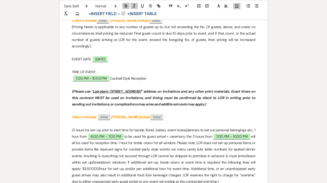
scroll to position [274, 0]
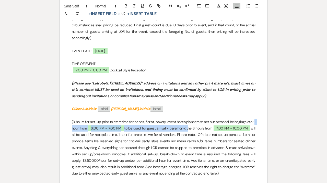
drag, startPoint x: 255, startPoint y: 121, endPoint x: 187, endPoint y: 127, distance: 68.2
click at [187, 127] on p "(3 hours for set-up prior to start time for bands, florist, bakery, event hosts…" at bounding box center [164, 148] width 184 height 58
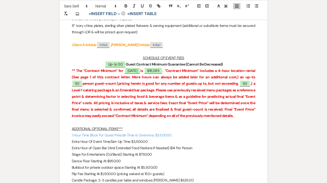
scroll to position [879, 0]
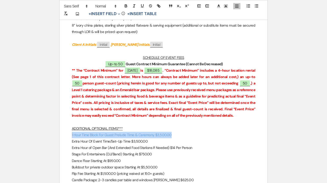
drag, startPoint x: 176, startPoint y: 135, endPoint x: 54, endPoint y: 136, distance: 122.2
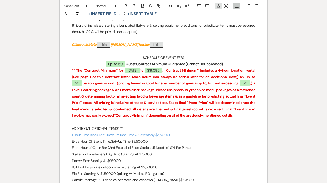
click at [219, 6] on icon at bounding box center [218, 6] width 5 height 5
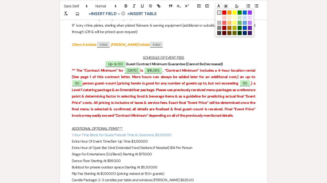
click at [220, 13] on span at bounding box center [219, 12] width 4 height 4
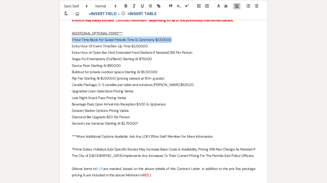
scroll to position [975, 0]
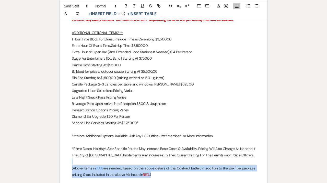
drag, startPoint x: 156, startPoint y: 173, endPoint x: 62, endPoint y: 162, distance: 95.0
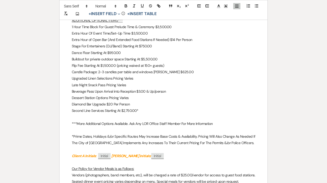
scroll to position [903, 0]
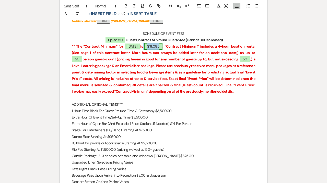
click at [163, 48] on span "$18,085" at bounding box center [153, 46] width 18 height 7
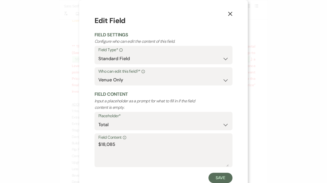
click at [121, 141] on label "Field Content Info" at bounding box center [163, 137] width 130 height 7
click at [118, 147] on textarea "$18,085" at bounding box center [163, 154] width 130 height 26
click at [213, 175] on button "Save" at bounding box center [221, 178] width 24 height 10
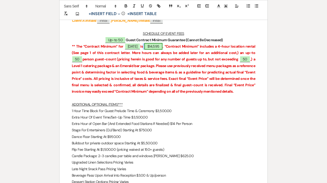
click at [163, 48] on span "$14,595" at bounding box center [153, 46] width 18 height 7
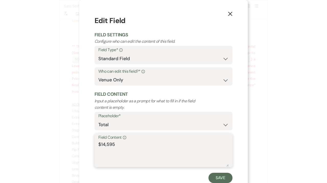
click at [112, 145] on textarea "$14,595" at bounding box center [163, 154] width 130 height 26
click at [219, 180] on button "Save" at bounding box center [221, 178] width 24 height 10
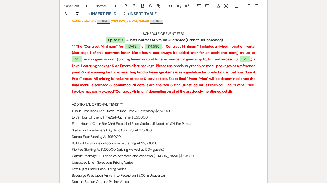
click at [231, 47] on strong ". “Contract Minimum” includes a 4-hour location rental (See page 1 of this cont…" at bounding box center [164, 49] width 184 height 11
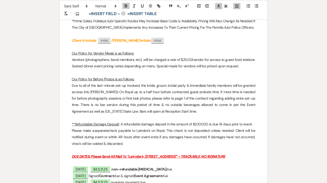
scroll to position [1127, 0]
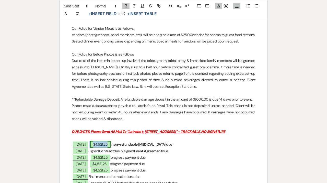
click at [107, 145] on span "$4,521.25" at bounding box center [100, 144] width 20 height 7
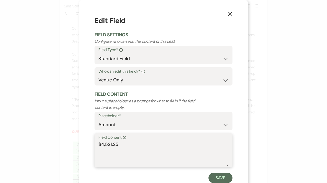
drag, startPoint x: 128, startPoint y: 143, endPoint x: 102, endPoint y: 143, distance: 26.3
click at [102, 143] on textarea "$4,521.25" at bounding box center [163, 154] width 130 height 26
drag, startPoint x: 126, startPoint y: 143, endPoint x: 93, endPoint y: 143, distance: 33.7
click at [98, 143] on textarea "$3,646.25" at bounding box center [163, 154] width 130 height 26
click at [225, 179] on button "Save" at bounding box center [221, 178] width 24 height 10
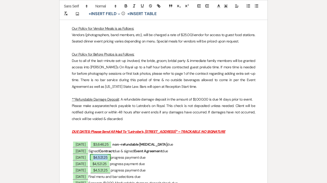
click at [104, 158] on span "$4,521.25" at bounding box center [100, 157] width 20 height 7
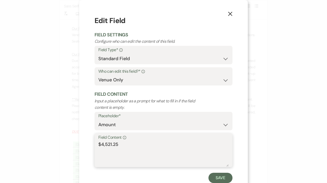
drag, startPoint x: 129, startPoint y: 145, endPoint x: 79, endPoint y: 145, distance: 49.8
click at [98, 145] on textarea "$4,521.25" at bounding box center [163, 154] width 130 height 26
paste textarea "3,646"
click at [223, 181] on button "Save" at bounding box center [221, 178] width 24 height 10
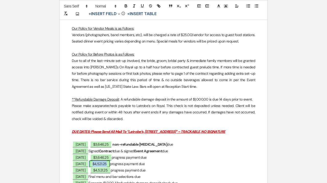
click at [106, 165] on span "$4,521.25" at bounding box center [99, 163] width 20 height 7
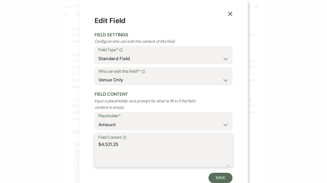
drag, startPoint x: 125, startPoint y: 144, endPoint x: 86, endPoint y: 144, distance: 39.6
click at [98, 144] on textarea "$4,521.25" at bounding box center [163, 154] width 130 height 26
paste textarea "3,646"
click at [225, 181] on button "Save" at bounding box center [221, 178] width 24 height 10
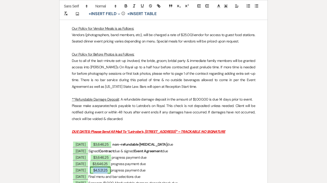
click at [106, 170] on span "$4,521.25" at bounding box center [100, 170] width 20 height 7
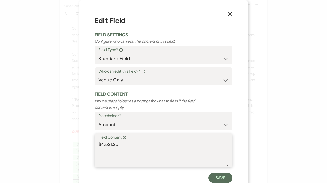
drag, startPoint x: 120, startPoint y: 142, endPoint x: 85, endPoint y: 142, distance: 35.3
click at [98, 142] on textarea "$4,521.25" at bounding box center [163, 154] width 130 height 26
paste textarea "3,646"
click at [221, 181] on button "Save" at bounding box center [221, 178] width 24 height 10
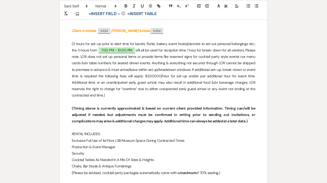
scroll to position [322, 0]
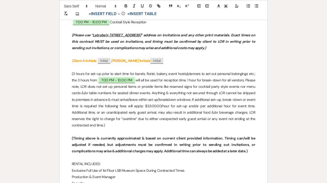
click at [164, 151] on strong "(Timing above is currently approximated & based on current client provided info…" at bounding box center [164, 144] width 184 height 17
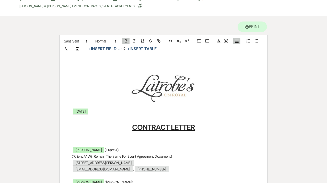
scroll to position [0, 0]
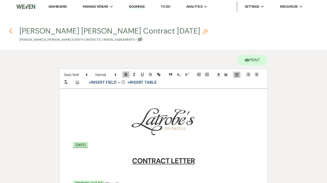
click at [9, 30] on use "button" at bounding box center [10, 31] width 3 height 6
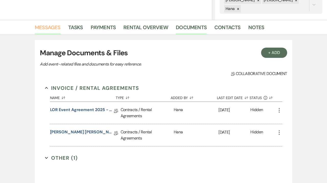
click at [48, 28] on link "Messages" at bounding box center [48, 28] width 26 height 11
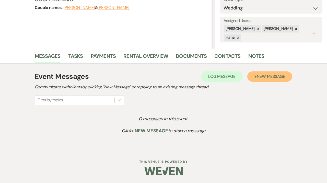
click at [271, 76] on span "New Message" at bounding box center [271, 76] width 28 height 5
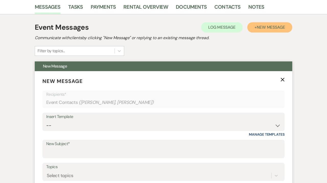
scroll to position [136, 0]
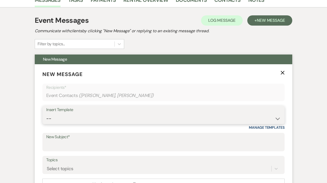
click at [46, 113] on select "-- Contract to New Booking Inquiry First Response Inquiry Follow Up Response Ap…" at bounding box center [163, 118] width 235 height 10
click option "Contract to New Booking" at bounding box center [0, 0] width 0 height 0
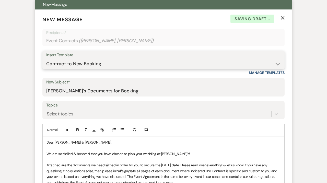
scroll to position [191, 0]
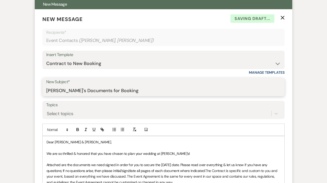
click at [135, 92] on input "Latrobe's Documents for Booking" at bounding box center [163, 91] width 235 height 10
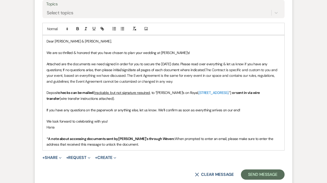
scroll to position [292, 0]
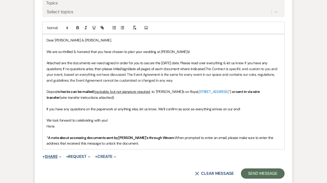
click at [50, 157] on button "+ Share Expand" at bounding box center [51, 156] width 19 height 4
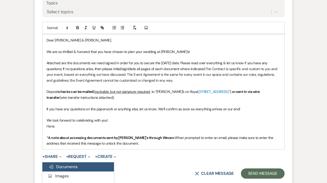
click at [55, 164] on span "Doc Upload Documents" at bounding box center [63, 166] width 29 height 5
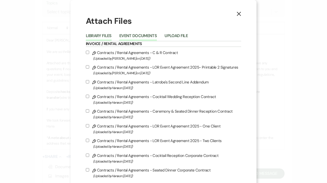
click at [146, 39] on button "Event Documents" at bounding box center [138, 37] width 38 height 7
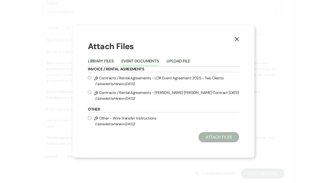
click at [103, 95] on label "Pencil Contracts / Rental Agreements - Hopkins Sims Contract 4.4.26 (Uploaded b…" at bounding box center [163, 95] width 151 height 12
click at [91, 94] on input "Pencil Contracts / Rental Agreements - Hopkins Sims Contract 4.4.26 (Uploaded b…" at bounding box center [89, 91] width 3 height 3
click at [104, 80] on label "Pencil Contracts / Rental Agreements - LOR Event Agreement 2025 - Two Clients (…" at bounding box center [163, 81] width 151 height 12
click at [91, 79] on input "Pencil Contracts / Rental Agreements - LOR Event Agreement 2025 - Two Clients (…" at bounding box center [89, 77] width 3 height 3
click at [97, 119] on icon "Pencil" at bounding box center [96, 118] width 4 height 4
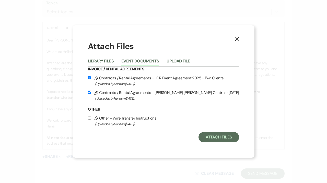
click at [91, 119] on input "Pencil Other - Wire Transfer Instructions (Uploaded by Hana on Sep 23rd, 2025 )" at bounding box center [89, 117] width 3 height 3
click at [227, 136] on button "Attach Files" at bounding box center [219, 137] width 41 height 10
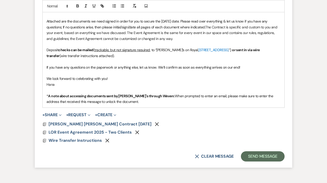
scroll to position [335, 0]
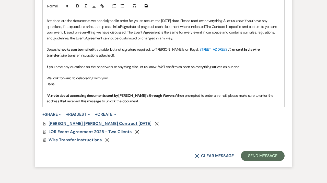
click at [94, 124] on span "Hopkins Sims Contract 4.4.26" at bounding box center [100, 123] width 103 height 5
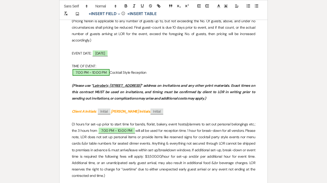
scroll to position [0, 0]
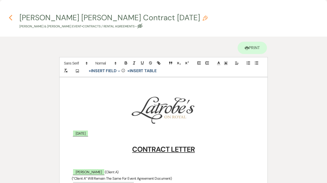
click at [11, 17] on use "button" at bounding box center [10, 18] width 3 height 6
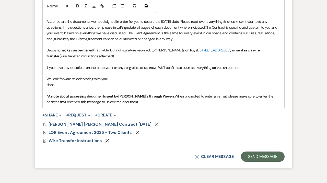
scroll to position [336, 0]
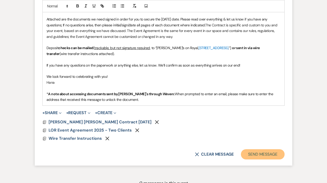
click at [258, 152] on button "Send Message" at bounding box center [263, 154] width 44 height 10
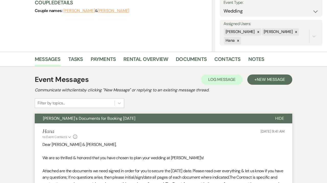
scroll to position [0, 0]
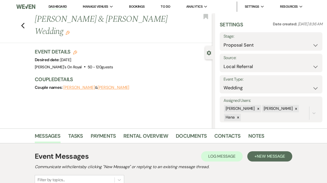
click at [57, 7] on link "Dashboard" at bounding box center [58, 6] width 18 height 5
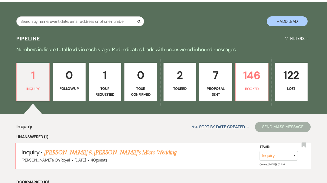
scroll to position [84, 0]
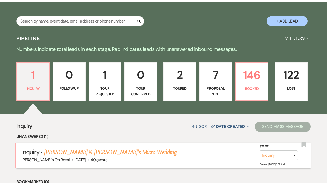
click at [79, 156] on link "[PERSON_NAME] & [PERSON_NAME]'s Micro Wedding" at bounding box center [110, 151] width 133 height 9
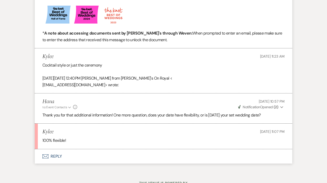
scroll to position [395, 0]
click at [103, 163] on button "Envelope Reply" at bounding box center [164, 156] width 258 height 14
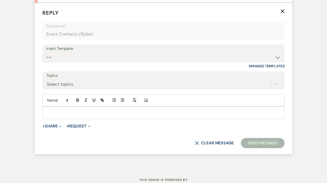
scroll to position [541, 0]
click at [86, 115] on p at bounding box center [164, 112] width 234 height 6
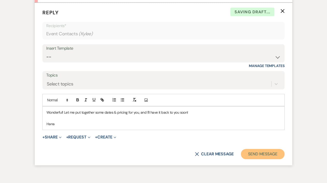
click at [256, 159] on button "Send Message" at bounding box center [263, 154] width 44 height 10
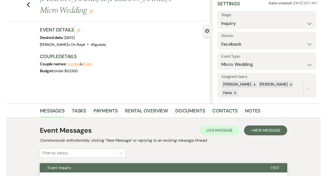
scroll to position [0, 0]
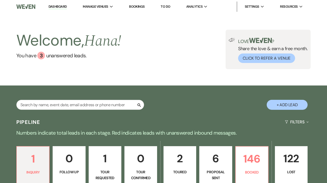
click at [217, 156] on p "6" at bounding box center [216, 158] width 26 height 17
select select "6"
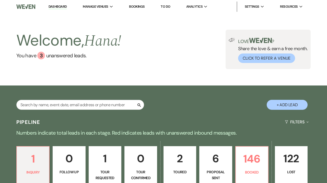
select select "6"
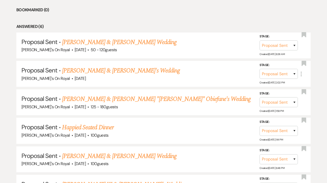
scroll to position [241, 0]
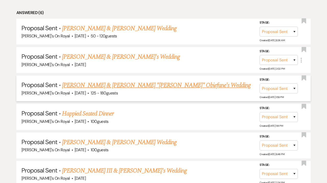
click at [151, 84] on link "[PERSON_NAME] & [PERSON_NAME] "[PERSON_NAME]" Obiefune's Wedding" at bounding box center [156, 85] width 189 height 9
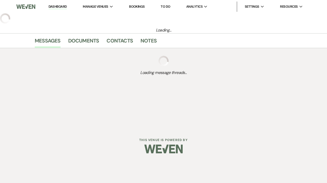
select select "6"
select select "20"
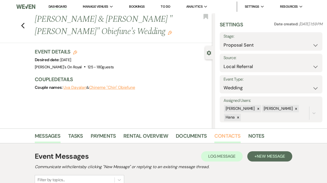
click at [215, 136] on link "Contacts" at bounding box center [227, 137] width 26 height 11
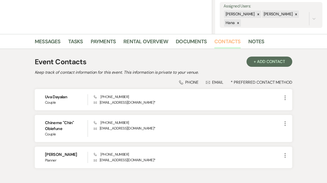
scroll to position [99, 0]
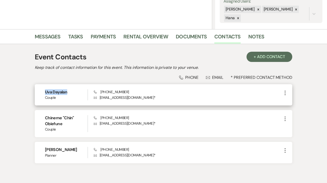
drag, startPoint x: 70, startPoint y: 91, endPoint x: 44, endPoint y: 91, distance: 25.6
click at [44, 91] on div "Uva Dayalan Couple Phone [PHONE_NUMBER] Envelope [EMAIL_ADDRESS][DOMAIN_NAME] *…" at bounding box center [164, 94] width 258 height 21
copy h6 "Uva Dayalan"
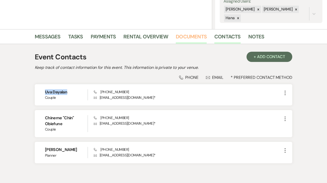
click at [185, 38] on link "Documents" at bounding box center [191, 37] width 31 height 11
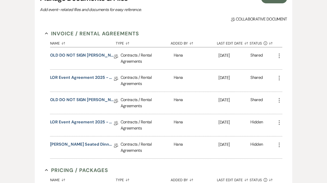
scroll to position [164, 0]
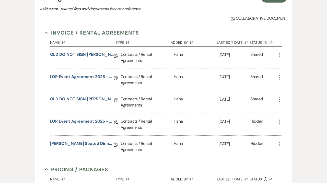
click at [90, 52] on link "OLD DO NOT SIGN [PERSON_NAME] Reception Contract [DATE]" at bounding box center [82, 55] width 64 height 8
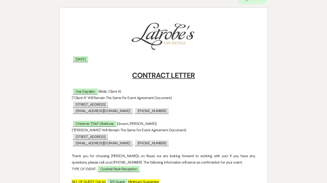
scroll to position [65, 0]
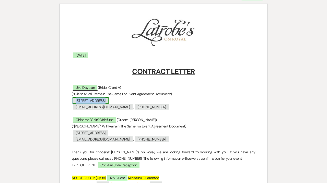
click at [108, 98] on span "[STREET_ADDRESS]" at bounding box center [91, 100] width 36 height 7
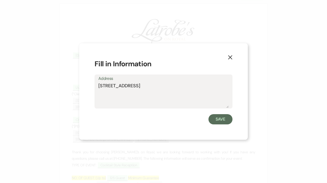
drag, startPoint x: 152, startPoint y: 95, endPoint x: 92, endPoint y: 84, distance: 60.6
click at [98, 84] on textarea "[STREET_ADDRESS]" at bounding box center [163, 95] width 130 height 26
click at [232, 57] on icon "X" at bounding box center [230, 57] width 5 height 5
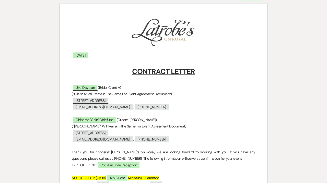
click at [108, 116] on p at bounding box center [164, 113] width 184 height 6
click at [108, 118] on span "Chineme "Chin" Obiefune" at bounding box center [95, 119] width 44 height 7
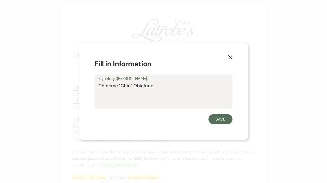
drag, startPoint x: 158, startPoint y: 85, endPoint x: 77, endPoint y: 85, distance: 80.5
click at [98, 85] on textarea "Chineme "Chin" Obiefune" at bounding box center [163, 95] width 130 height 26
click at [230, 57] on use "button" at bounding box center [230, 57] width 4 height 4
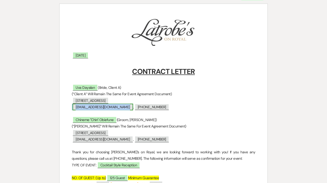
click at [110, 107] on span "[EMAIL_ADDRESS][DOMAIN_NAME]" at bounding box center [103, 107] width 60 height 7
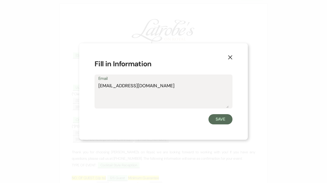
drag, startPoint x: 173, startPoint y: 85, endPoint x: 65, endPoint y: 85, distance: 107.9
click at [98, 85] on textarea "[EMAIL_ADDRESS][DOMAIN_NAME]" at bounding box center [163, 95] width 130 height 26
click at [231, 58] on use "button" at bounding box center [230, 57] width 4 height 4
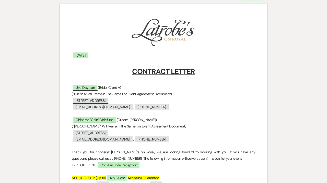
click at [141, 110] on span "[PHONE_NUMBER]" at bounding box center [152, 107] width 35 height 7
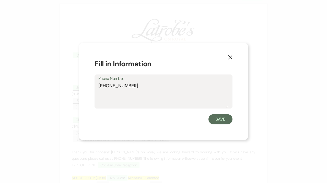
drag, startPoint x: 130, startPoint y: 87, endPoint x: 89, endPoint y: 87, distance: 40.9
click at [98, 87] on textarea "[PHONE_NUMBER]" at bounding box center [163, 95] width 130 height 26
click at [228, 57] on icon "X" at bounding box center [230, 57] width 5 height 5
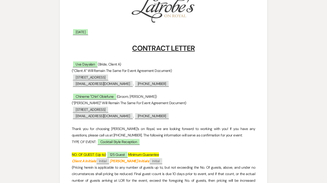
scroll to position [98, 0]
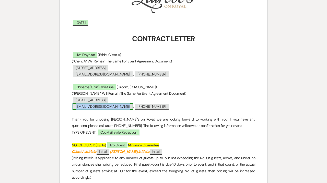
click at [97, 106] on span "[EMAIL_ADDRESS][DOMAIN_NAME]" at bounding box center [103, 106] width 60 height 7
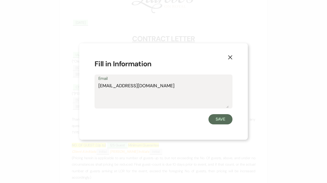
drag, startPoint x: 156, startPoint y: 86, endPoint x: 95, endPoint y: 86, distance: 61.1
click at [98, 86] on textarea "[EMAIL_ADDRESS][DOMAIN_NAME]" at bounding box center [163, 95] width 130 height 26
click at [231, 57] on use "button" at bounding box center [230, 57] width 4 height 4
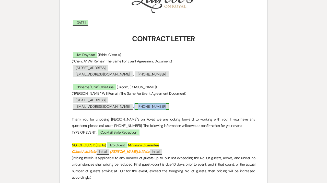
click at [139, 106] on span "[PHONE_NUMBER]" at bounding box center [152, 106] width 35 height 7
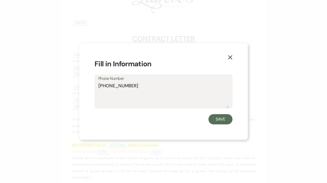
drag, startPoint x: 134, startPoint y: 83, endPoint x: 94, endPoint y: 83, distance: 40.1
click at [98, 83] on textarea "[PHONE_NUMBER]" at bounding box center [163, 95] width 130 height 26
click at [232, 55] on icon "X" at bounding box center [230, 57] width 5 height 5
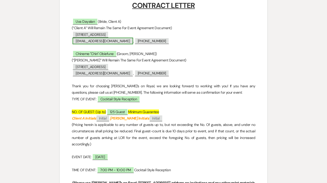
scroll to position [0, 0]
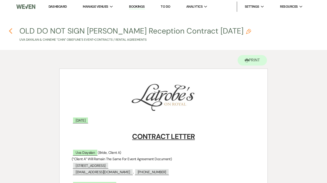
click at [10, 31] on use "button" at bounding box center [10, 31] width 3 height 6
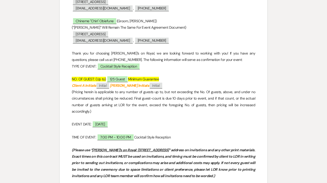
select select "6"
select select "20"
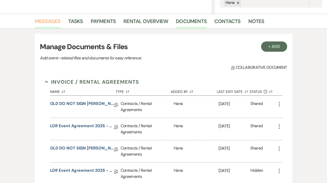
click at [53, 21] on link "Messages" at bounding box center [48, 22] width 26 height 11
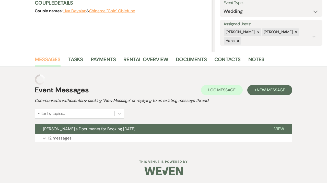
scroll to position [66, 0]
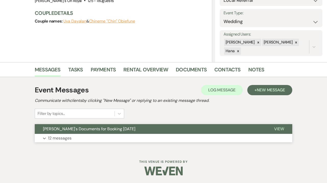
click at [90, 129] on span "[PERSON_NAME]'s Documents for Booking [DATE]" at bounding box center [89, 128] width 93 height 5
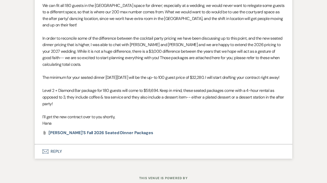
scroll to position [1370, 0]
